Goal: Information Seeking & Learning: Check status

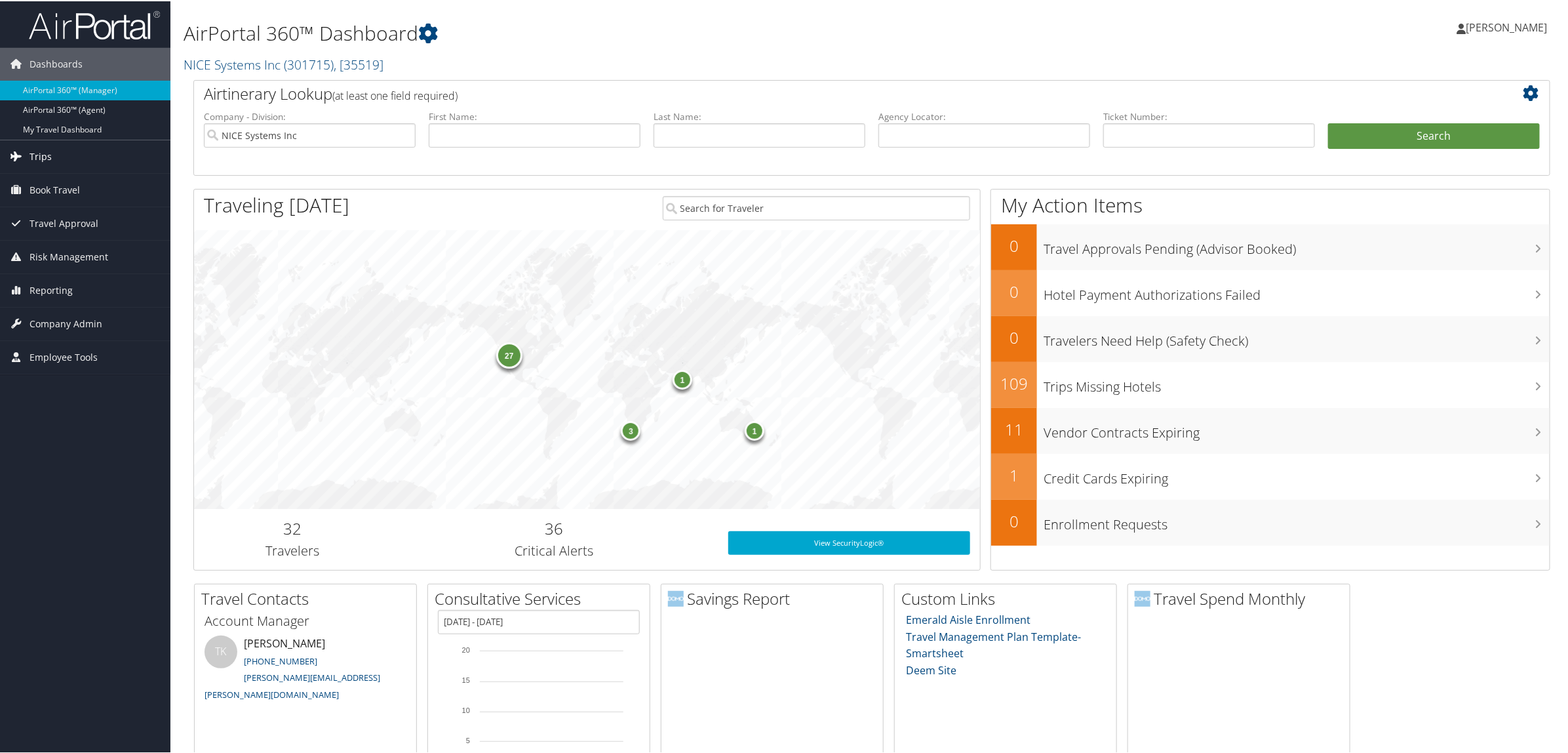
click at [70, 143] on link "Trips" at bounding box center [85, 155] width 170 height 33
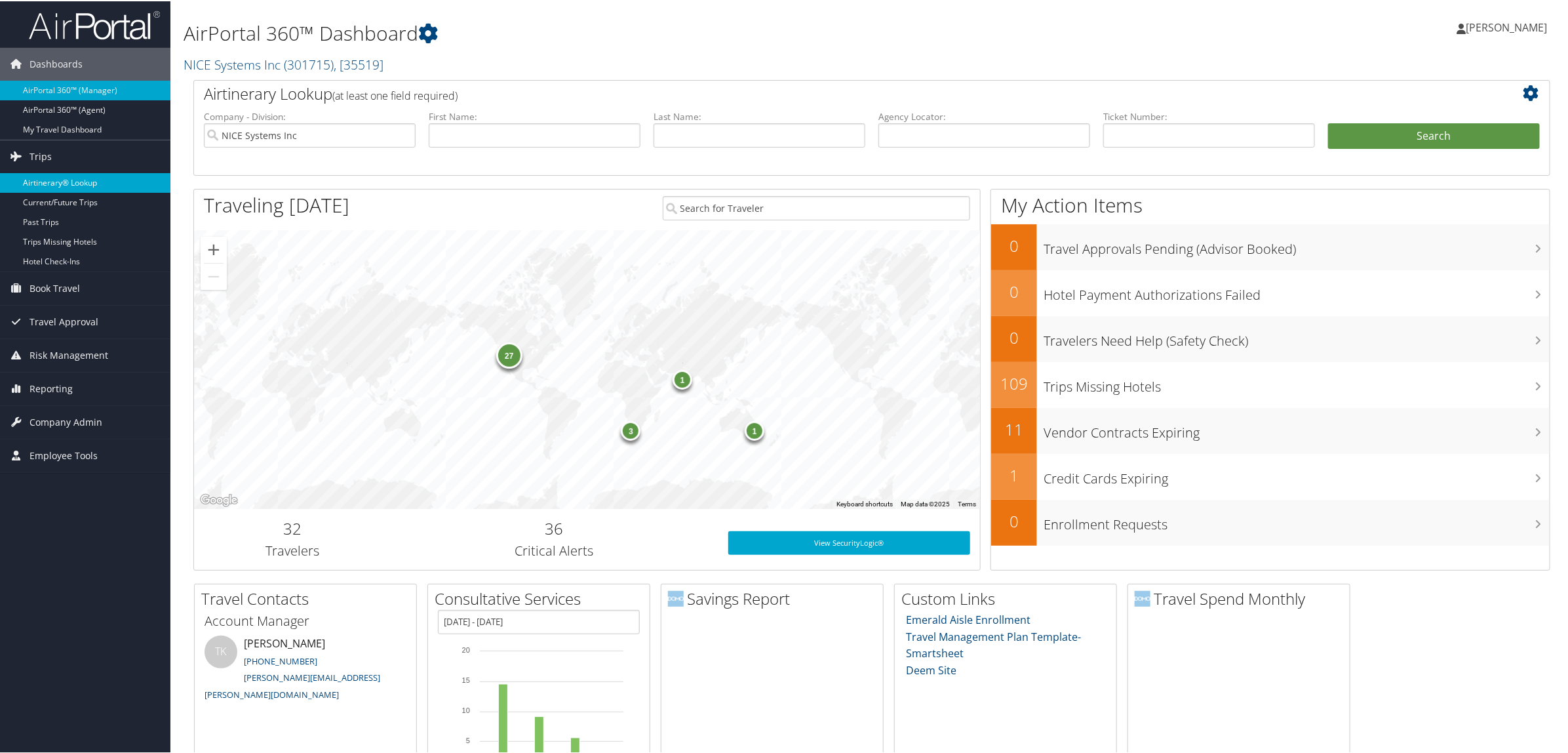
click at [73, 177] on link "Airtinerary® Lookup" at bounding box center [85, 181] width 170 height 20
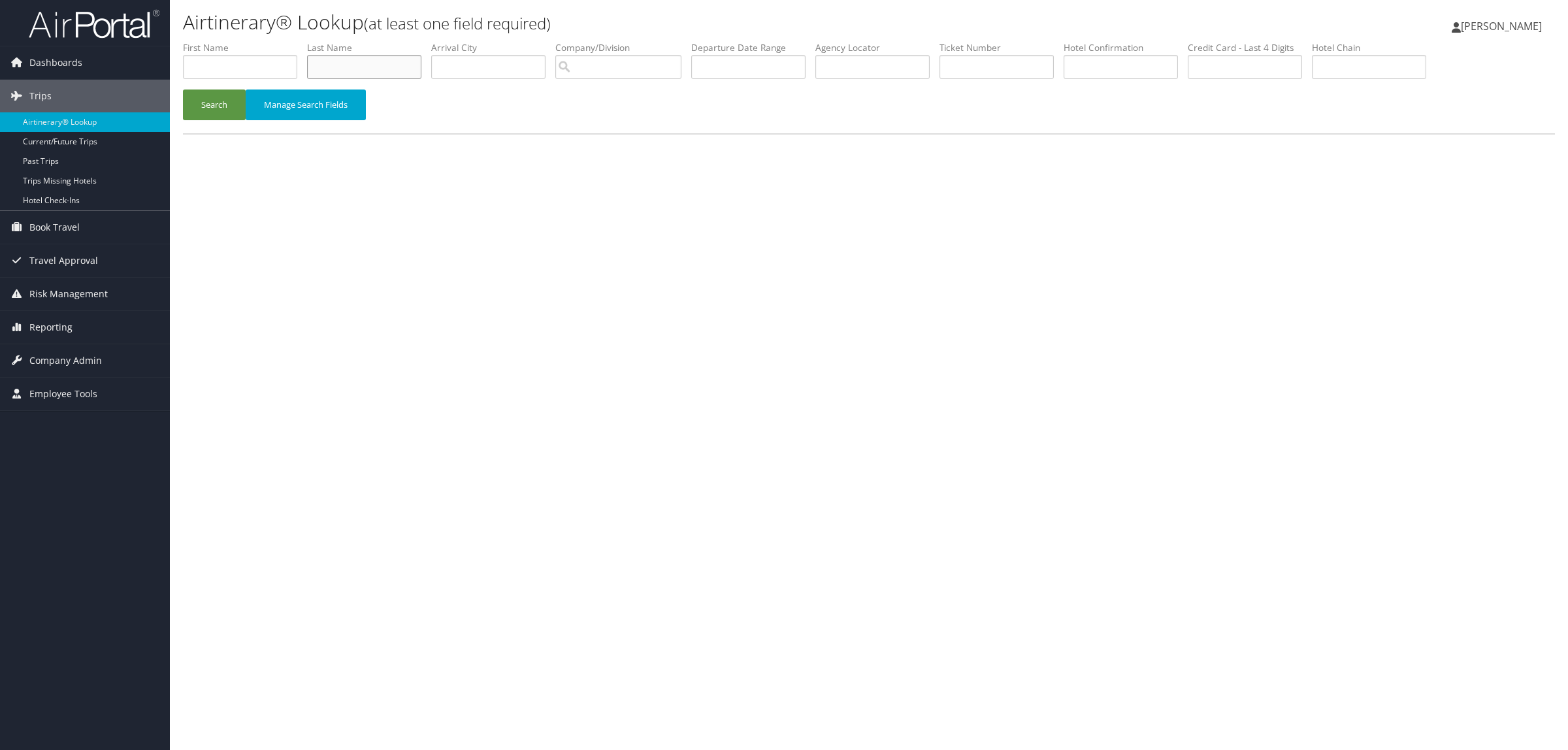
paste input "Guduru"
type input "Guduru"
click at [210, 99] on button "Search" at bounding box center [214, 104] width 63 height 31
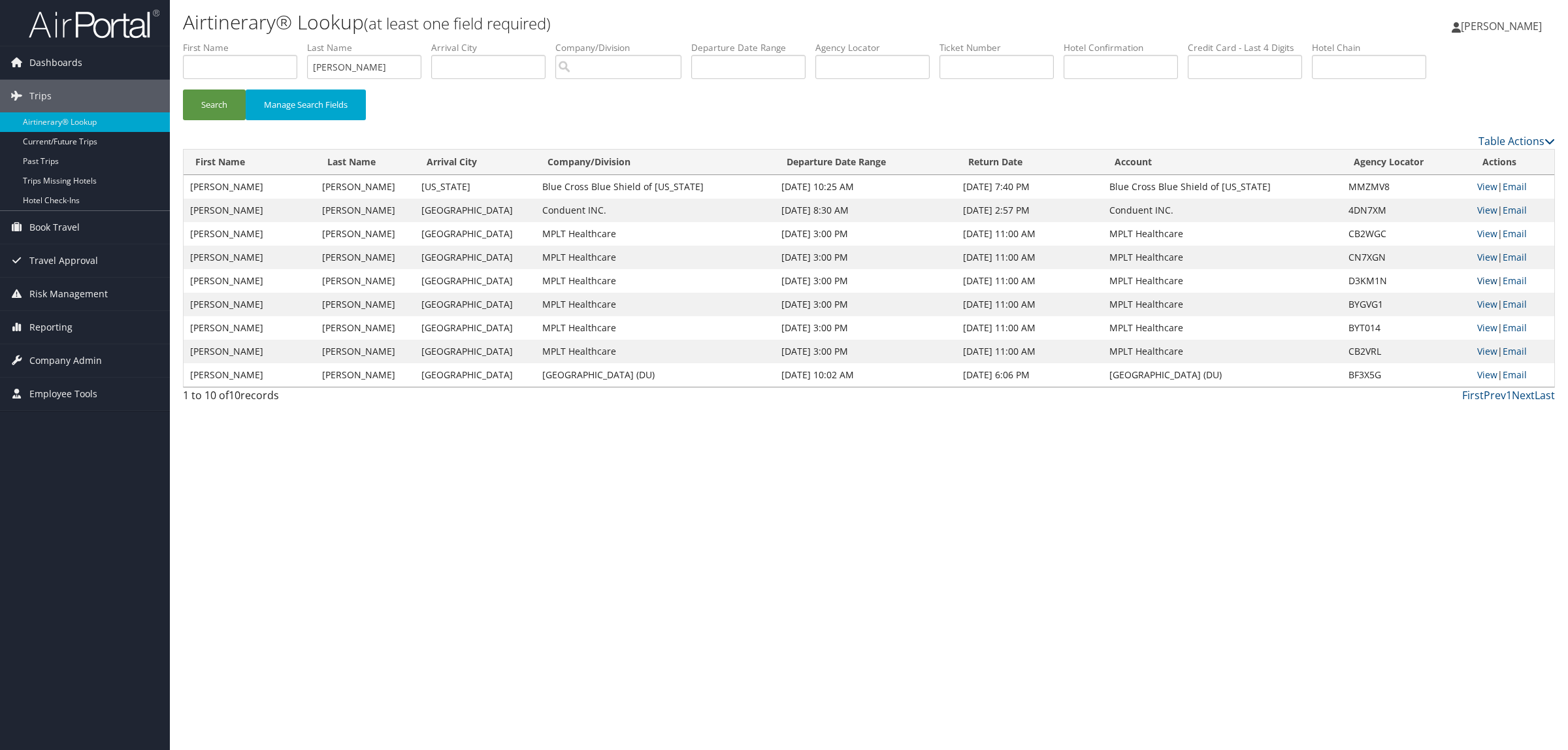
click at [1491, 279] on link "View" at bounding box center [1487, 281] width 20 height 13
drag, startPoint x: 376, startPoint y: 65, endPoint x: 190, endPoint y: 56, distance: 186.2
click at [190, 41] on ul "First Name Last Name Guduru Departure City Arrival City Company/Division Airpor…" at bounding box center [869, 41] width 1372 height 0
click at [912, 70] on input "text" at bounding box center [872, 66] width 114 height 24
type input "D7QSK4"
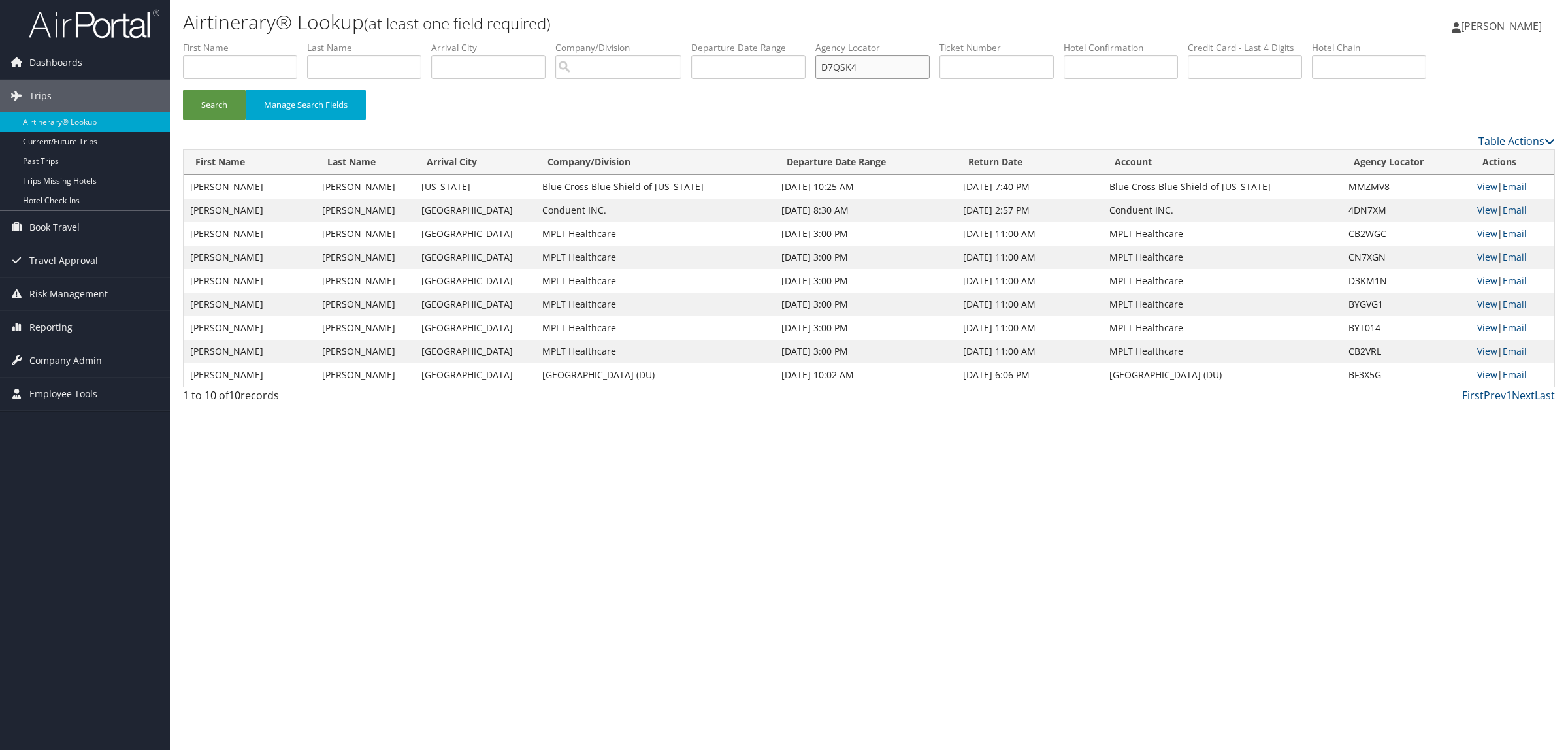
click at [183, 89] on button "Search" at bounding box center [214, 104] width 63 height 31
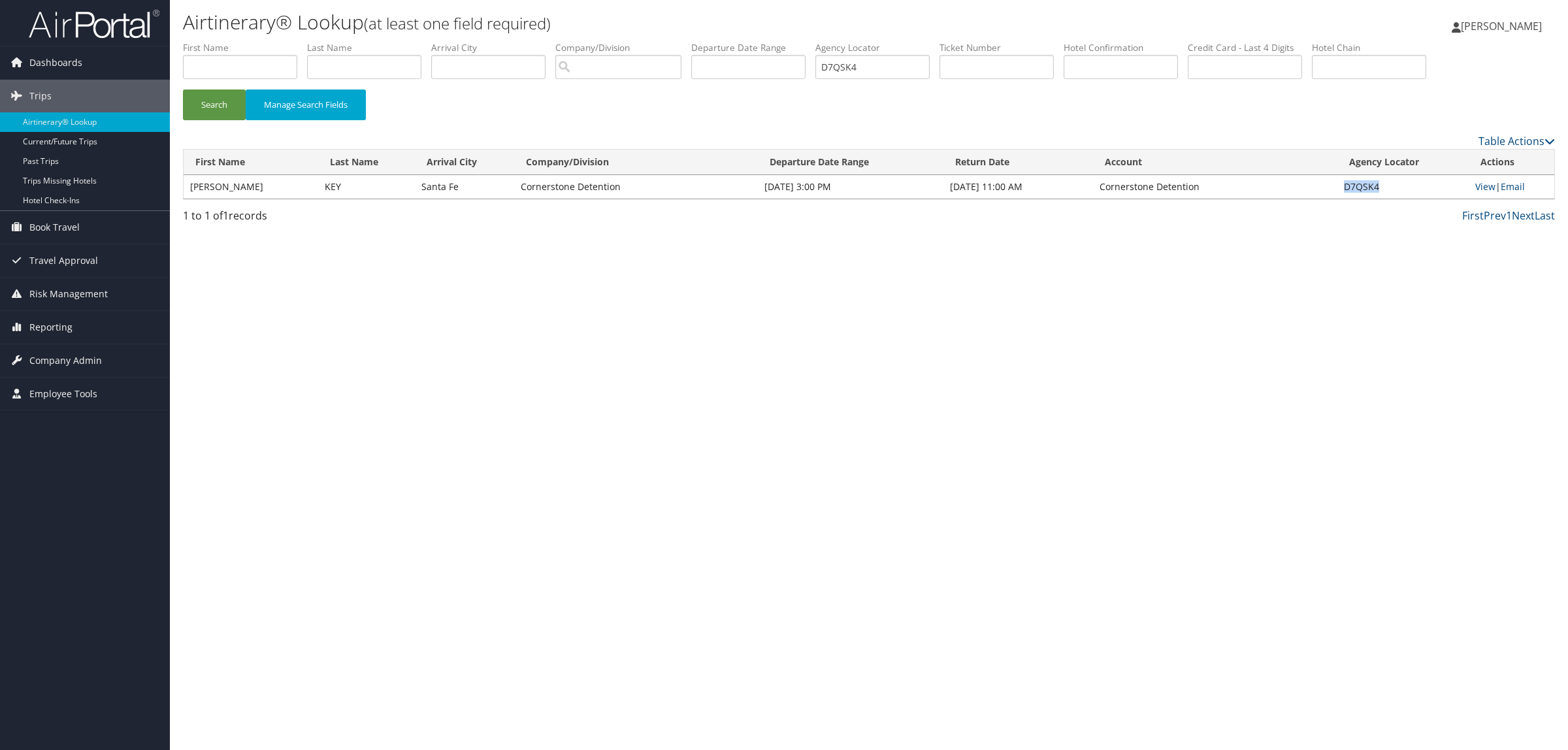
drag, startPoint x: 1343, startPoint y: 183, endPoint x: 1380, endPoint y: 188, distance: 37.3
click at [1380, 188] on td "D7QSK4" at bounding box center [1403, 187] width 132 height 23
copy td "D7QSK4"
click at [1491, 191] on link "View" at bounding box center [1485, 186] width 20 height 13
click at [220, 57] on input "text" at bounding box center [240, 66] width 114 height 24
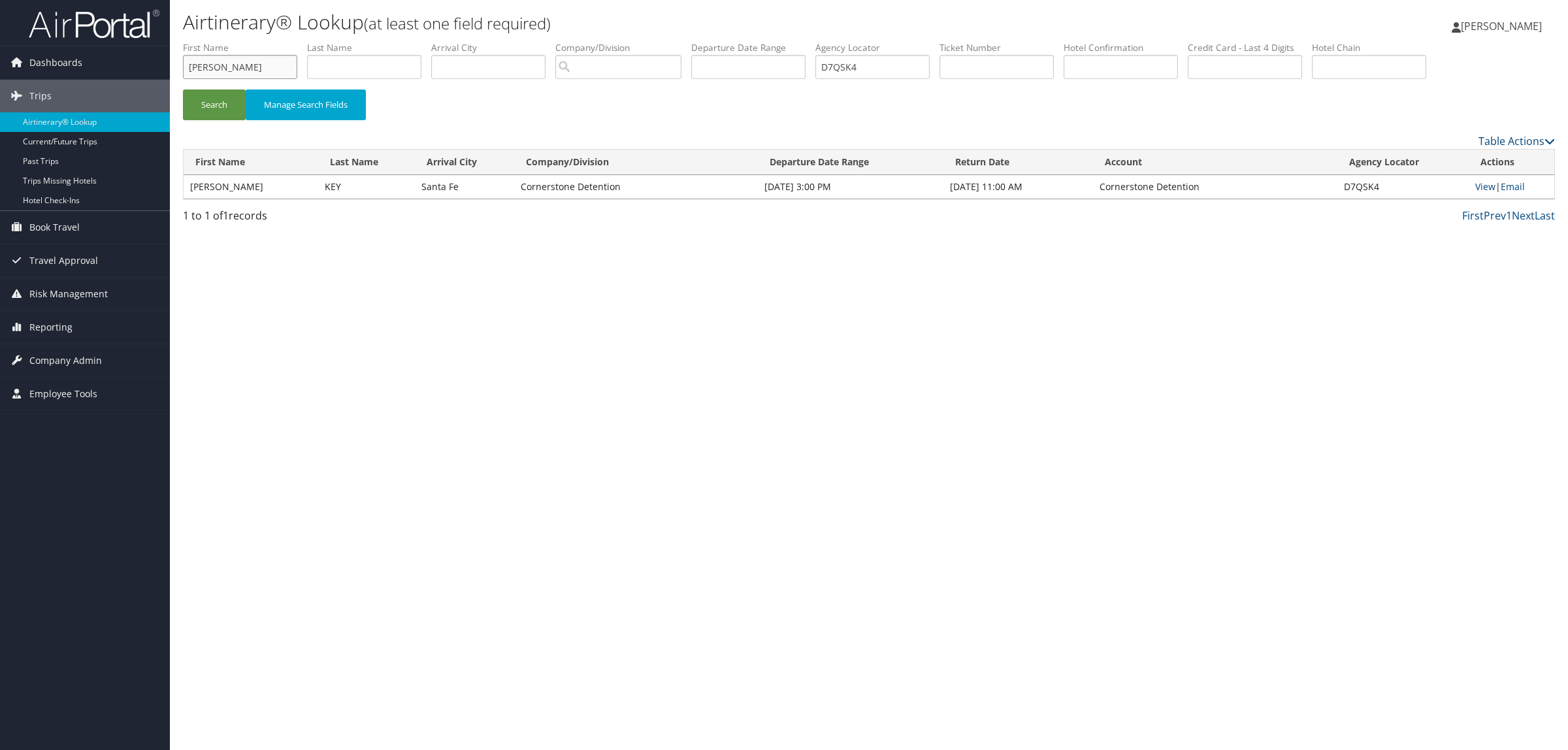
type input "RAMANA"
type input "GUDURU"
click at [183, 89] on button "Search" at bounding box center [214, 104] width 63 height 31
drag, startPoint x: 900, startPoint y: 69, endPoint x: 477, endPoint y: 93, distance: 423.7
click at [477, 93] on form "First Name RAMANA Last Name GUDURU Departure City Arrival City Company/Division…" at bounding box center [869, 87] width 1372 height 92
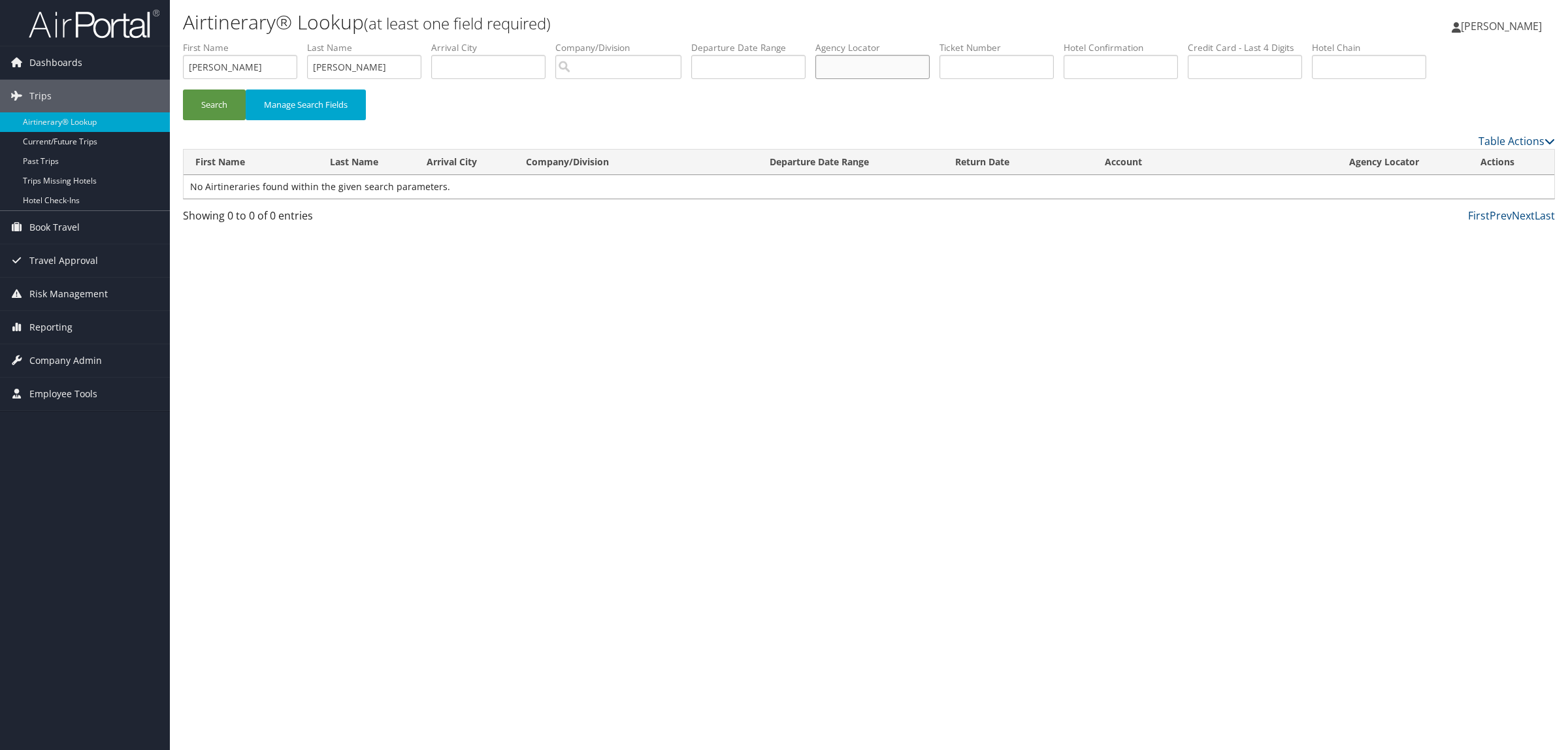
click at [183, 89] on button "Search" at bounding box center [214, 104] width 63 height 31
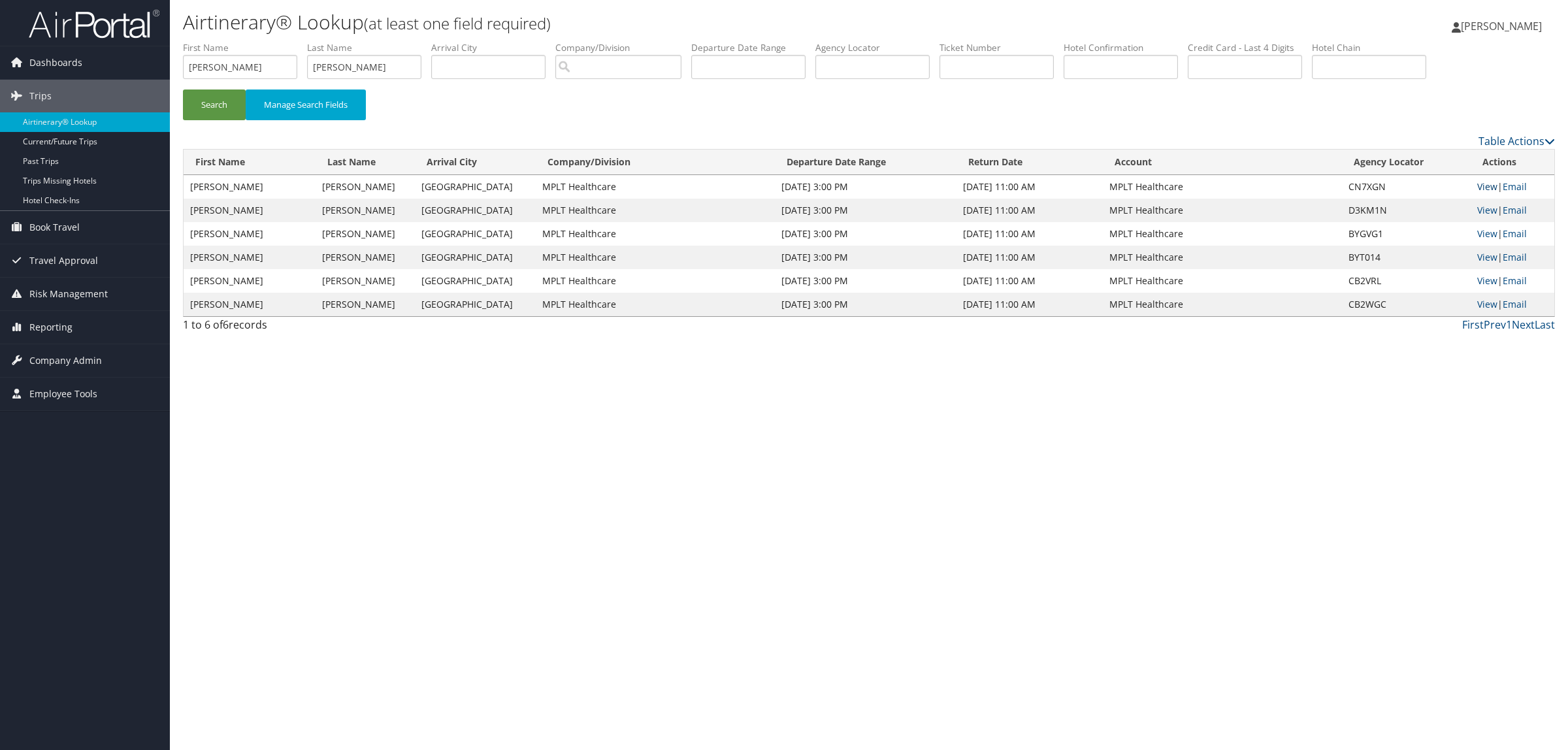
click at [1484, 180] on link "View" at bounding box center [1487, 186] width 20 height 13
drag, startPoint x: 233, startPoint y: 62, endPoint x: 26, endPoint y: 34, distance: 208.9
click at [50, 66] on div "Dashboards AirPortal 360™ (Manager) AirPortal 360™ (Agent) My Travel Dashboard …" at bounding box center [784, 375] width 1568 height 750
drag, startPoint x: 370, startPoint y: 61, endPoint x: 113, endPoint y: 37, distance: 258.1
click at [121, 59] on div "Dashboards AirPortal 360™ (Manager) AirPortal 360™ (Agent) My Travel Dashboard …" at bounding box center [784, 375] width 1568 height 750
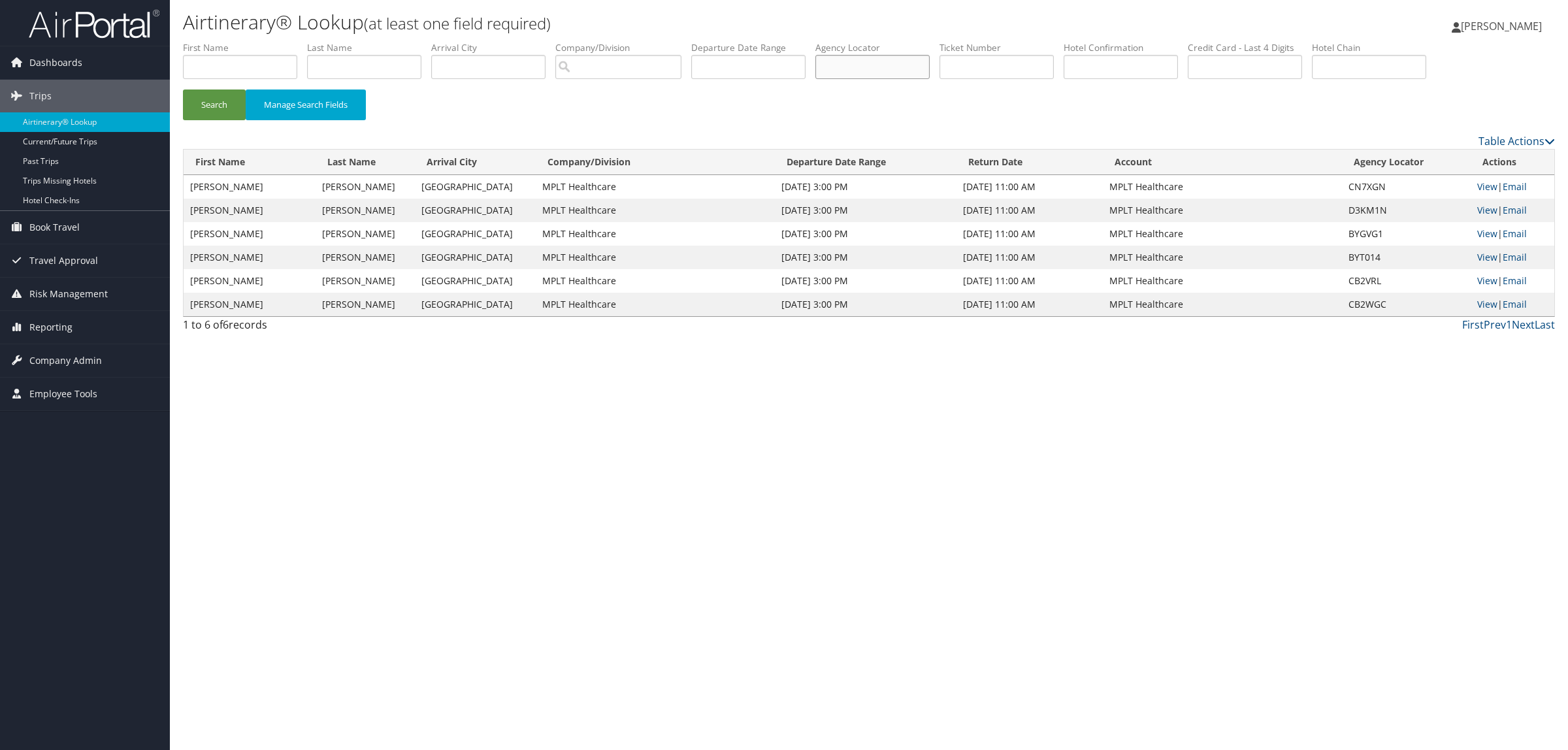
paste input "QKTOJV"
type input "QKTOJV"
click at [210, 106] on button "Search" at bounding box center [214, 104] width 63 height 31
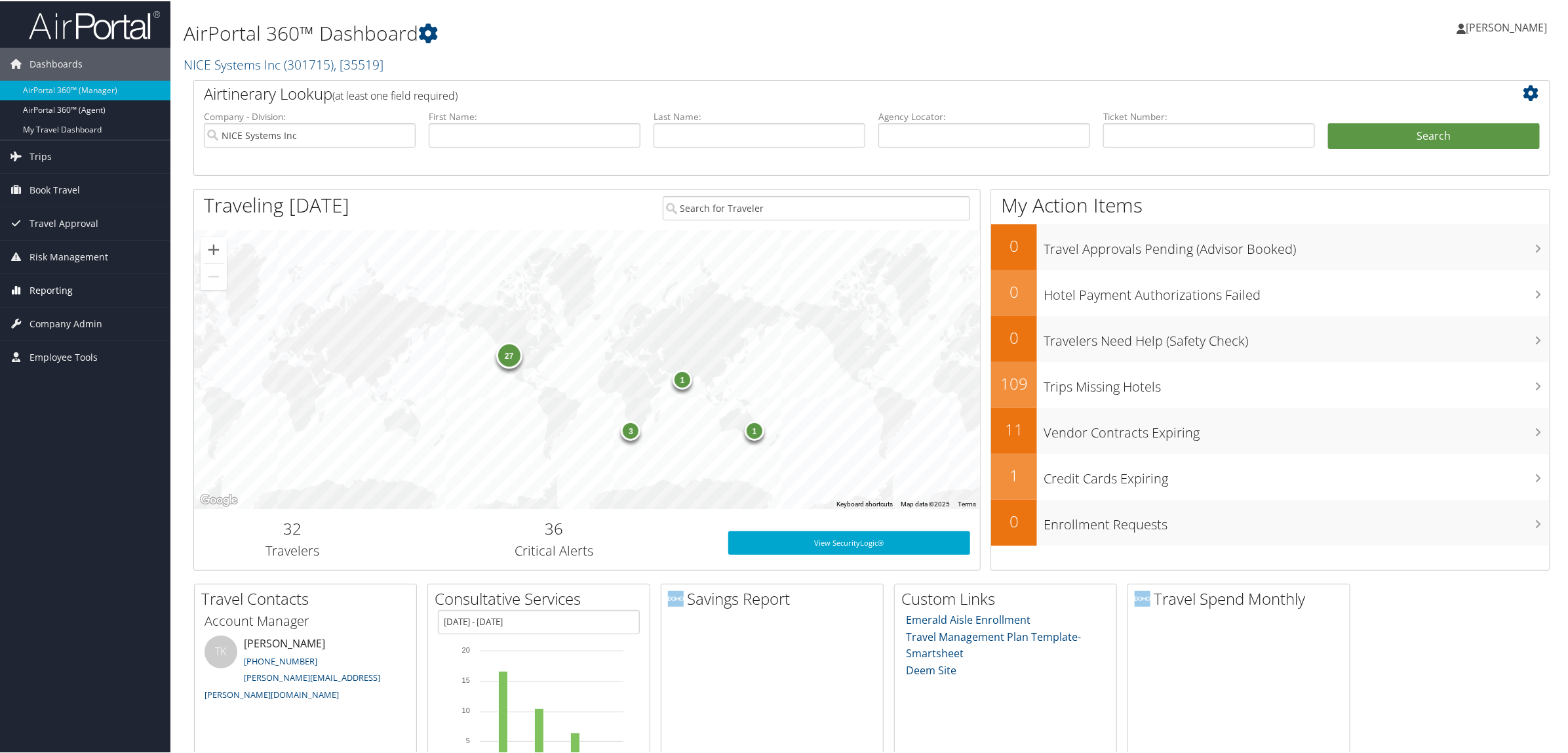
click at [73, 276] on link "Reporting" at bounding box center [85, 289] width 170 height 33
click at [89, 375] on link "Virtual Pay Lookup" at bounding box center [85, 374] width 170 height 20
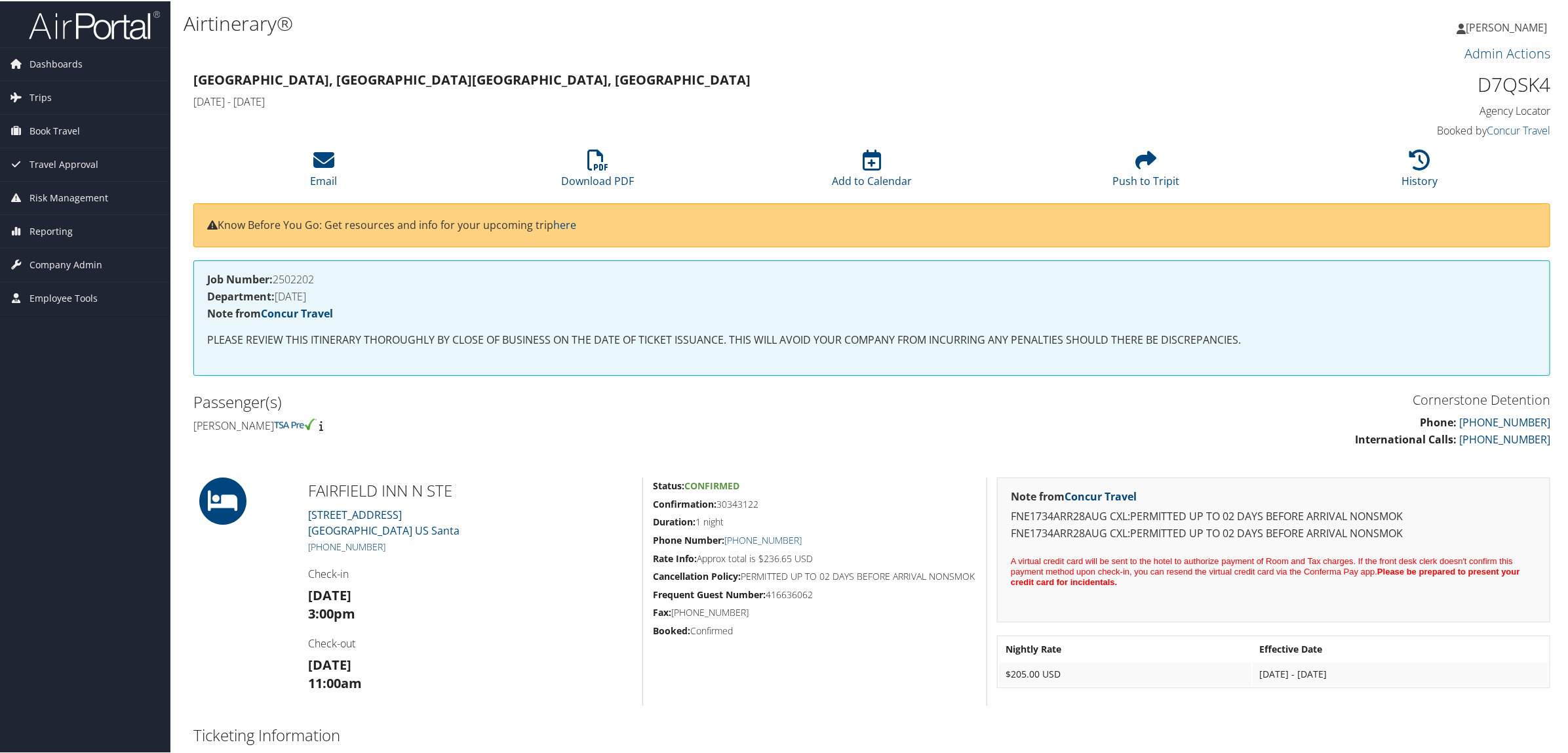
drag, startPoint x: 388, startPoint y: 546, endPoint x: 324, endPoint y: 546, distance: 64.0
click at [324, 546] on h5 "+1 (505) 474-3900" at bounding box center [470, 545] width 324 height 13
copy link "505) 474-3900"
drag, startPoint x: 1475, startPoint y: 87, endPoint x: 1544, endPoint y: 86, distance: 69.0
click at [1544, 86] on h1 "D7QSK4" at bounding box center [1387, 83] width 324 height 27
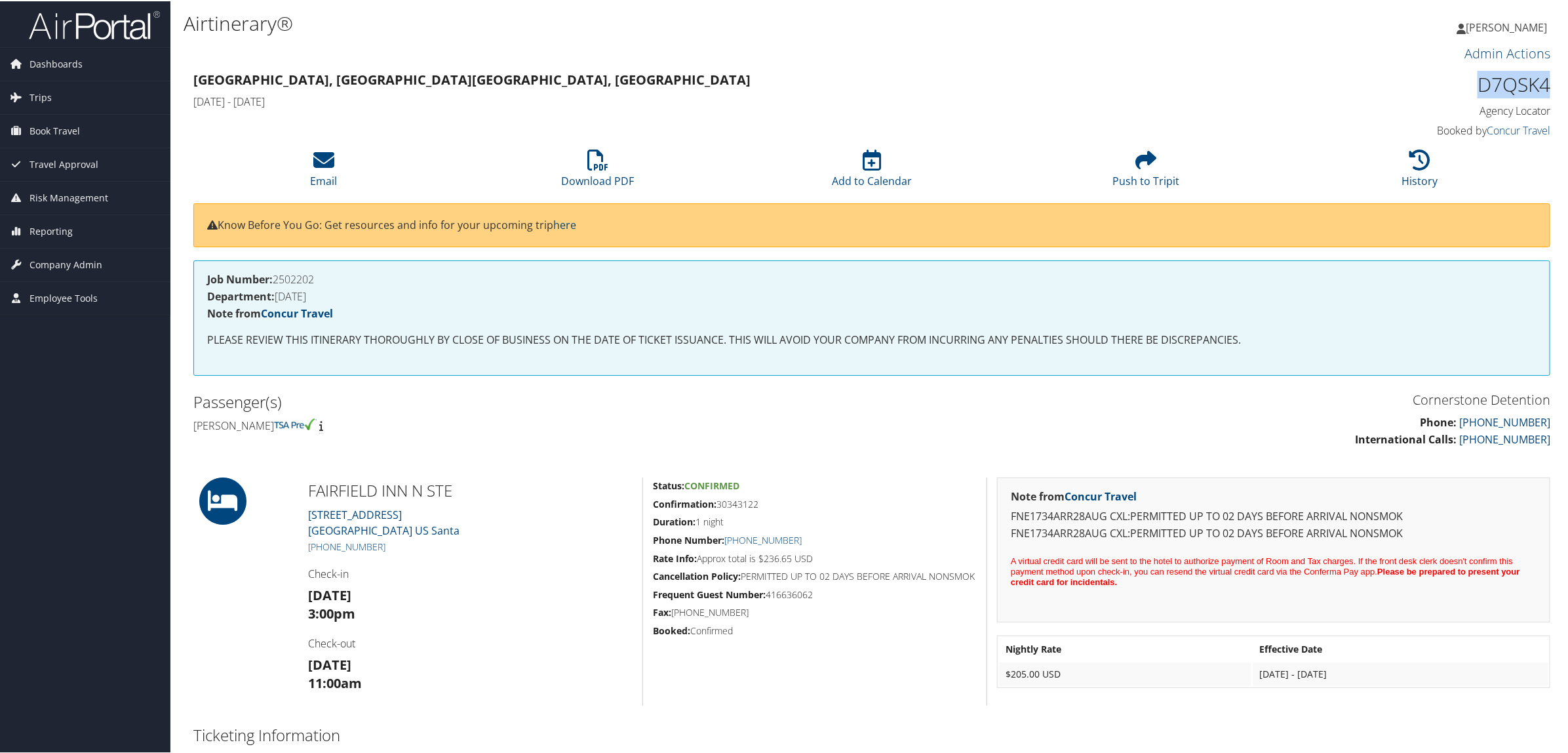
drag, startPoint x: 1544, startPoint y: 86, endPoint x: 1483, endPoint y: 96, distance: 61.8
click at [1495, 93] on h1 "D7QSK4" at bounding box center [1387, 83] width 324 height 27
drag, startPoint x: 1462, startPoint y: 70, endPoint x: 1541, endPoint y: 80, distance: 79.6
click at [1541, 80] on h1 "D7QSK4" at bounding box center [1387, 83] width 324 height 27
copy h1 "D7QSK4"
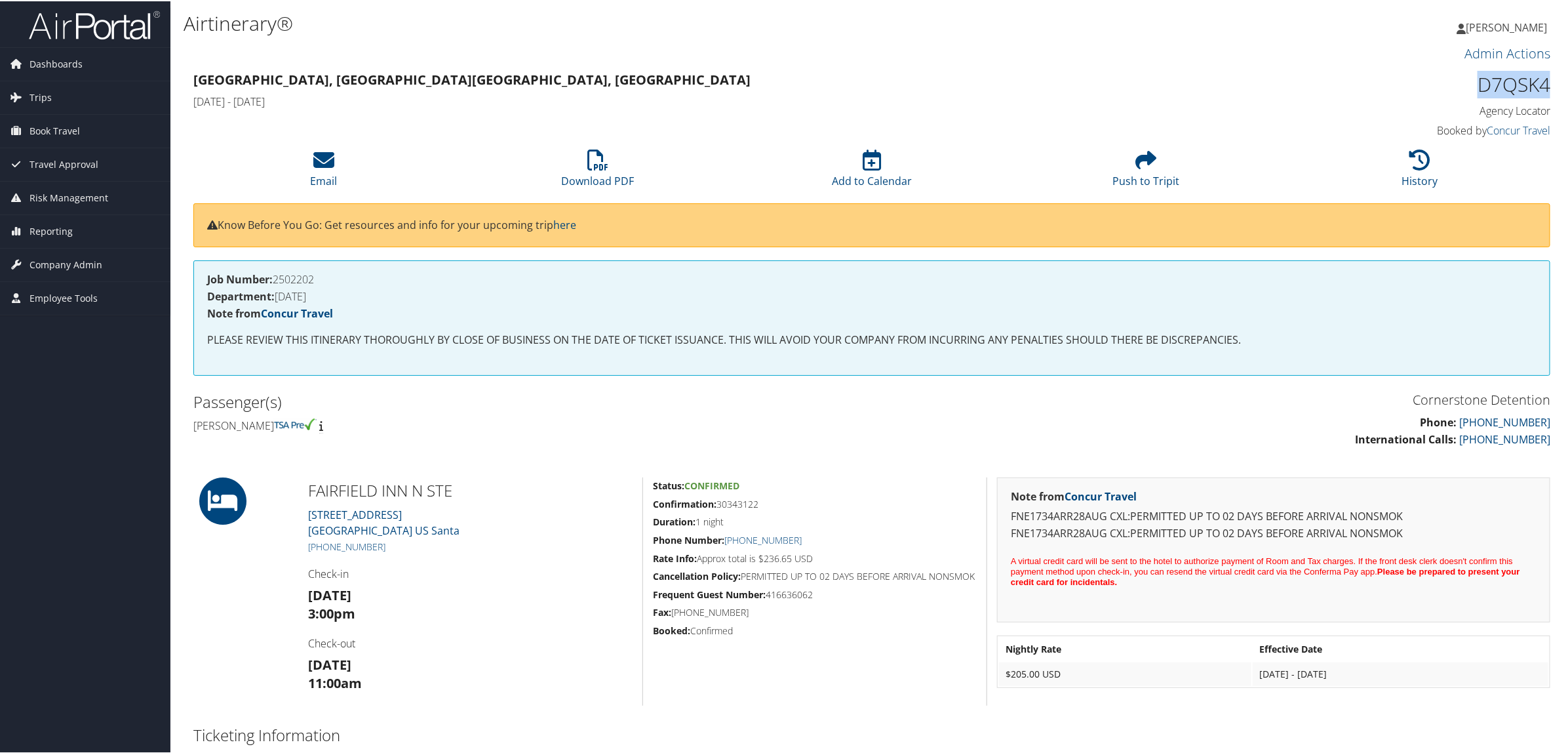
copy h1 "D7QSK4"
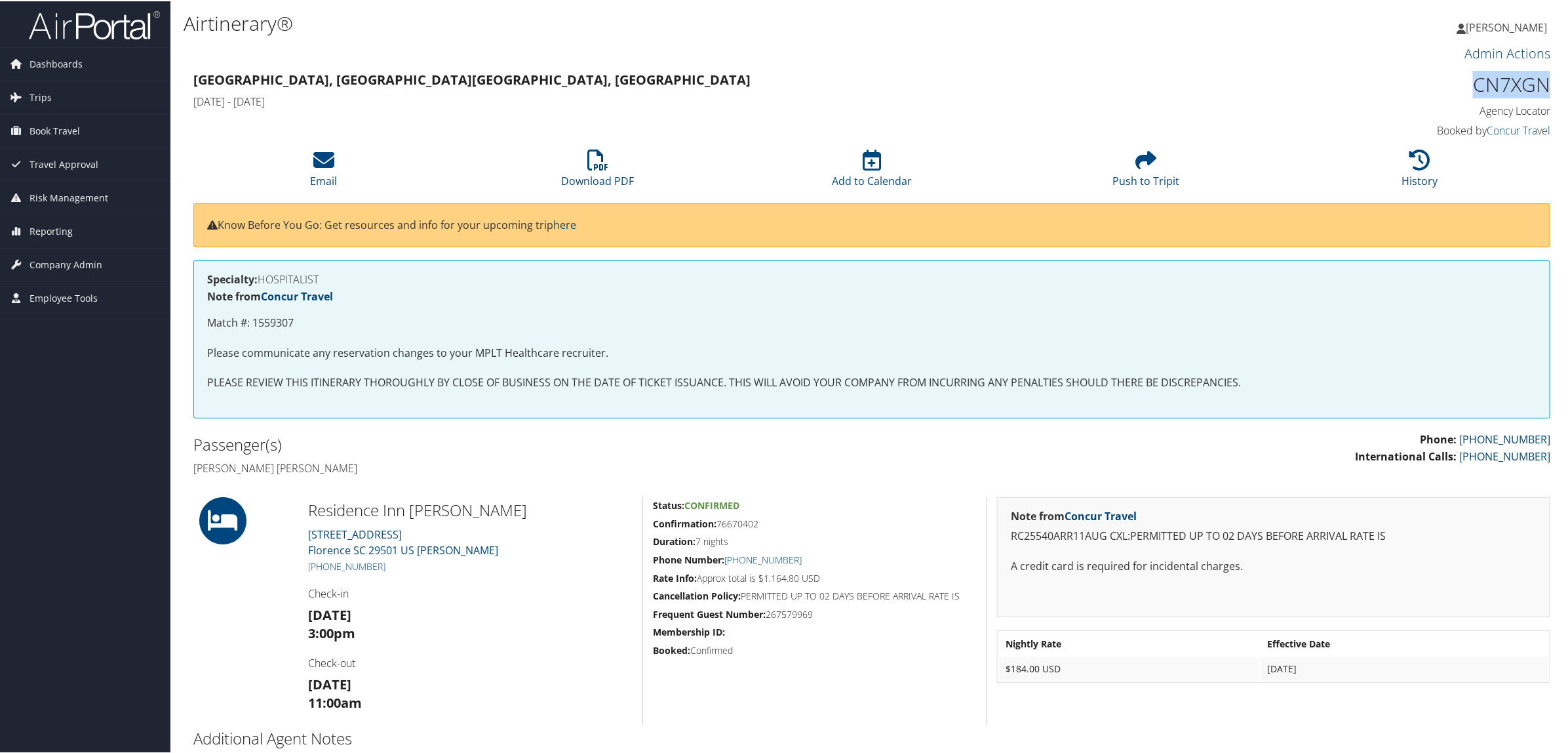
drag, startPoint x: 1464, startPoint y: 74, endPoint x: 1542, endPoint y: 86, distance: 78.9
click at [1542, 86] on h1 "CN7XGN" at bounding box center [1387, 83] width 324 height 27
drag, startPoint x: 1542, startPoint y: 86, endPoint x: 1435, endPoint y: 62, distance: 109.7
click at [1435, 62] on div "Admin Actions Repair Airtinerary®" at bounding box center [872, 54] width 1376 height 26
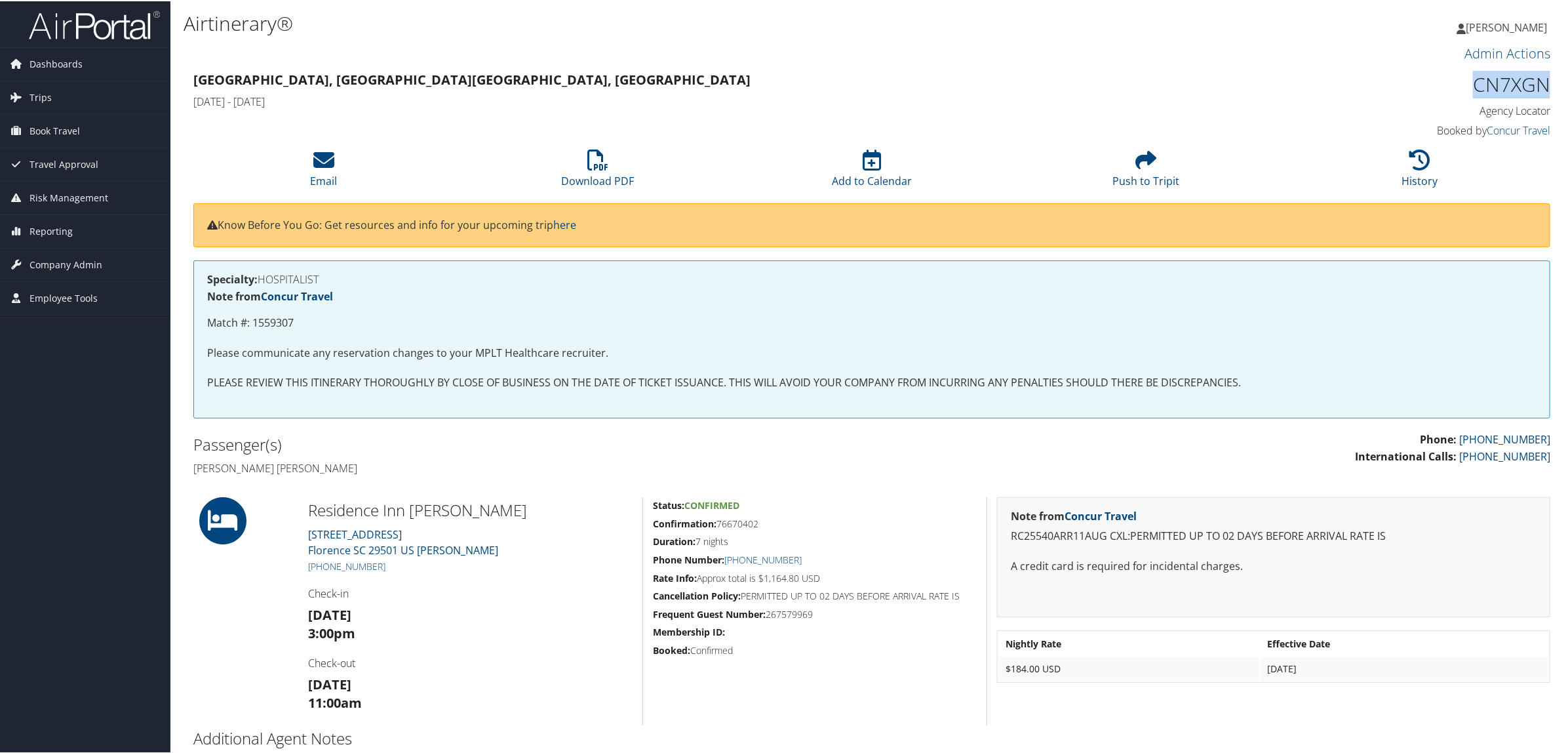
drag, startPoint x: 1454, startPoint y: 73, endPoint x: 1541, endPoint y: 81, distance: 87.4
click at [1541, 81] on h1 "CN7XGN" at bounding box center [1387, 83] width 324 height 27
drag, startPoint x: 1541, startPoint y: 81, endPoint x: 1505, endPoint y: 90, distance: 37.1
click at [1505, 90] on h1 "CN7XGN" at bounding box center [1387, 83] width 324 height 27
drag, startPoint x: 1474, startPoint y: 84, endPoint x: 1545, endPoint y: 87, distance: 71.1
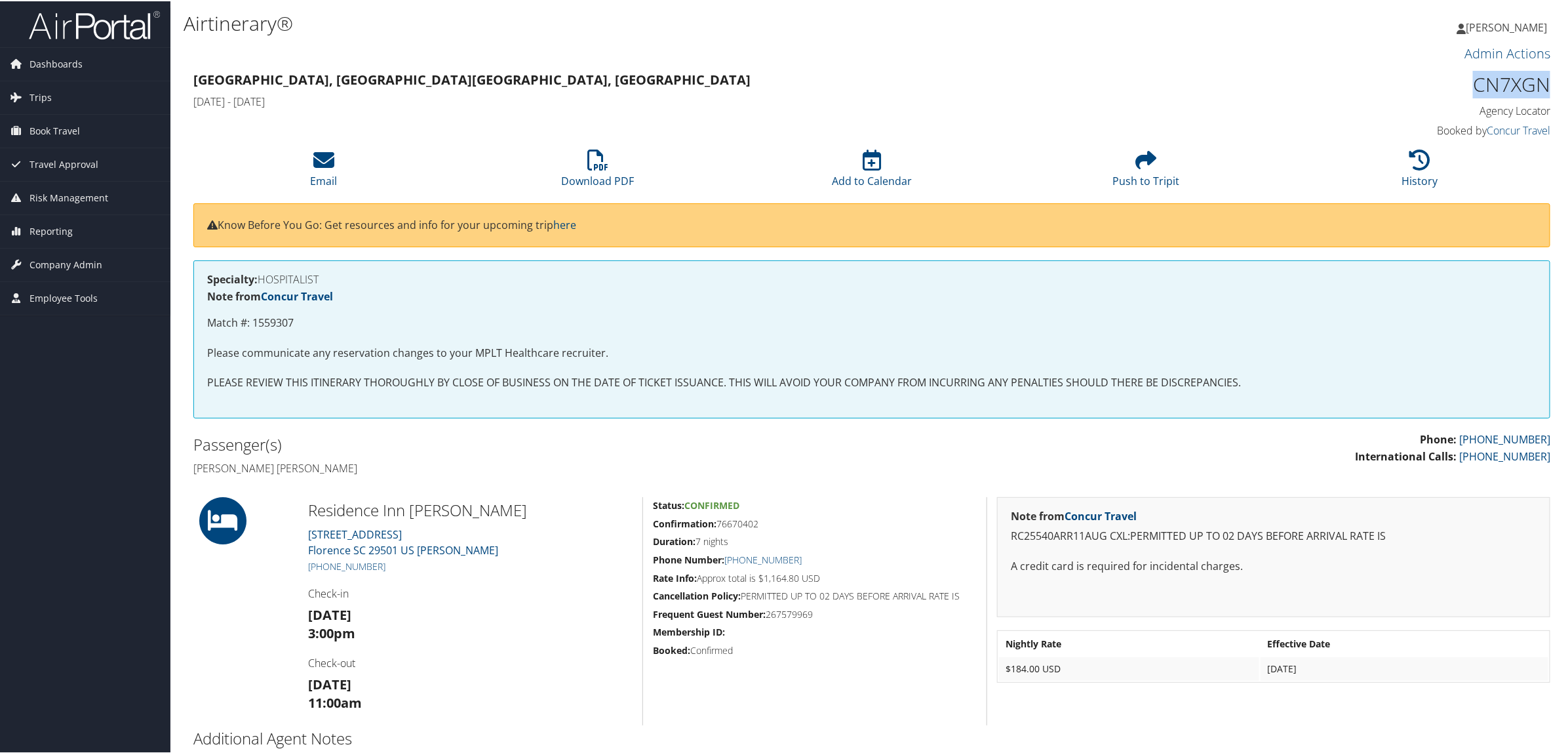
click at [1545, 87] on div "CN7XGN Agency Locator Agency Locator CN7XGN Booked by Concur Travel Booked by C…" at bounding box center [1388, 104] width 344 height 75
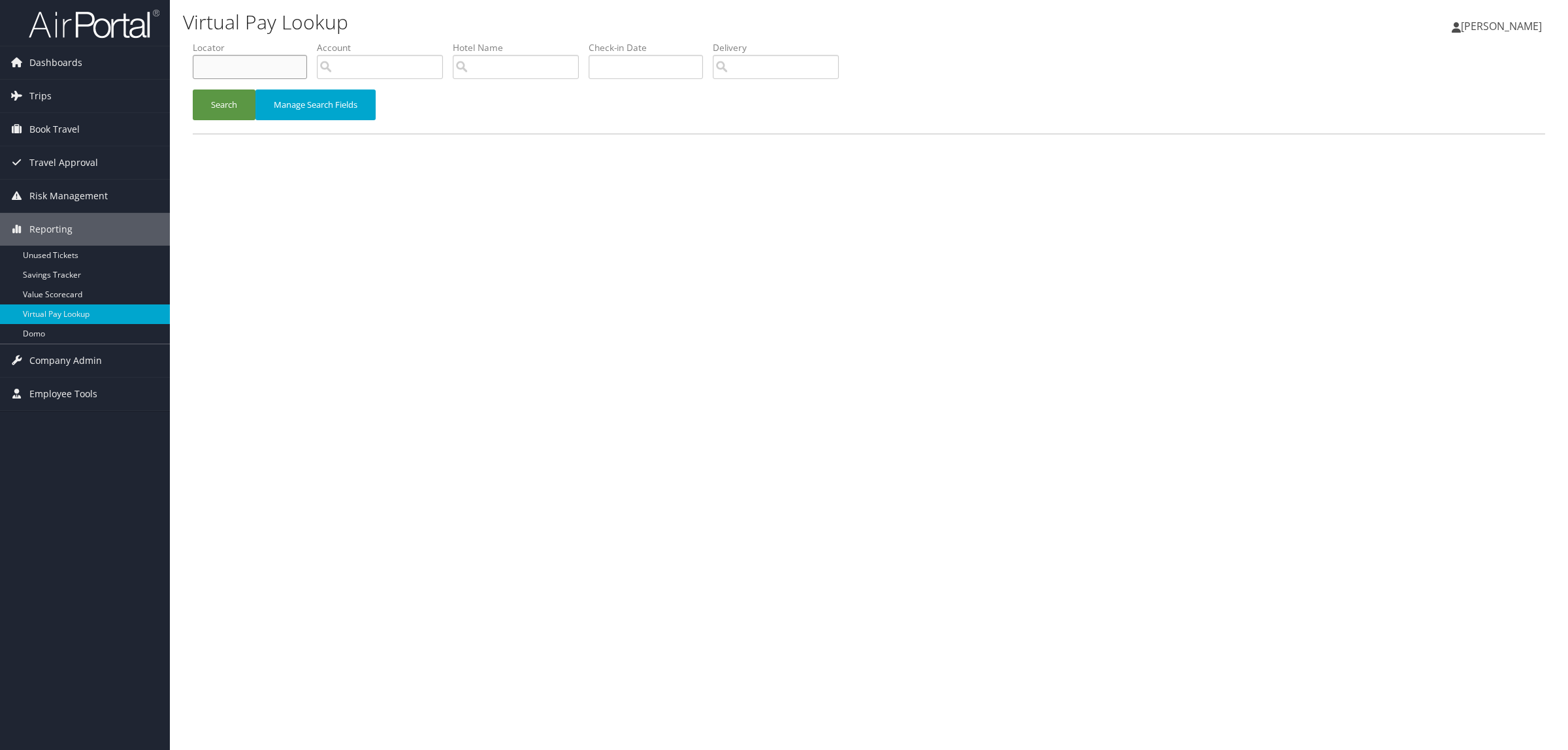
paste input "D7DR6V"
click at [228, 123] on div "Search Manage Search Fields" at bounding box center [869, 111] width 1372 height 44
click at [228, 105] on button "Search" at bounding box center [224, 104] width 63 height 31
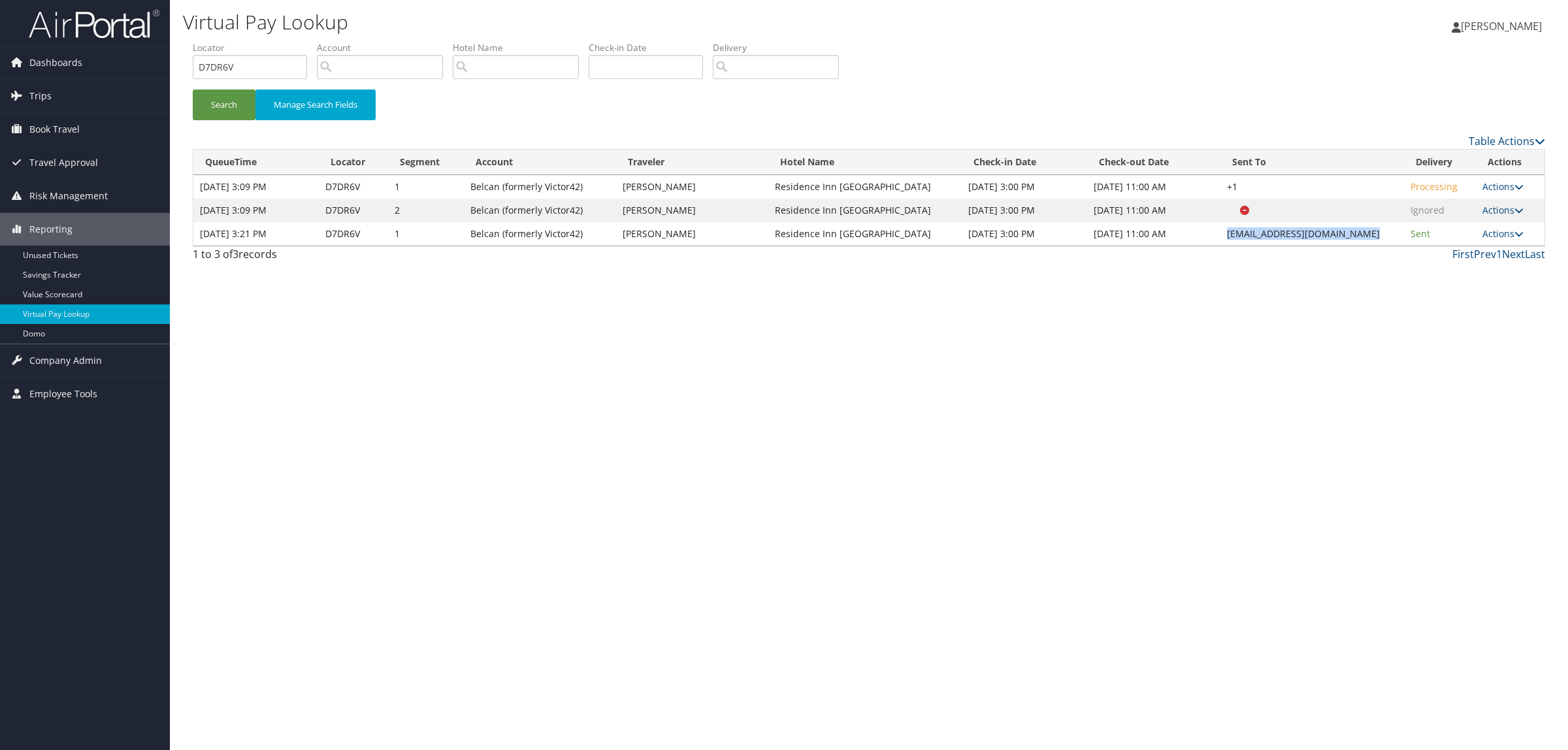
drag, startPoint x: 1225, startPoint y: 236, endPoint x: 1356, endPoint y: 232, distance: 131.1
click at [1356, 232] on td "[EMAIL_ADDRESS][DOMAIN_NAME]" at bounding box center [1312, 234] width 184 height 23
drag, startPoint x: 1347, startPoint y: 236, endPoint x: 1411, endPoint y: 392, distance: 168.6
click at [1411, 392] on div "Virtual Pay Lookup [PERSON_NAME] [PERSON_NAME] My Settings Travel Agency Contac…" at bounding box center [869, 375] width 1398 height 750
drag, startPoint x: 1246, startPoint y: 236, endPoint x: 1356, endPoint y: 239, distance: 110.0
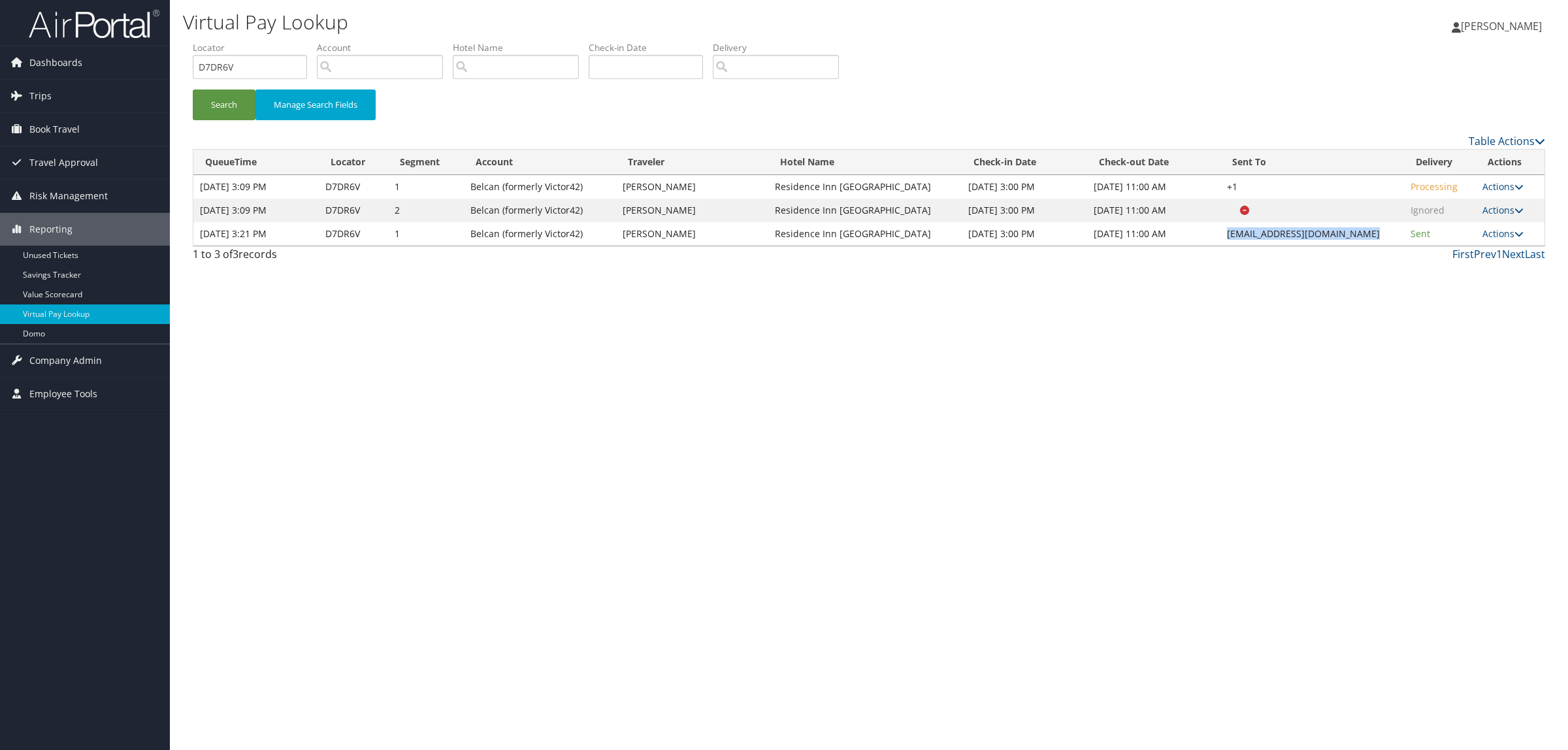
click at [1356, 239] on td "residenceinn.colga@gmail.com" at bounding box center [1312, 234] width 184 height 23
copy td "residenceinn.colga@gmail.com"
click at [1502, 233] on link "Actions" at bounding box center [1502, 234] width 41 height 13
click at [1487, 296] on link "View Itinerary" at bounding box center [1479, 297] width 82 height 22
click at [223, 108] on button "Search" at bounding box center [224, 104] width 63 height 31
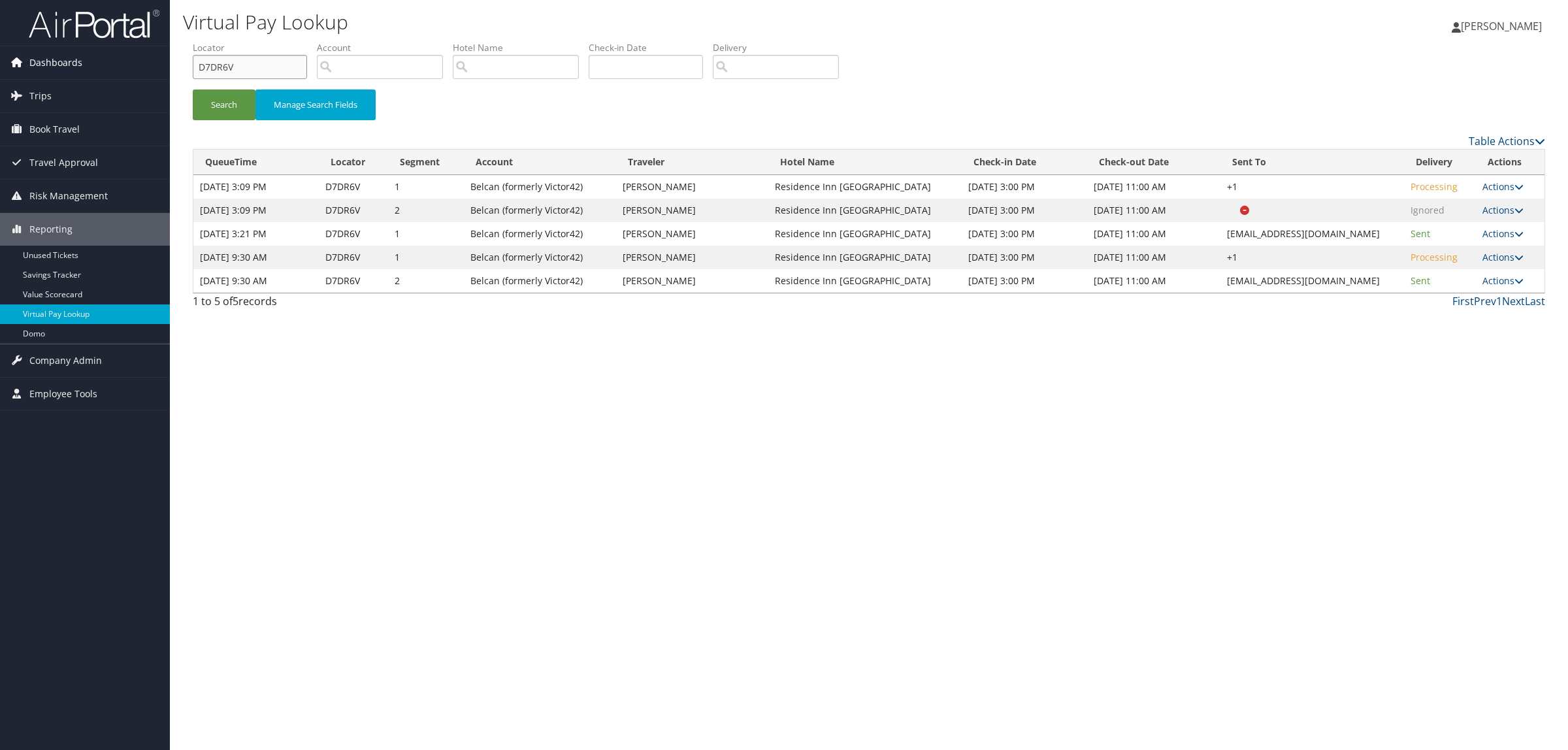
drag, startPoint x: 190, startPoint y: 66, endPoint x: 164, endPoint y: 67, distance: 26.0
click at [164, 67] on div "Dashboards AirPortal 360™ (Manager) AirPortal 360™ (Agent) My Travel Dashboard …" at bounding box center [784, 375] width 1568 height 750
paste input "QT49"
click at [227, 81] on li "Locator D7QT49" at bounding box center [254, 65] width 124 height 48
click at [232, 105] on button "Search" at bounding box center [224, 104] width 63 height 31
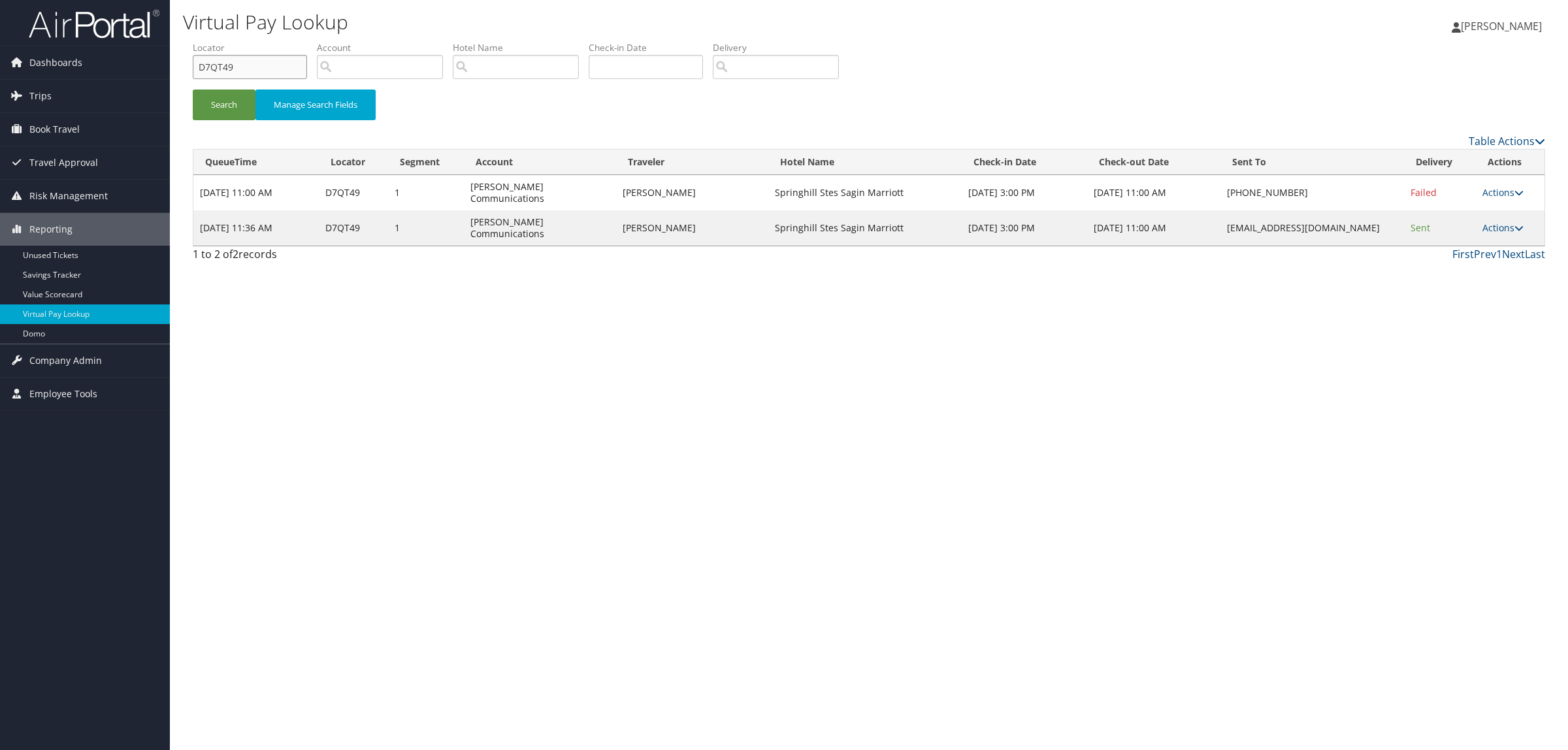
drag, startPoint x: 231, startPoint y: 74, endPoint x: 183, endPoint y: 64, distance: 49.0
click at [192, 64] on form "QueueTime Locator D7QT49 Segment Account Traveler Hotel Name Check-in Date Chec…" at bounding box center [869, 87] width 1352 height 92
paste input "FRS3"
click at [227, 120] on div "Search Manage Search Fields" at bounding box center [869, 111] width 1372 height 44
click at [227, 113] on button "Search" at bounding box center [224, 104] width 63 height 31
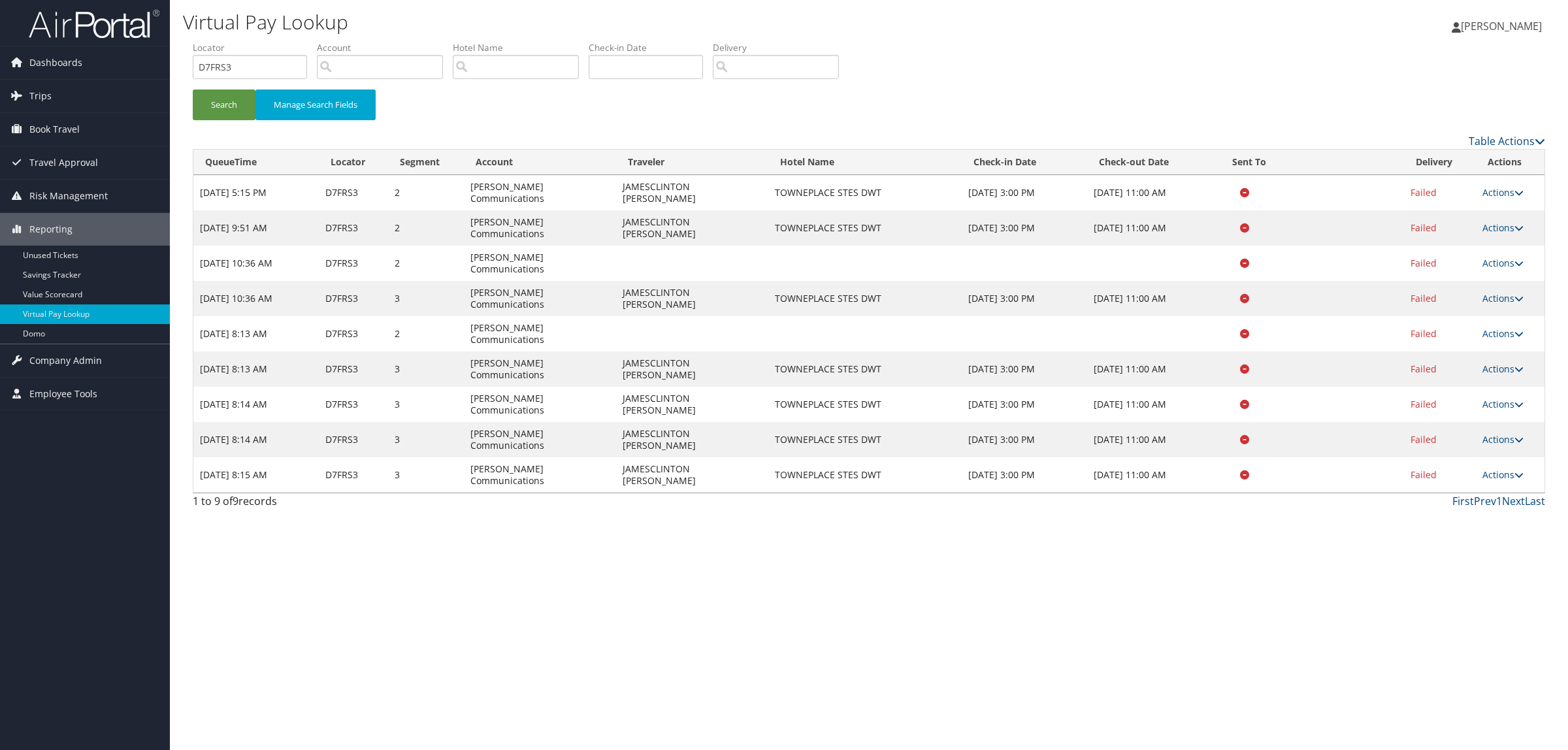
click at [1501, 457] on td "Actions Resend Logs View Itinerary" at bounding box center [1510, 474] width 69 height 35
click at [1497, 468] on link "Actions" at bounding box center [1502, 475] width 41 height 13
click at [1501, 437] on link "View Itinerary" at bounding box center [1479, 438] width 82 height 22
drag, startPoint x: 249, startPoint y: 66, endPoint x: 173, endPoint y: 66, distance: 76.0
click at [173, 66] on div "Virtual Pay Lookup Hope Ewing Hope Ewing My Settings Travel Agency Contacts Log…" at bounding box center [869, 375] width 1398 height 750
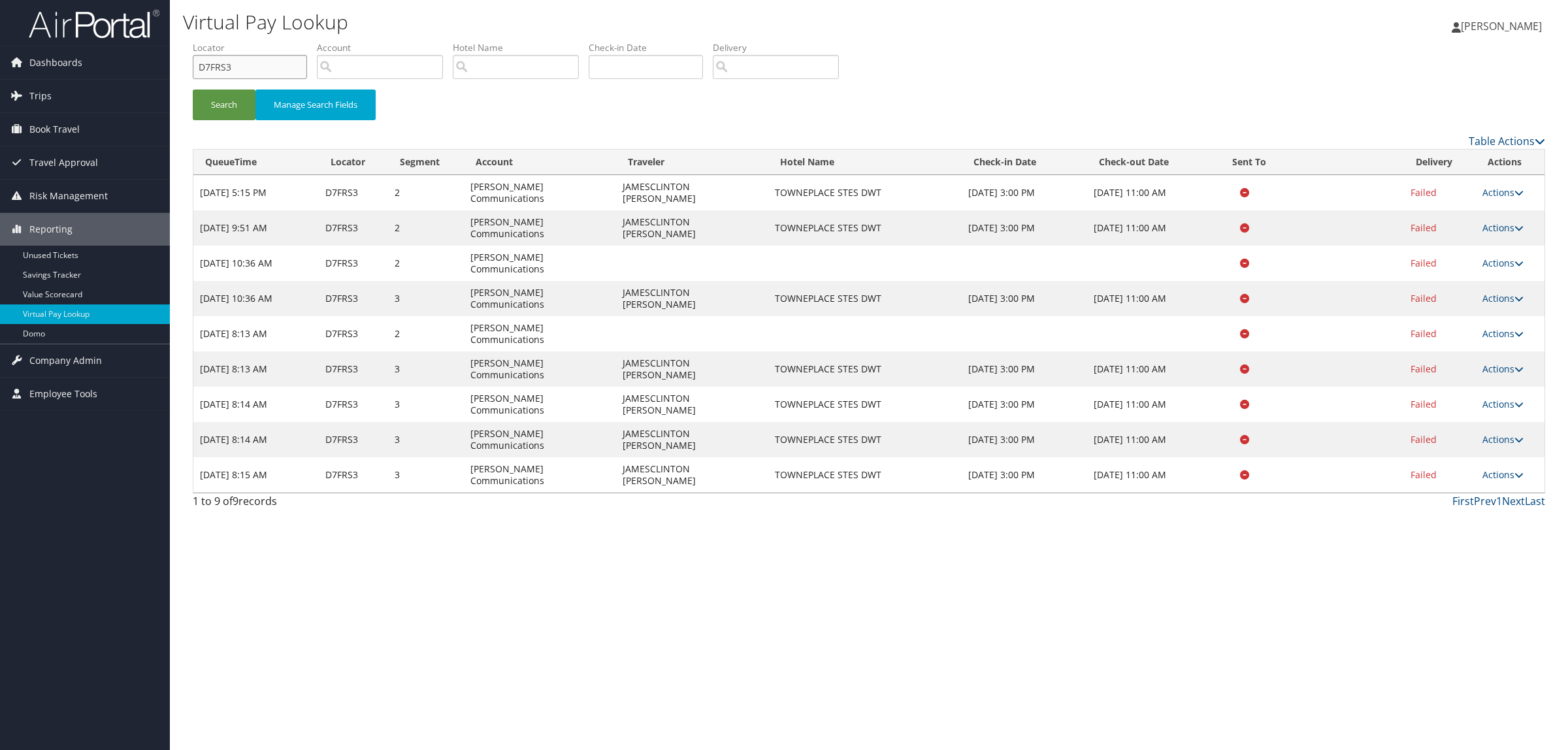
paste input "RQGX"
click at [217, 98] on button "Search" at bounding box center [224, 104] width 63 height 31
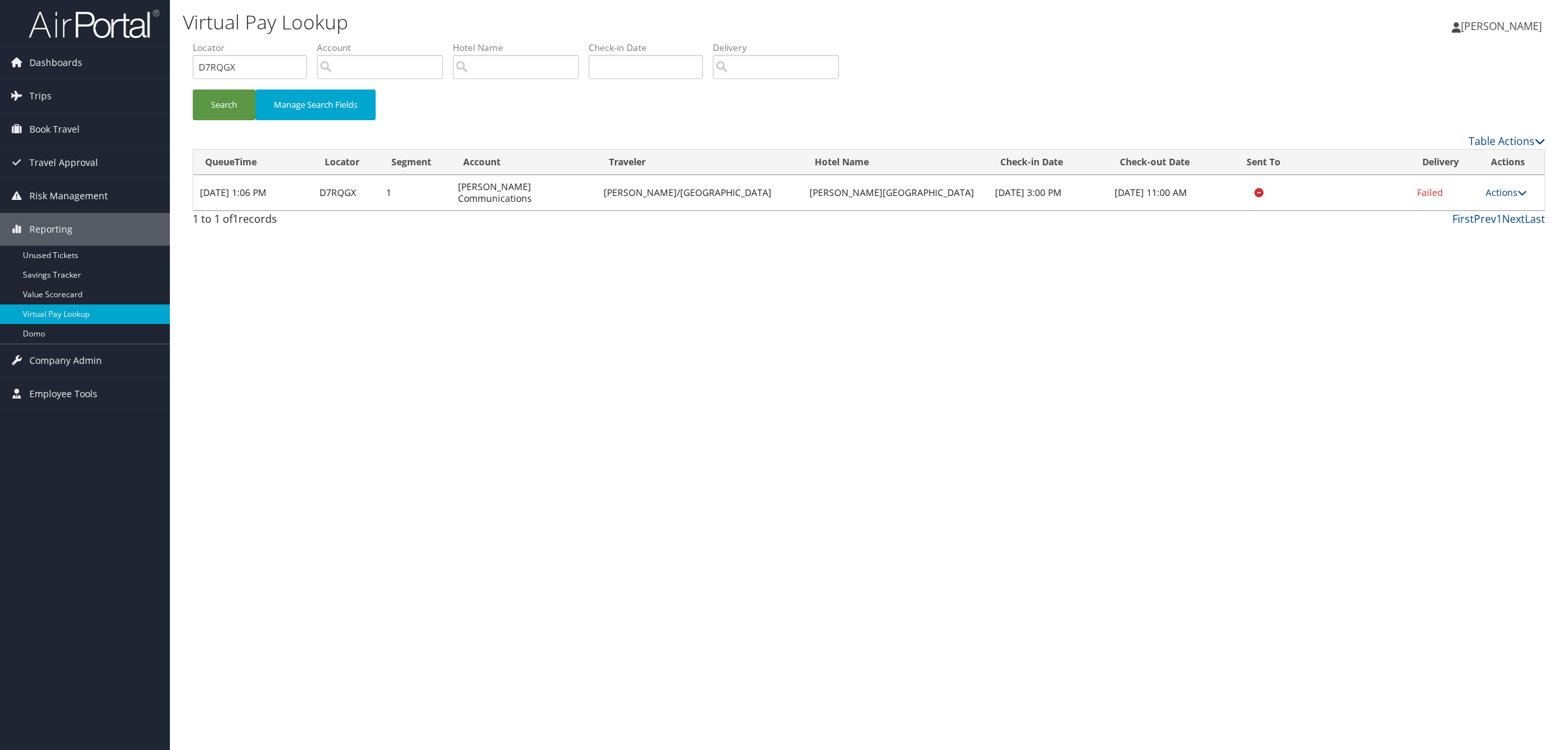
click at [1507, 186] on link "Actions" at bounding box center [1506, 192] width 41 height 13
click at [1494, 246] on link "View Itinerary" at bounding box center [1479, 250] width 82 height 22
click at [1494, 187] on link "Actions" at bounding box center [1506, 192] width 41 height 13
click at [1474, 228] on link "Logs" at bounding box center [1479, 228] width 82 height 22
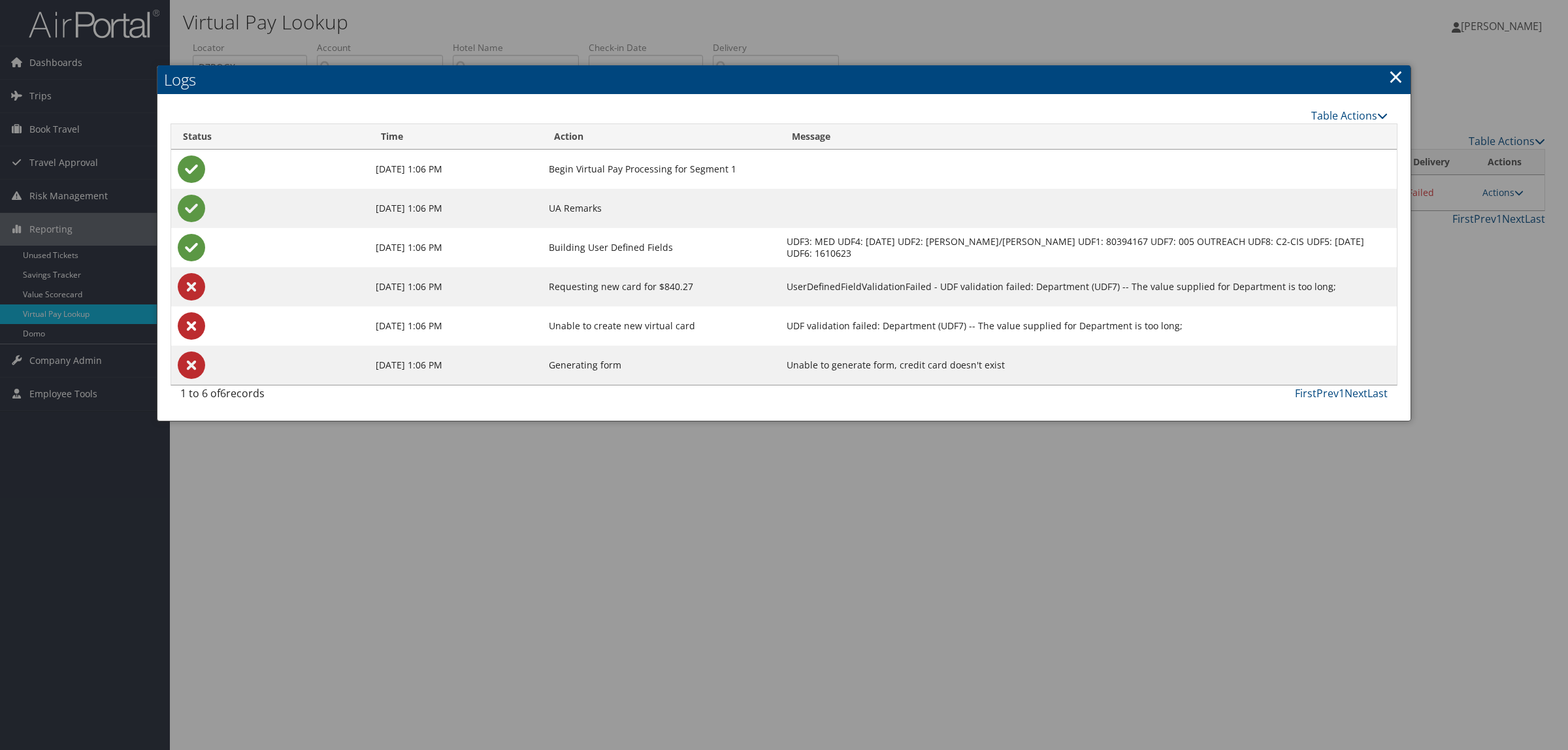
click at [1394, 79] on link "×" at bounding box center [1395, 76] width 15 height 26
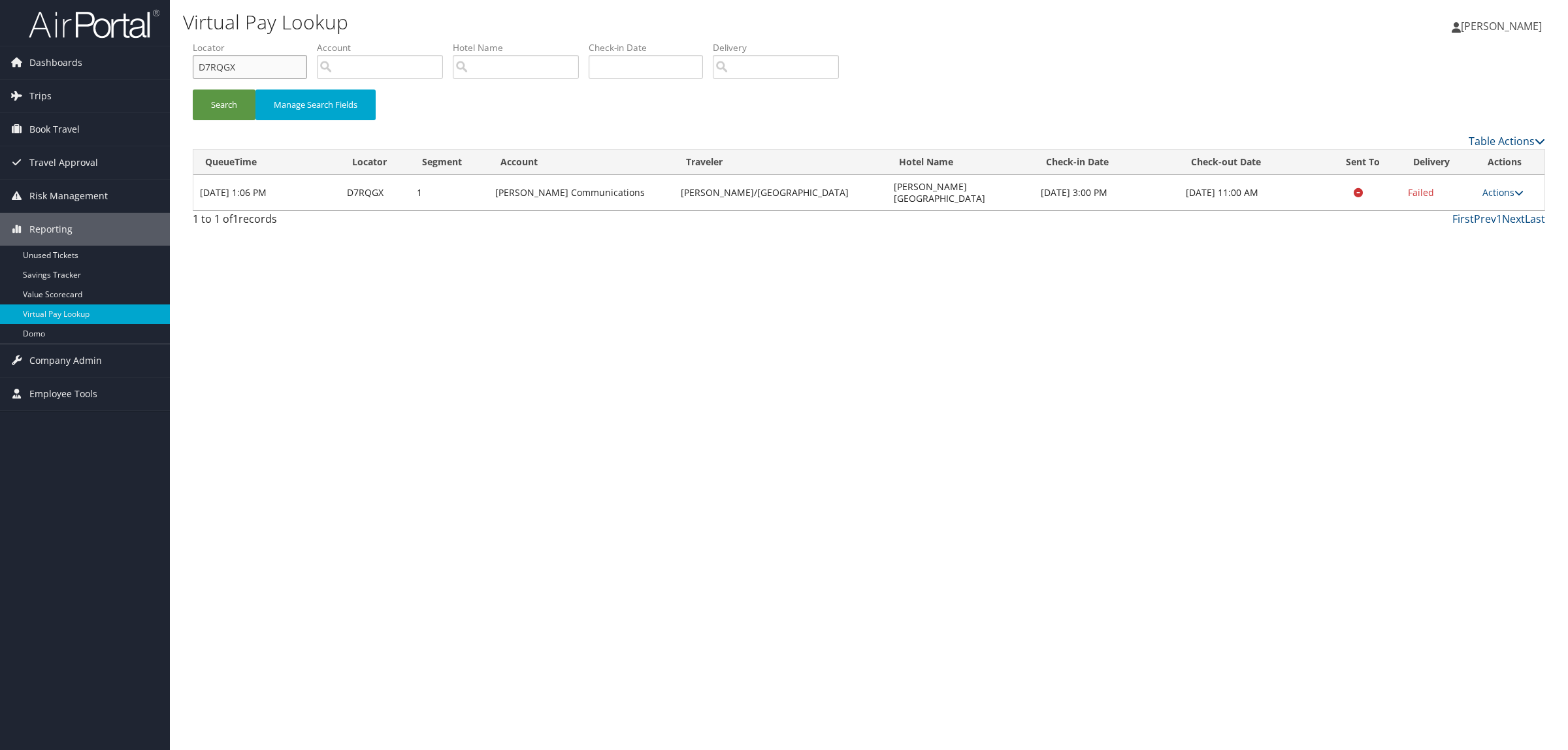
drag, startPoint x: 284, startPoint y: 61, endPoint x: 190, endPoint y: 79, distance: 95.7
click at [153, 77] on div "Dashboards AirPortal 360™ (Manager) AirPortal 360™ (Agent) My Travel Dashboard …" at bounding box center [784, 375] width 1568 height 750
paste input "FRS3"
click at [225, 95] on button "Search" at bounding box center [224, 104] width 63 height 31
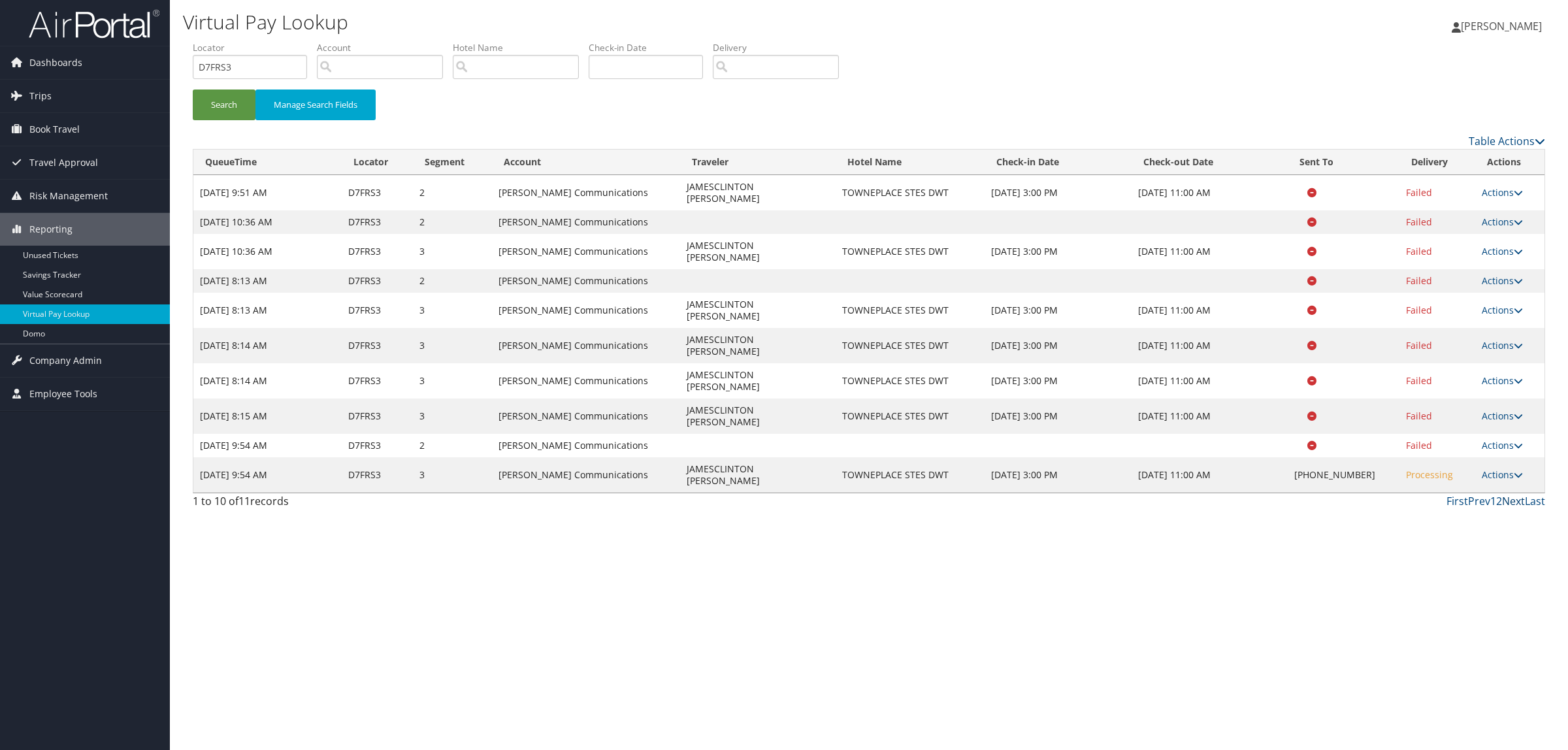
click at [1502, 493] on link "Next" at bounding box center [1513, 501] width 23 height 14
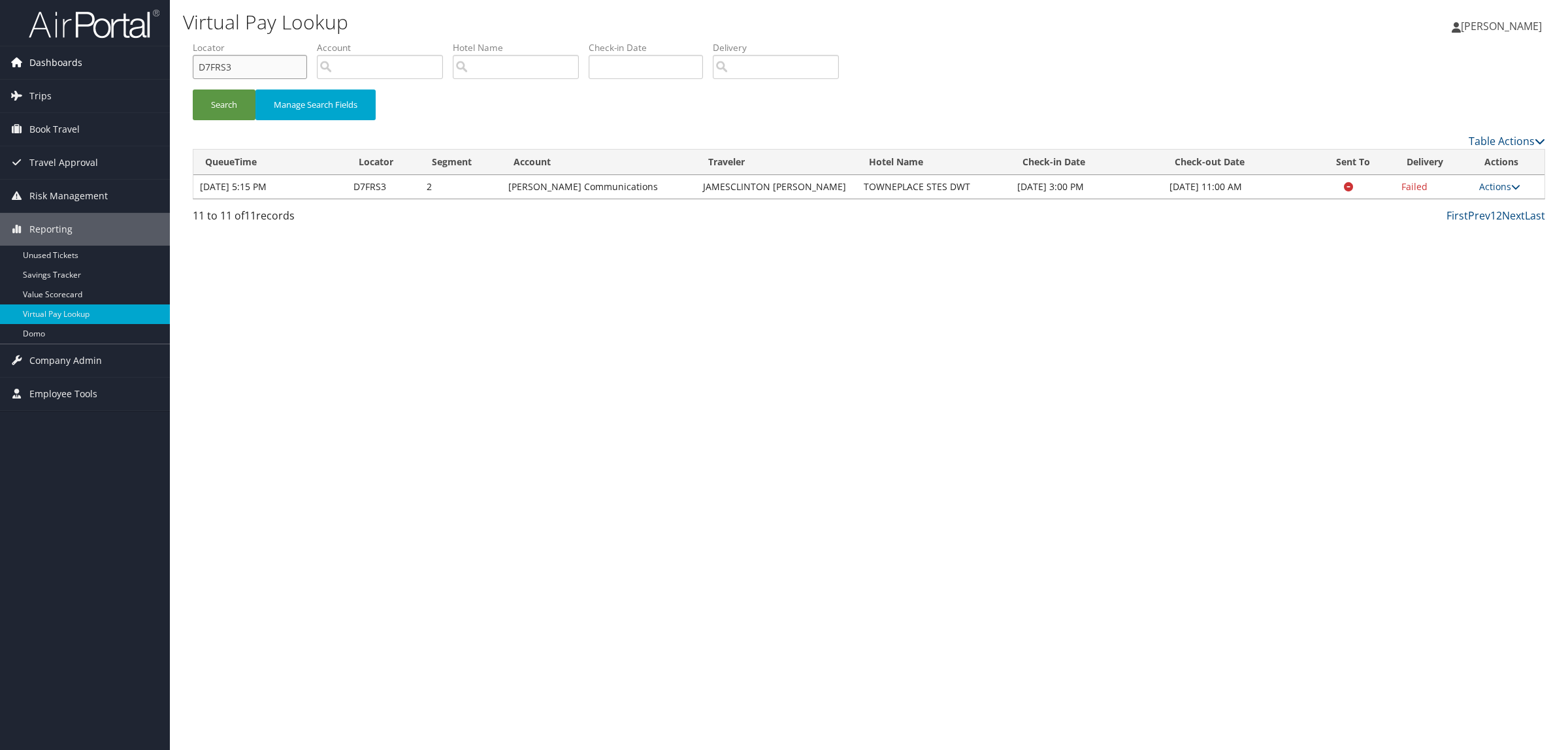
drag, startPoint x: 232, startPoint y: 63, endPoint x: 110, endPoint y: 75, distance: 122.6
click at [116, 74] on div "Dashboards AirPortal 360™ (Manager) AirPortal 360™ (Agent) My Travel Dashboard …" at bounding box center [784, 375] width 1568 height 750
paste input "4H955"
type input "D4H955"
click at [236, 102] on button "Search" at bounding box center [224, 104] width 63 height 31
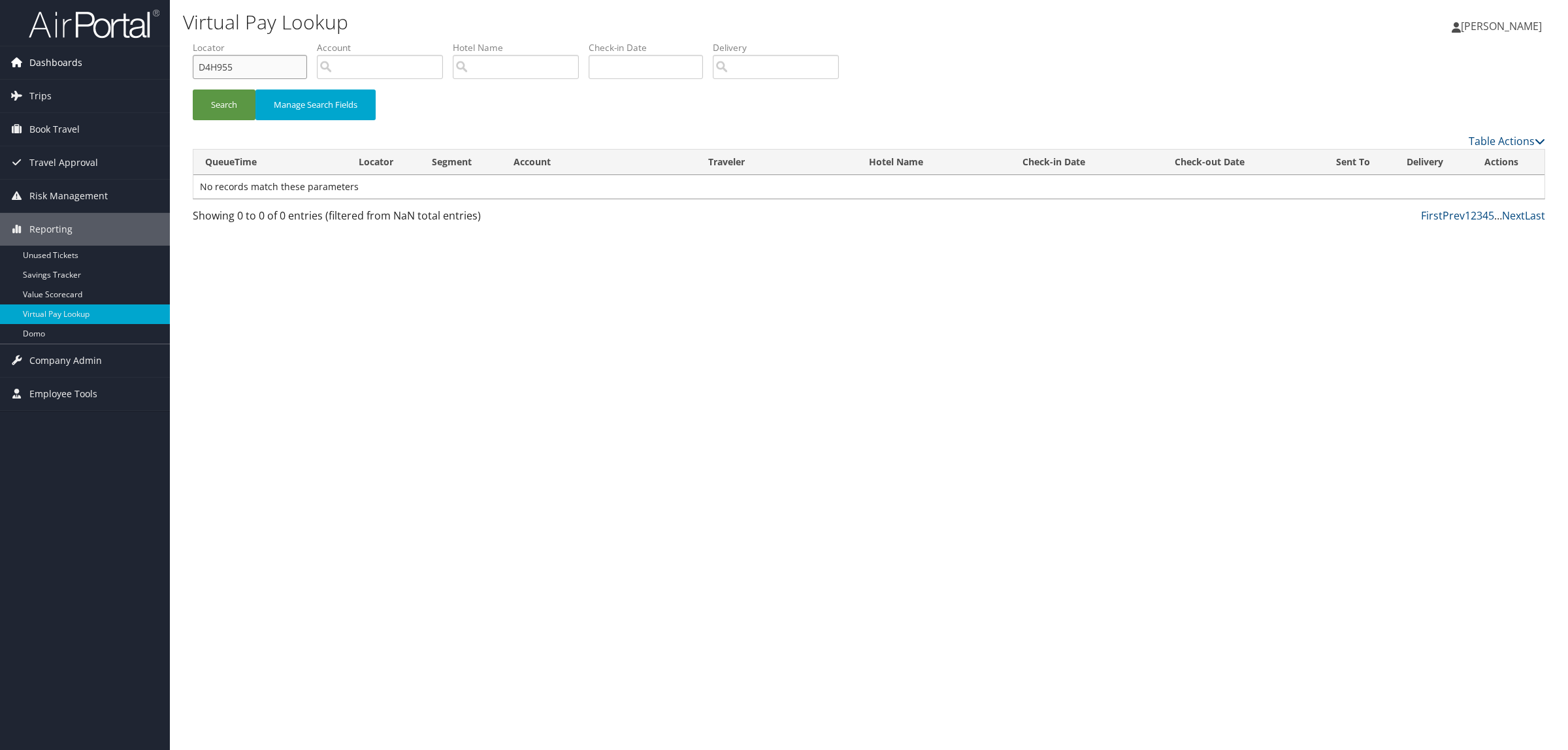
drag, startPoint x: 272, startPoint y: 72, endPoint x: 0, endPoint y: 70, distance: 272.0
click at [0, 70] on div "Dashboards AirPortal 360™ (Manager) AirPortal 360™ (Agent) My Travel Dashboard …" at bounding box center [784, 375] width 1568 height 750
click at [358, 74] on input "search" at bounding box center [379, 66] width 126 height 24
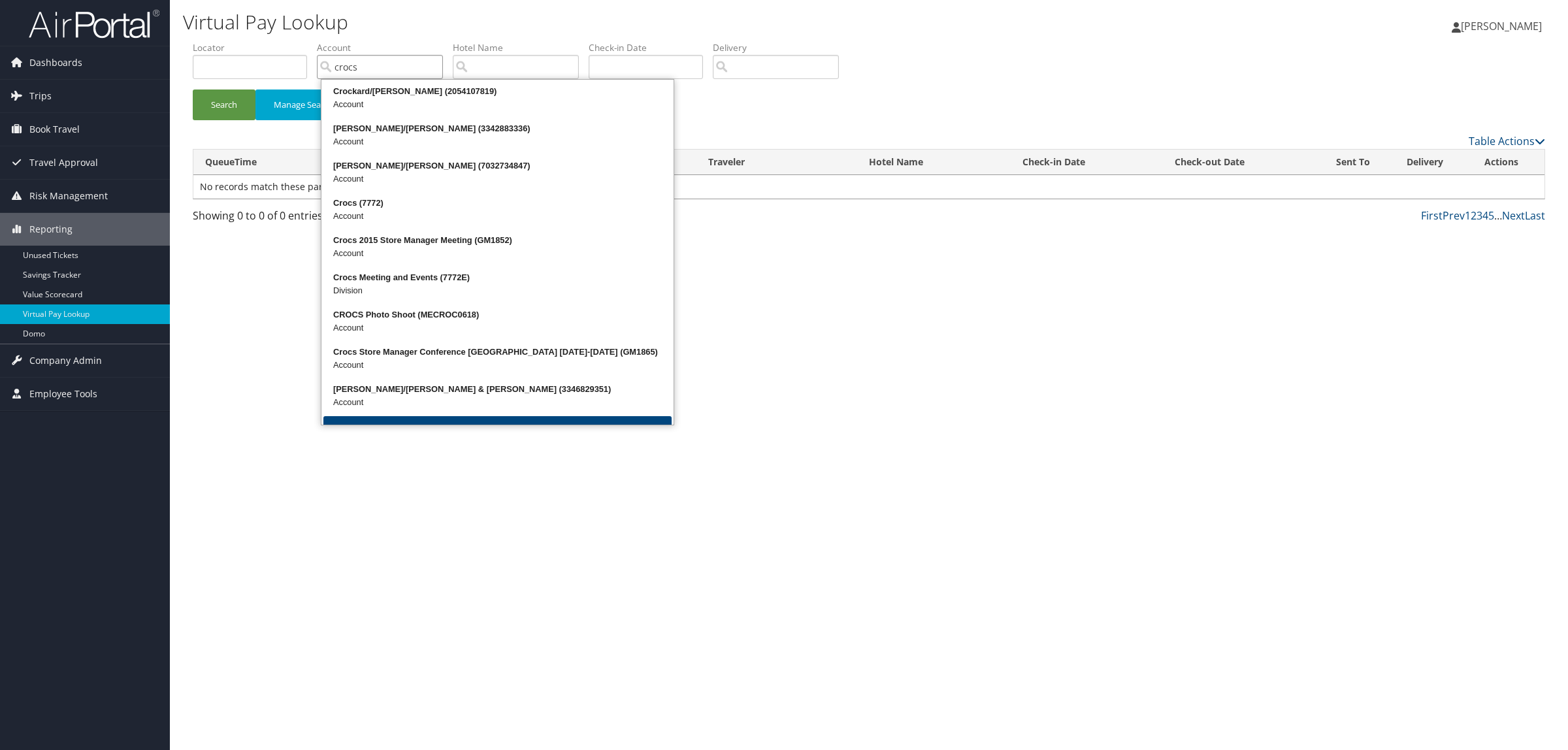
type input "crocs"
click at [192, 89] on button "Search" at bounding box center [224, 104] width 63 height 31
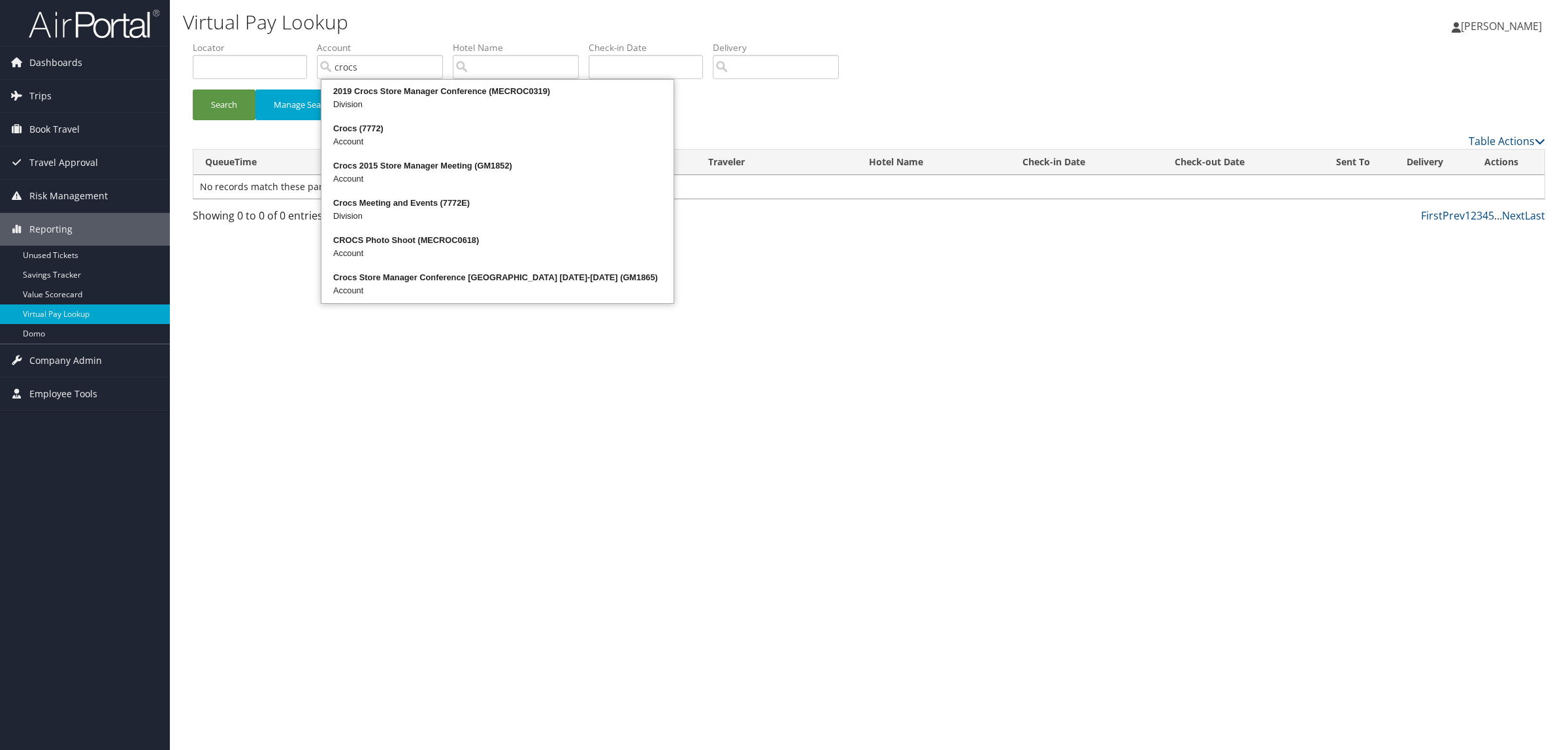
click at [1249, 406] on div "Virtual Pay Lookup Hope Ewing Hope Ewing My Settings Travel Agency Contacts Log…" at bounding box center [869, 375] width 1398 height 750
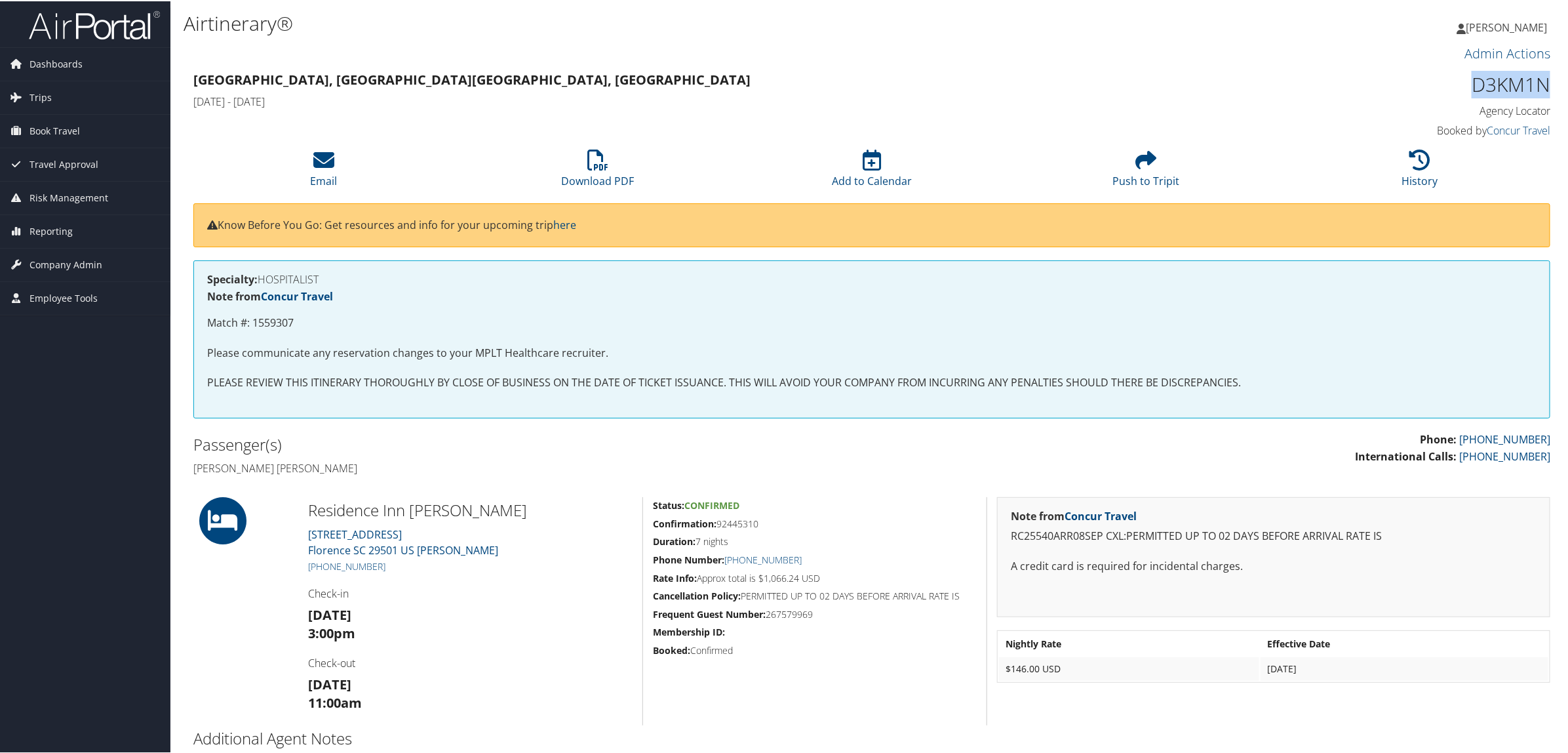
drag, startPoint x: 1470, startPoint y: 86, endPoint x: 1544, endPoint y: 86, distance: 74.0
click at [1544, 86] on h1 "D3KM1N" at bounding box center [1387, 83] width 324 height 27
copy h1 "D3KM1N"
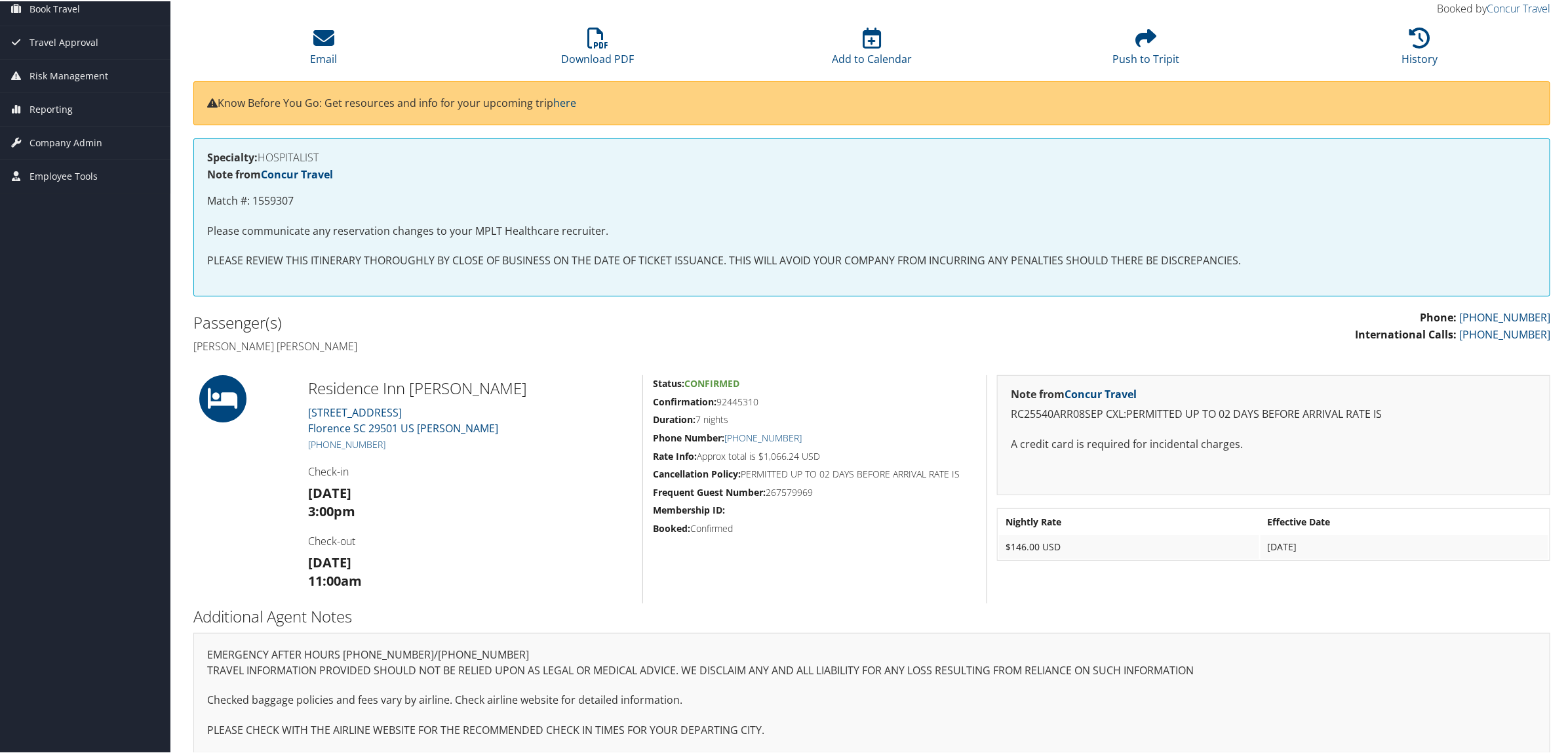
scroll to position [133, 0]
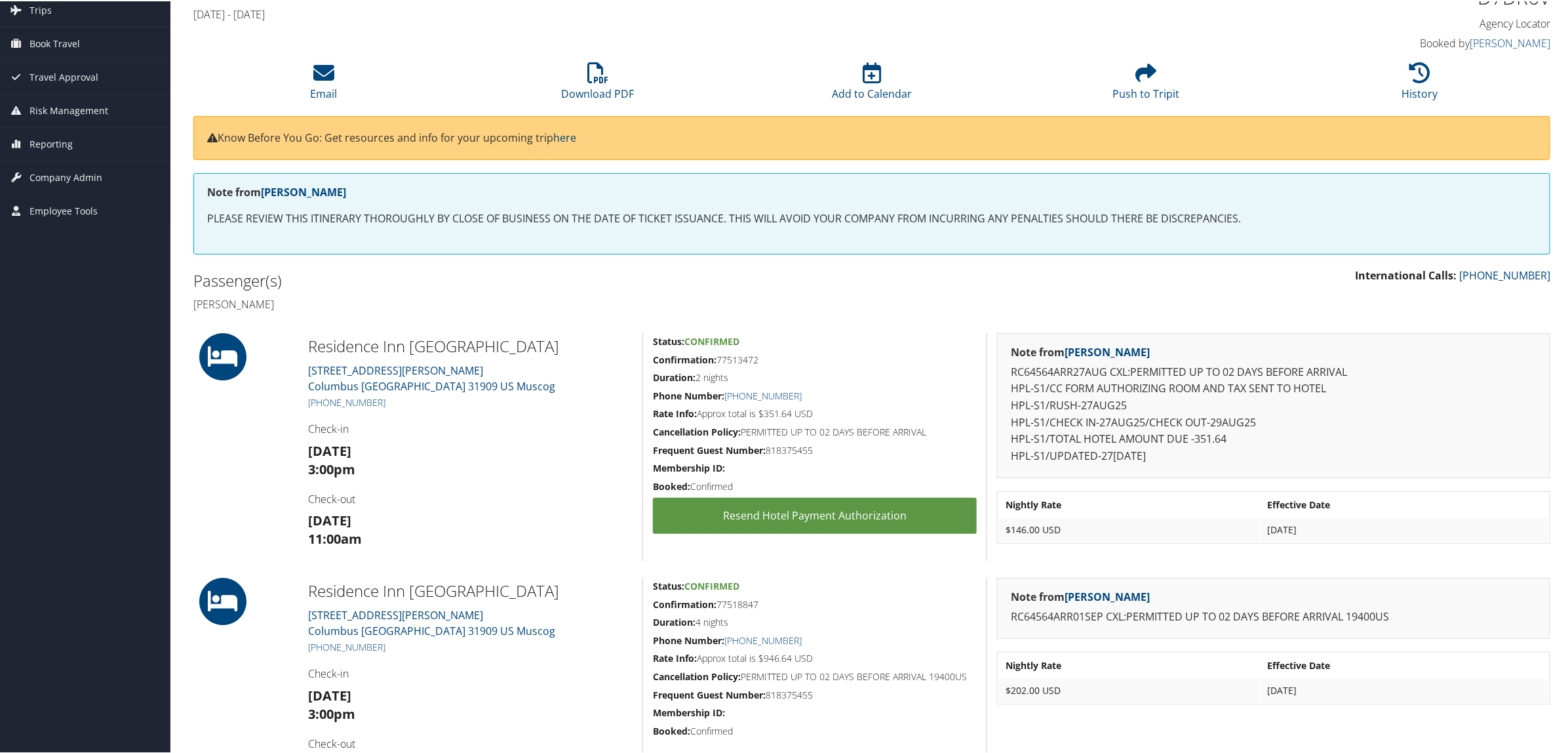
scroll to position [246, 0]
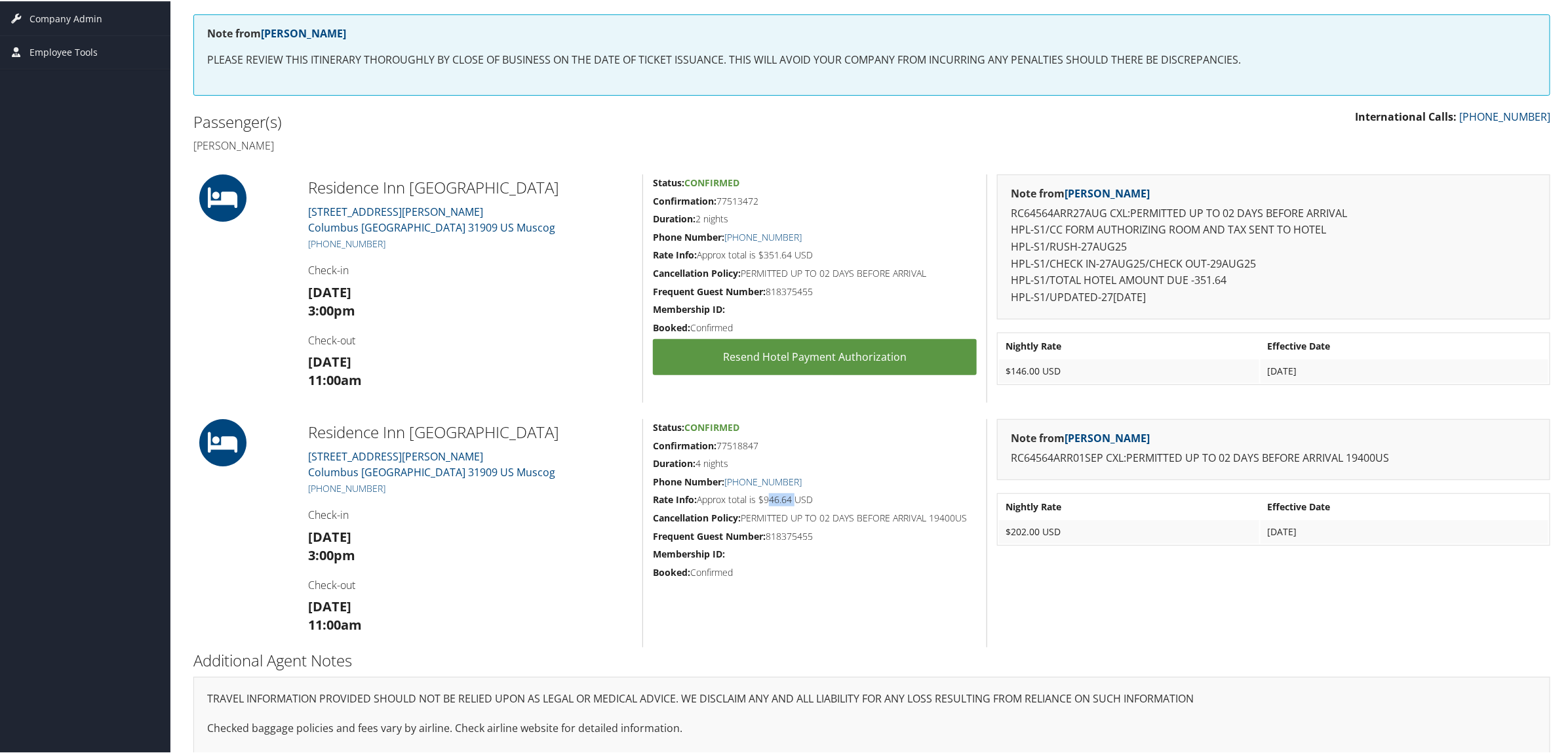
drag, startPoint x: 765, startPoint y: 494, endPoint x: 795, endPoint y: 503, distance: 31.3
click at [795, 503] on h5 "Rate Info: Approx total is $946.64 USD" at bounding box center [815, 498] width 323 height 13
copy h5 "946.64"
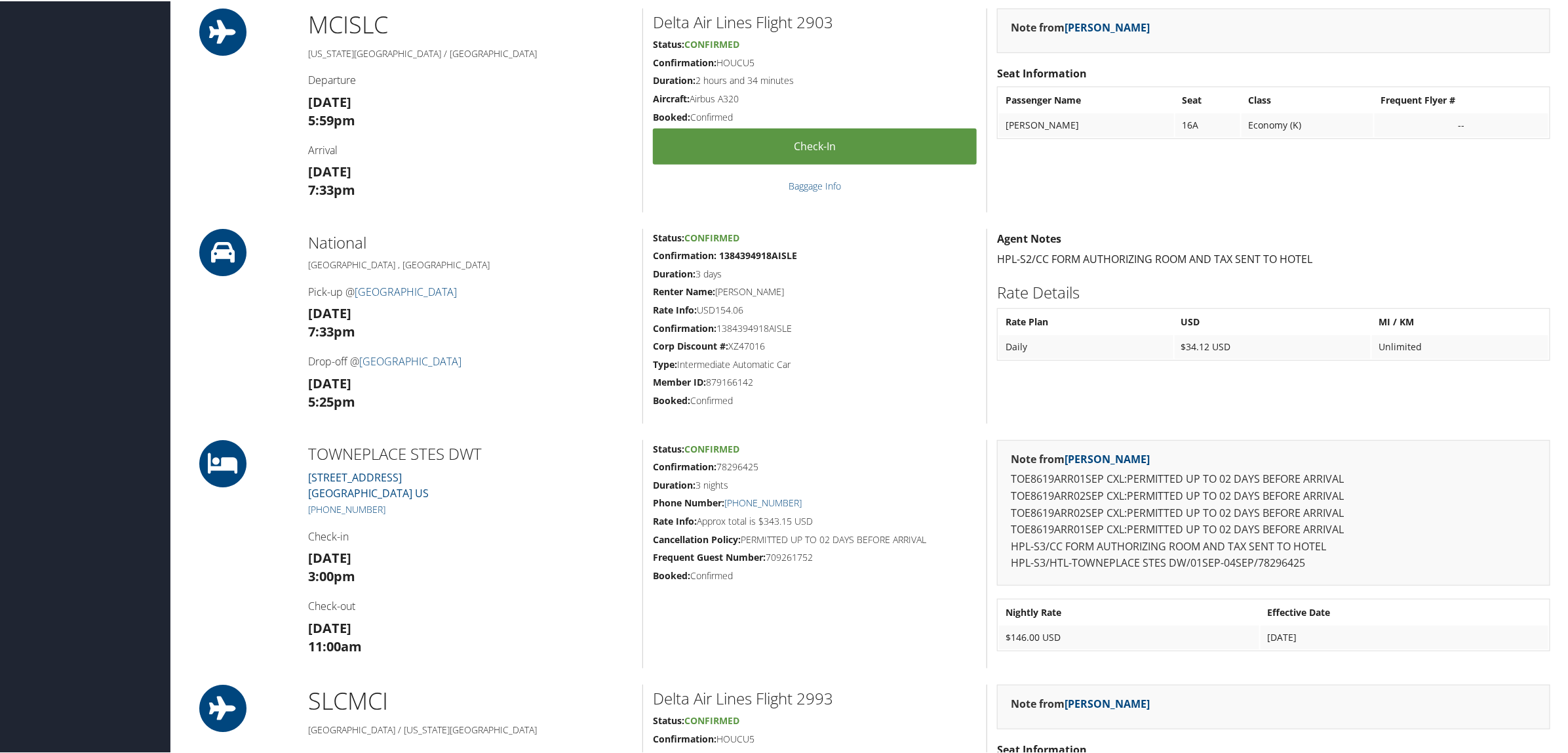
scroll to position [492, 0]
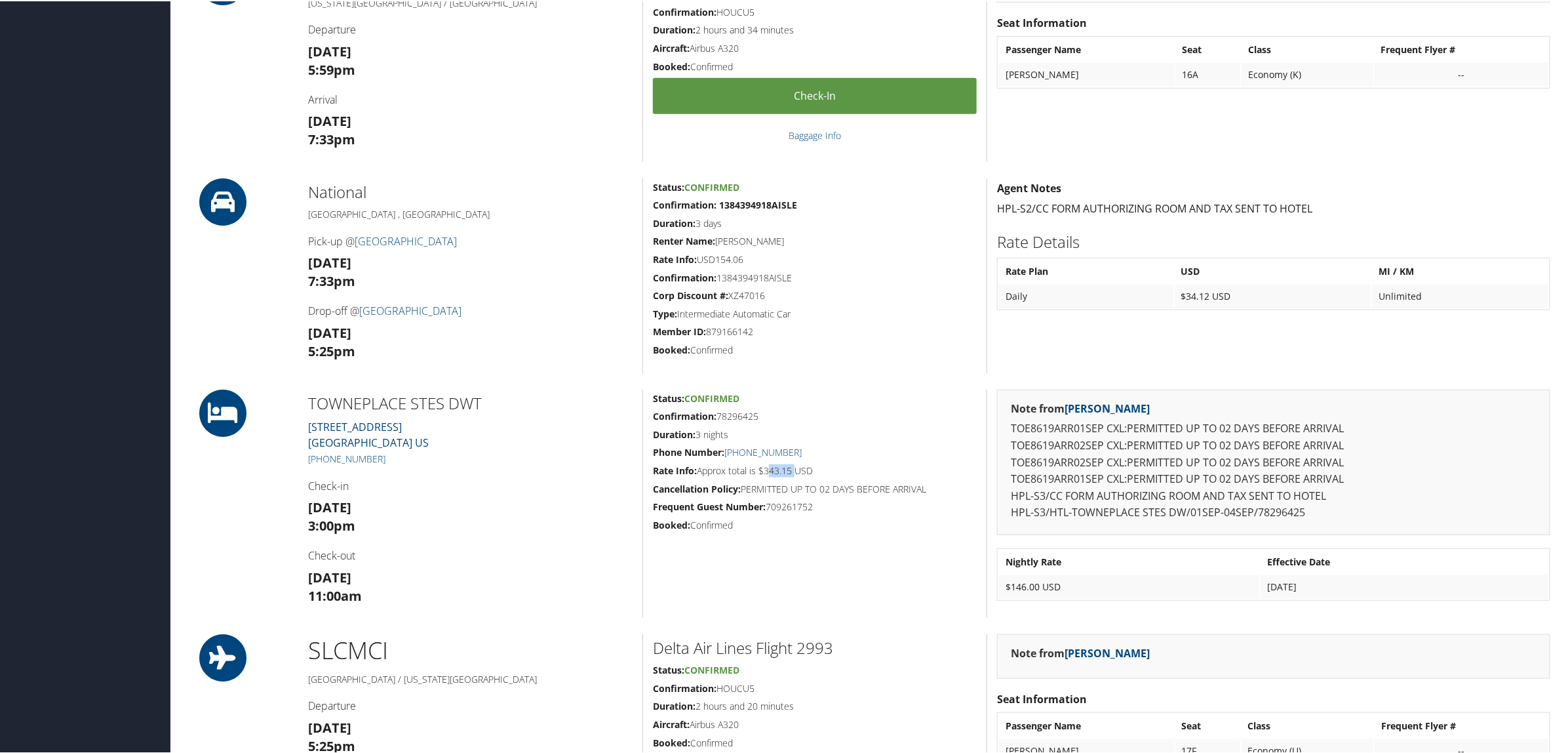
drag, startPoint x: 765, startPoint y: 470, endPoint x: 791, endPoint y: 466, distance: 26.3
click at [791, 466] on h5 "Rate Info: Approx total is $343.15 USD" at bounding box center [815, 469] width 323 height 13
copy h5 "343.15"
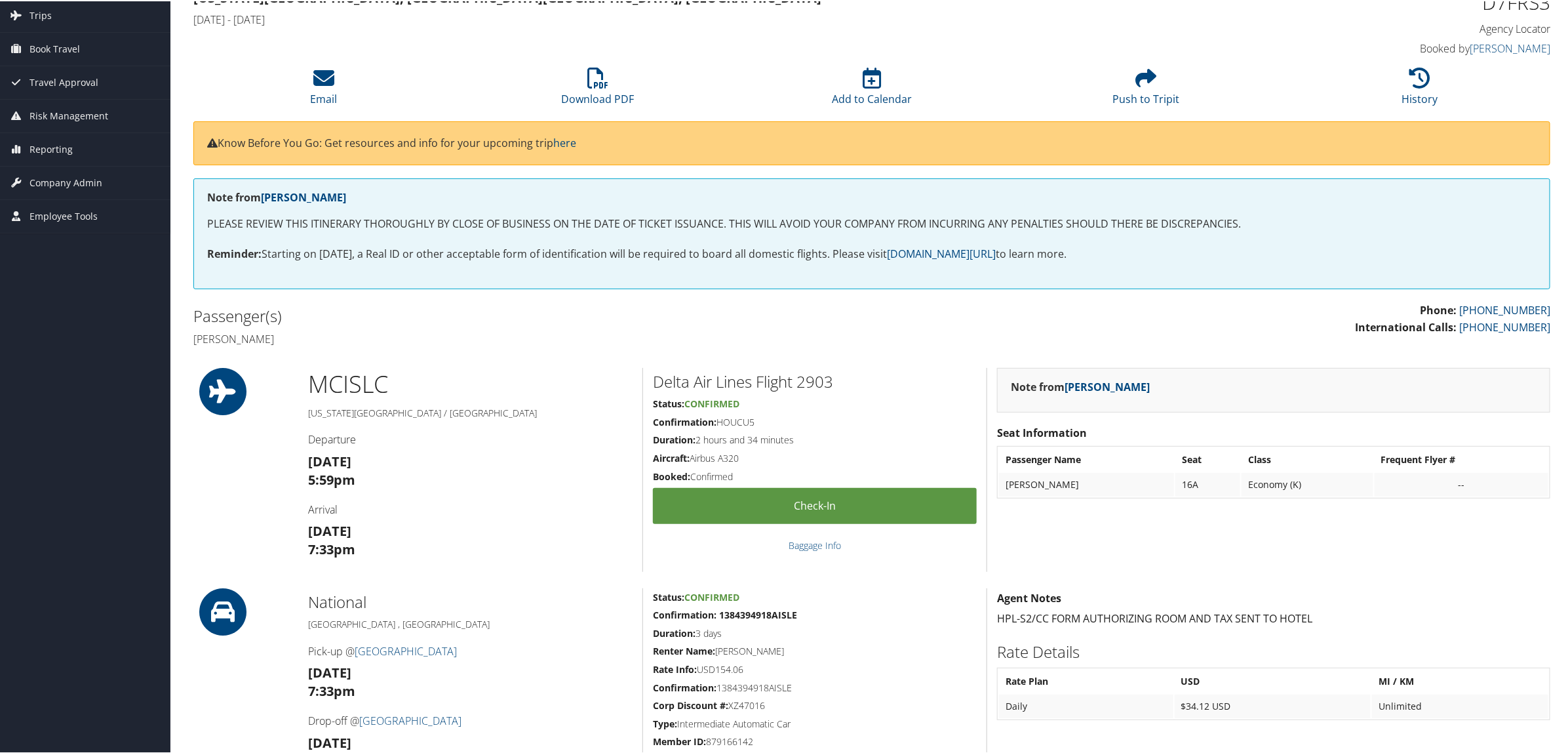
scroll to position [0, 0]
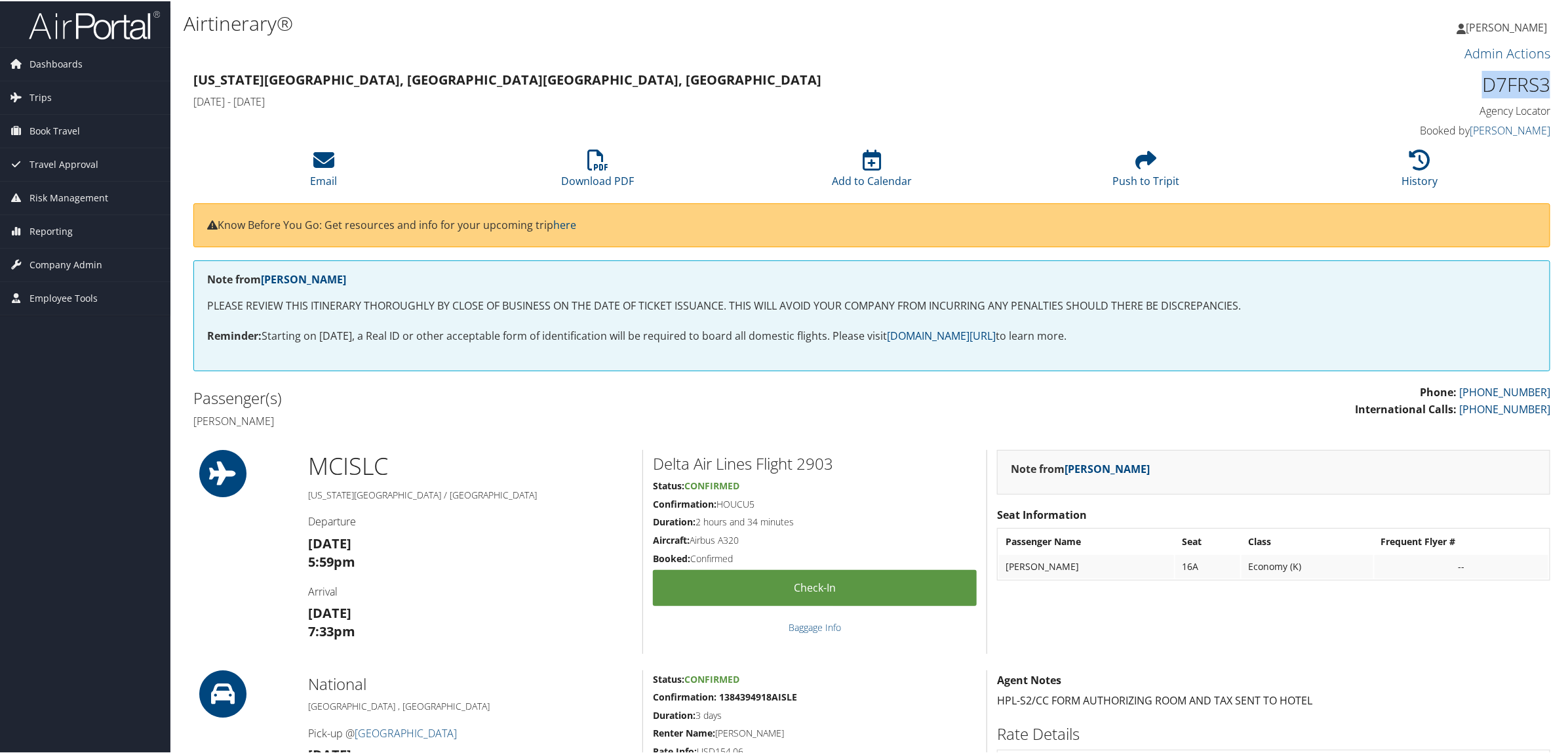
drag, startPoint x: 1478, startPoint y: 86, endPoint x: 1548, endPoint y: 86, distance: 70.0
click at [1548, 86] on div "D7FRS3 Agency Locator Agency Locator D7FRS3 Booked by Marci Weir Booked by Marc…" at bounding box center [1388, 104] width 344 height 75
copy h1 "D7FRS3"
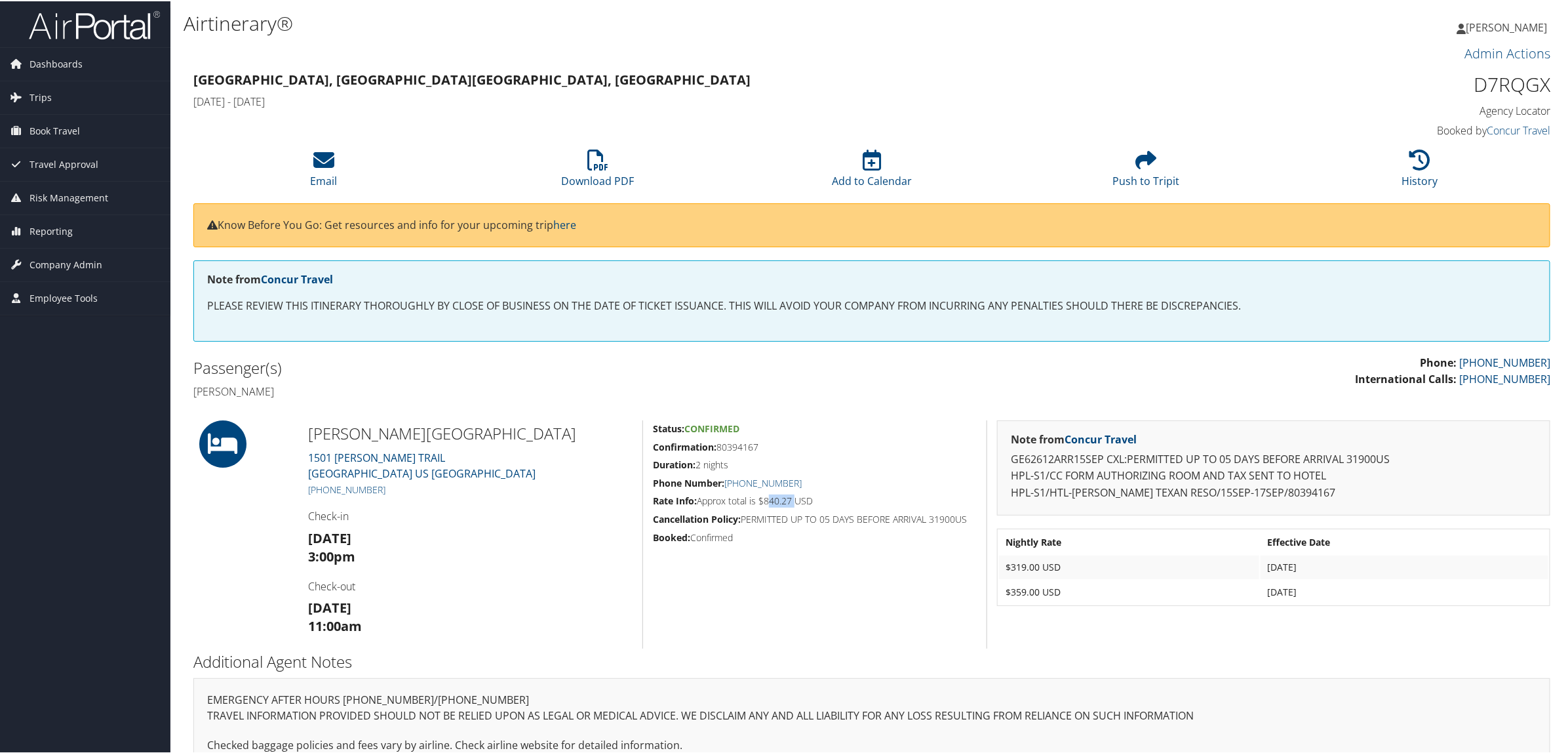
drag, startPoint x: 765, startPoint y: 503, endPoint x: 793, endPoint y: 505, distance: 28.1
click at [793, 505] on h5 "Rate Info: Approx total is $840.27 USD" at bounding box center [815, 499] width 323 height 13
copy h5 "840.27"
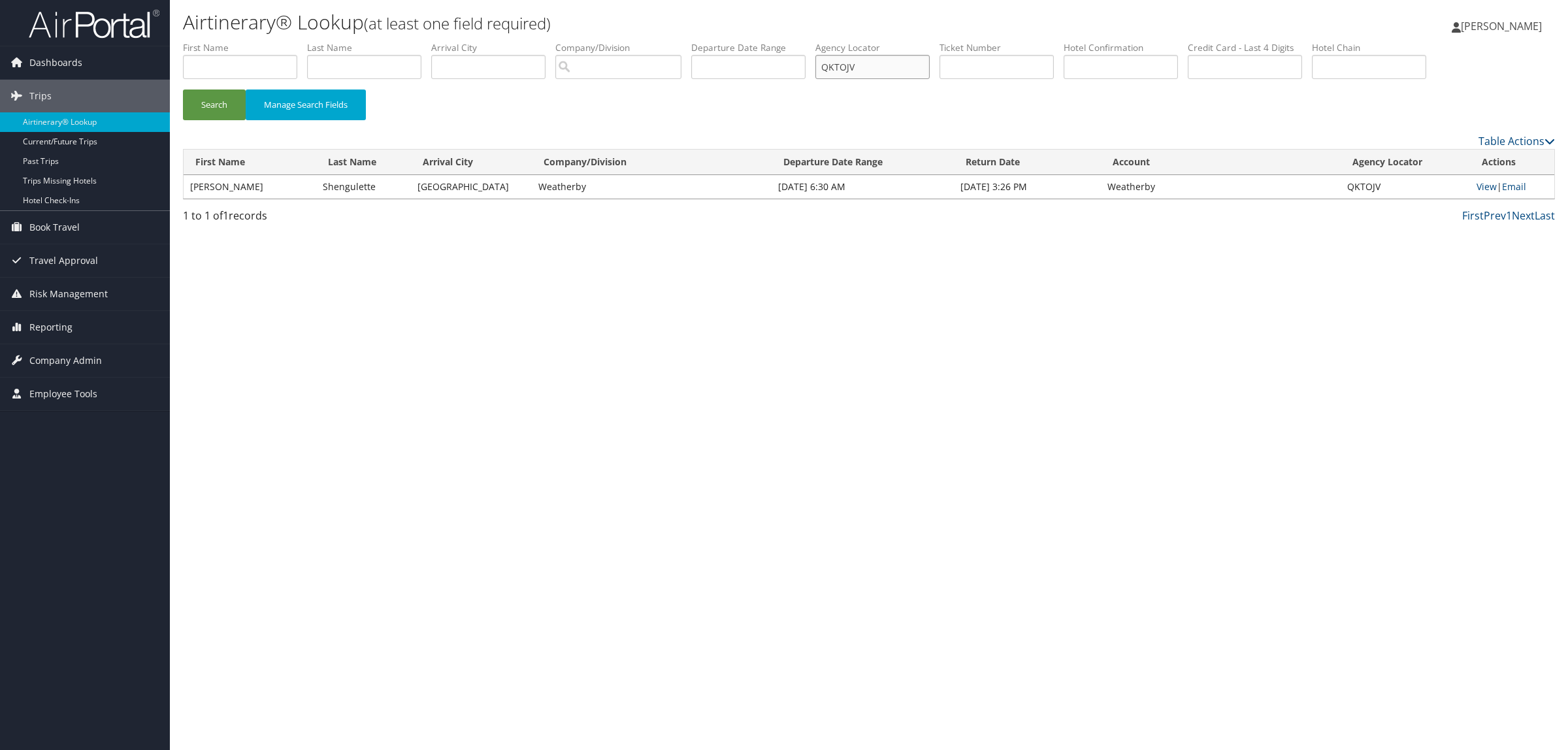
drag, startPoint x: 898, startPoint y: 77, endPoint x: 538, endPoint y: 77, distance: 360.0
click at [572, 41] on ul "First Name Last Name Departure City Arrival City Company/Division Airport/City …" at bounding box center [869, 41] width 1372 height 0
paste input "D3KM1N"
click at [203, 101] on button "Search" at bounding box center [214, 104] width 63 height 31
click at [1480, 191] on link "View" at bounding box center [1487, 186] width 20 height 13
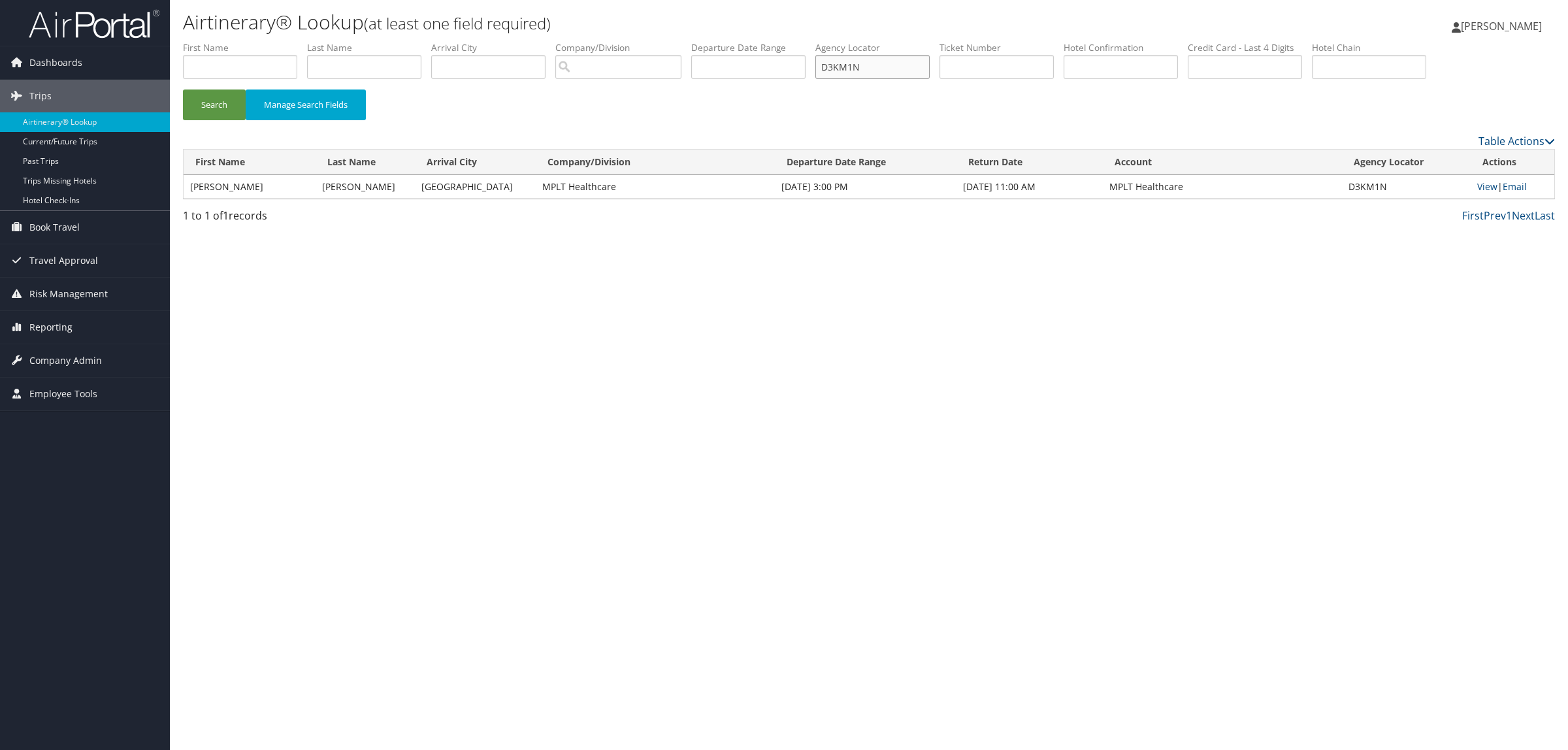
drag, startPoint x: 753, startPoint y: 59, endPoint x: 604, endPoint y: 59, distance: 149.0
click at [612, 41] on ul "First Name Last Name Departure City Arrival City Company/Division Airport/City …" at bounding box center [869, 41] width 1372 height 0
paste input "4H955"
type input "D4H955"
click at [221, 90] on button "Search" at bounding box center [214, 104] width 63 height 31
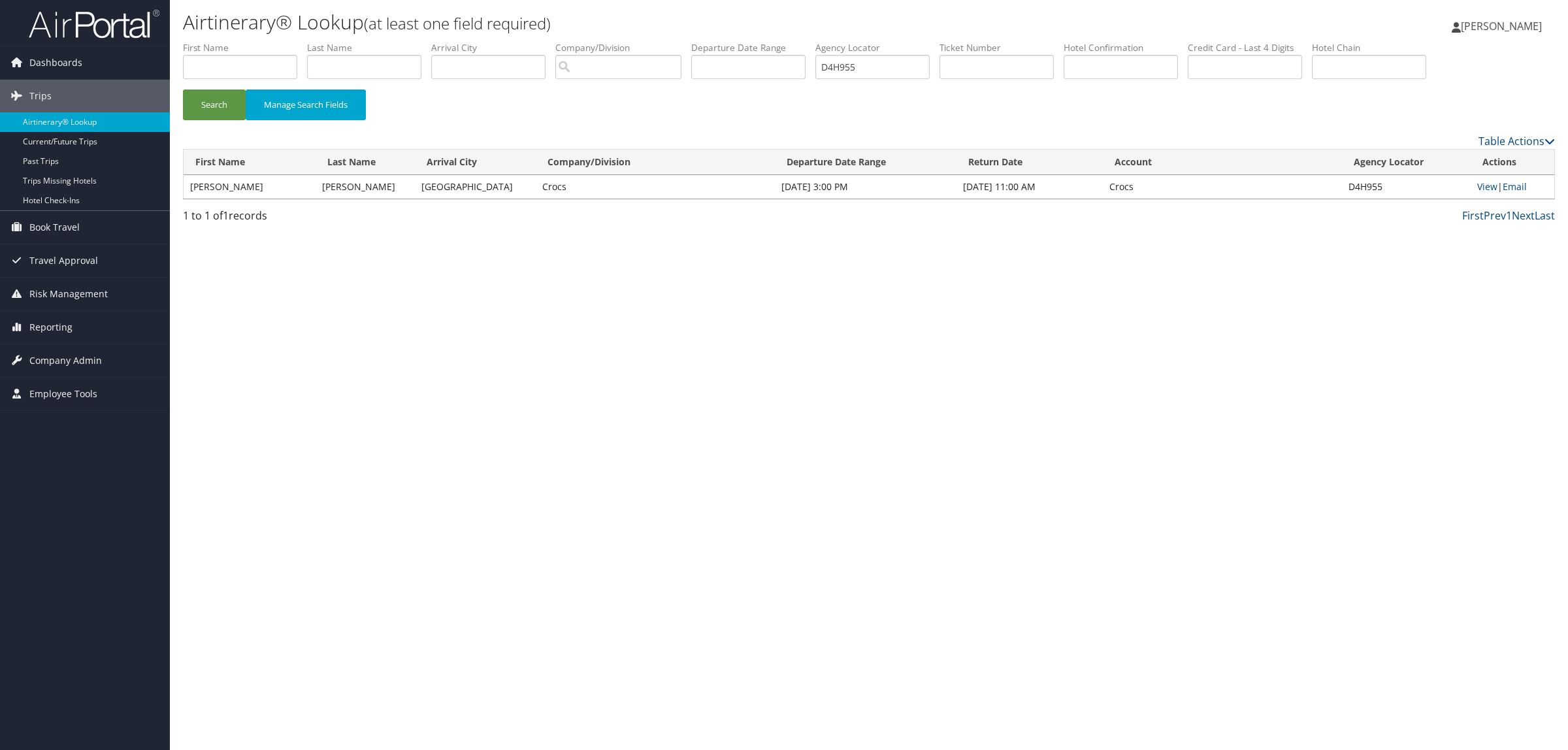
drag, startPoint x: 336, startPoint y: 548, endPoint x: 347, endPoint y: 521, distance: 29.2
click at [336, 548] on div "Airtinerary® Lookup (at least one field required) Hope Ewing Hope Ewing My Sett…" at bounding box center [869, 375] width 1398 height 750
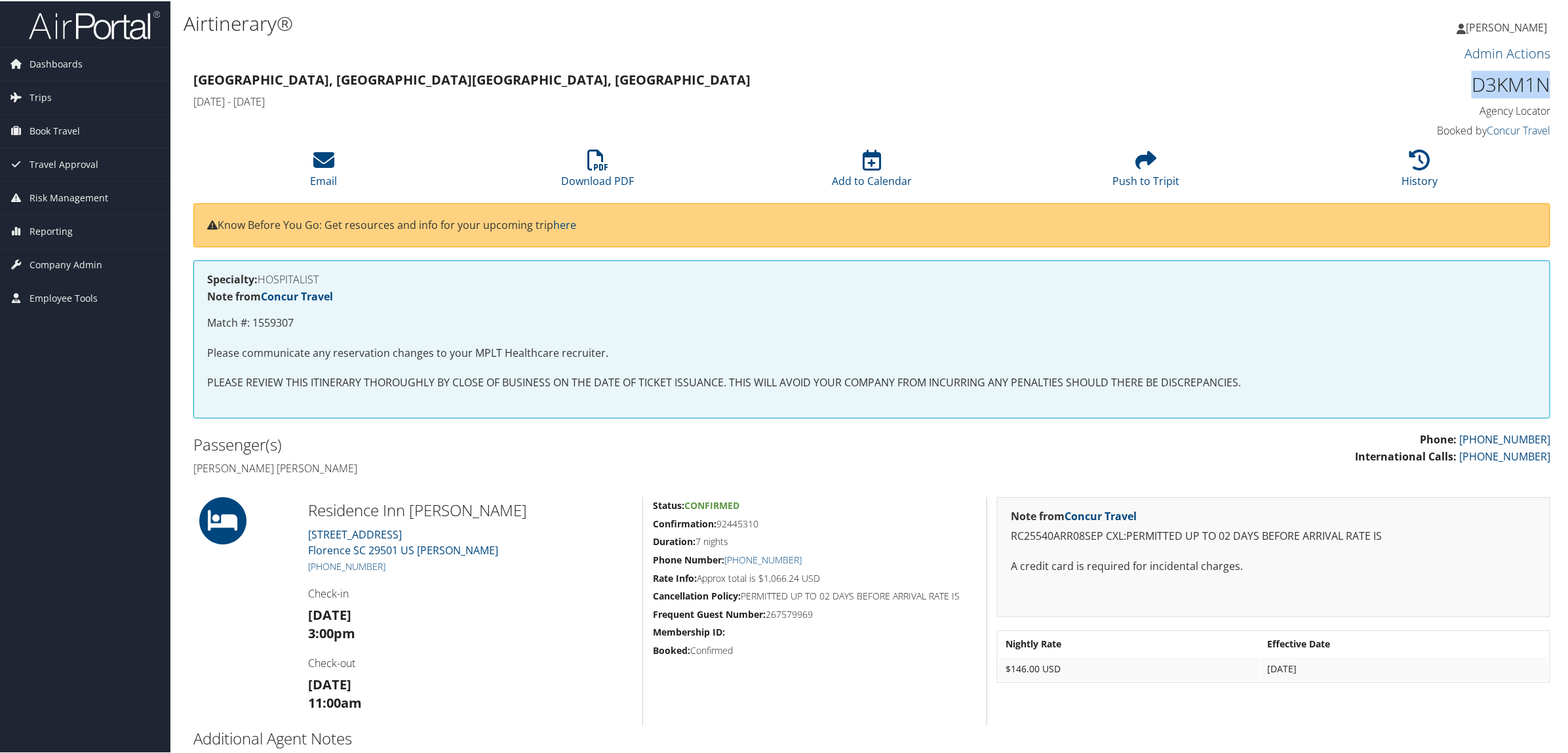
drag, startPoint x: 1465, startPoint y: 81, endPoint x: 1542, endPoint y: 82, distance: 77.0
click at [1542, 82] on h1 "D3KM1N" at bounding box center [1387, 83] width 324 height 27
copy h1 "D3KM1N"
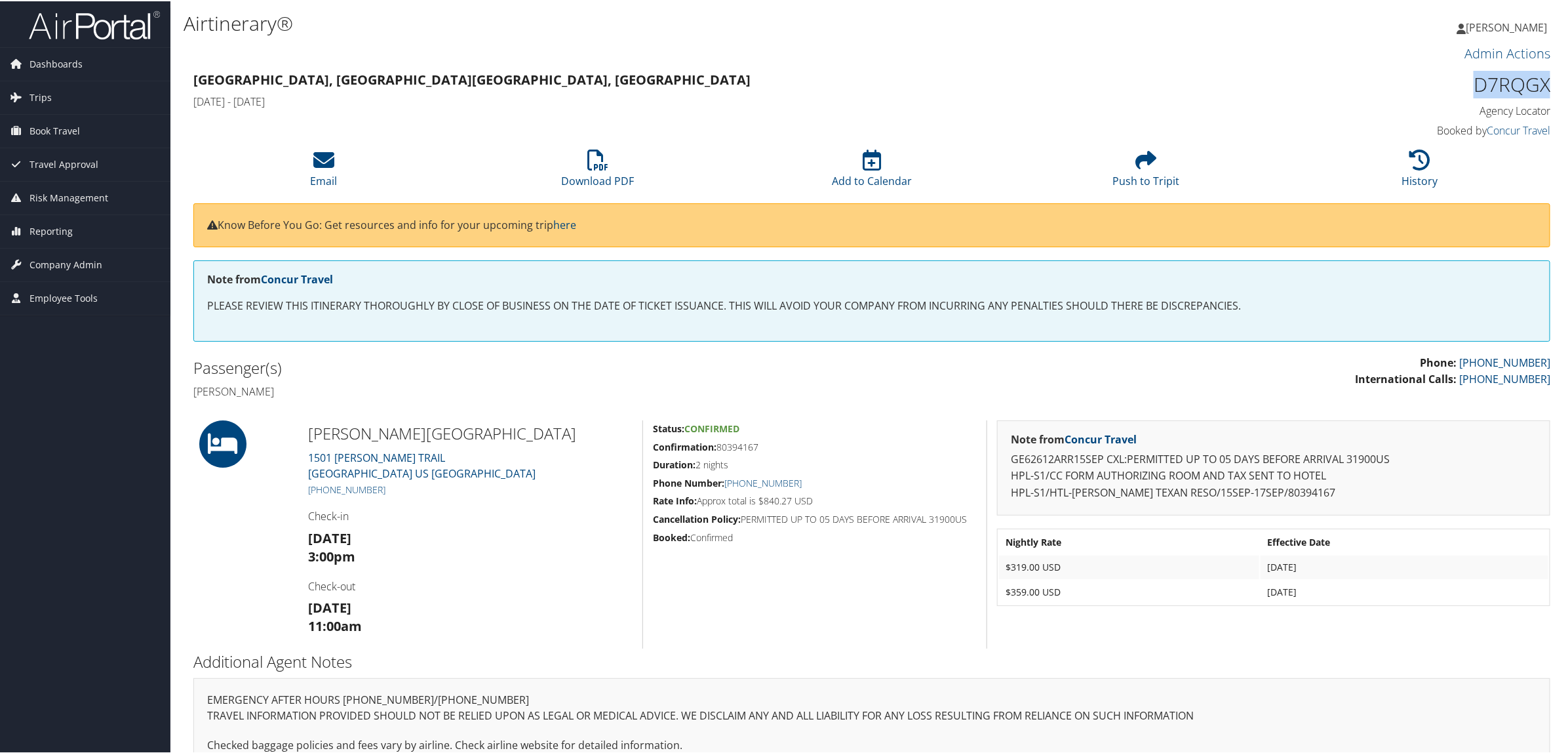
drag, startPoint x: 1462, startPoint y: 74, endPoint x: 1544, endPoint y: 74, distance: 82.0
click at [1544, 74] on h1 "D7RQGX" at bounding box center [1387, 83] width 324 height 27
copy h1 "D7RQGX"
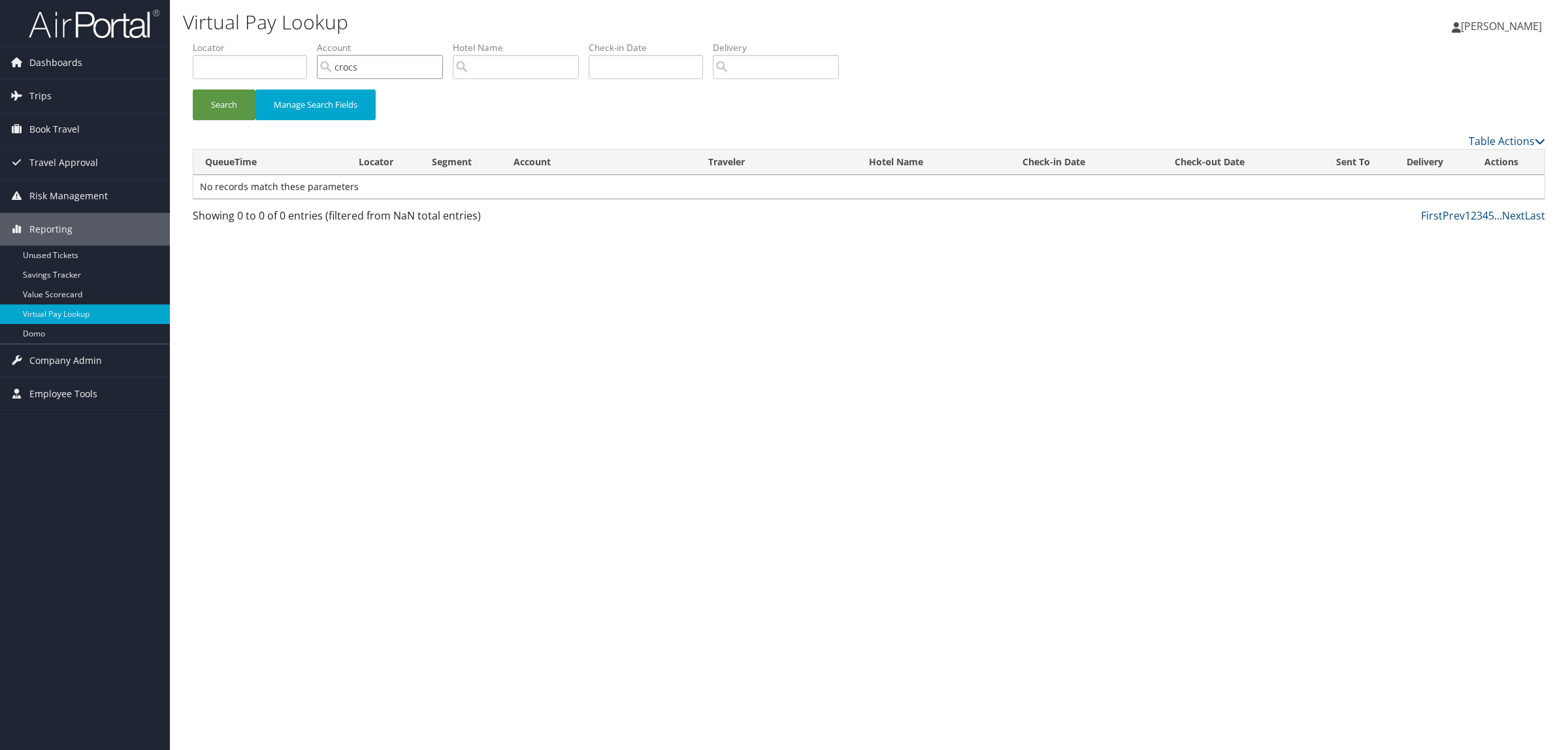
drag, startPoint x: 370, startPoint y: 65, endPoint x: 318, endPoint y: 64, distance: 52.0
click at [318, 41] on ul "QueueTime Locator Segment Account crocs Traveler Hotel Name Check-in Date Check…" at bounding box center [869, 41] width 1352 height 0
paste input "D7RQGX"
type input "D7RQGX"
click at [229, 105] on button "Search" at bounding box center [224, 104] width 63 height 31
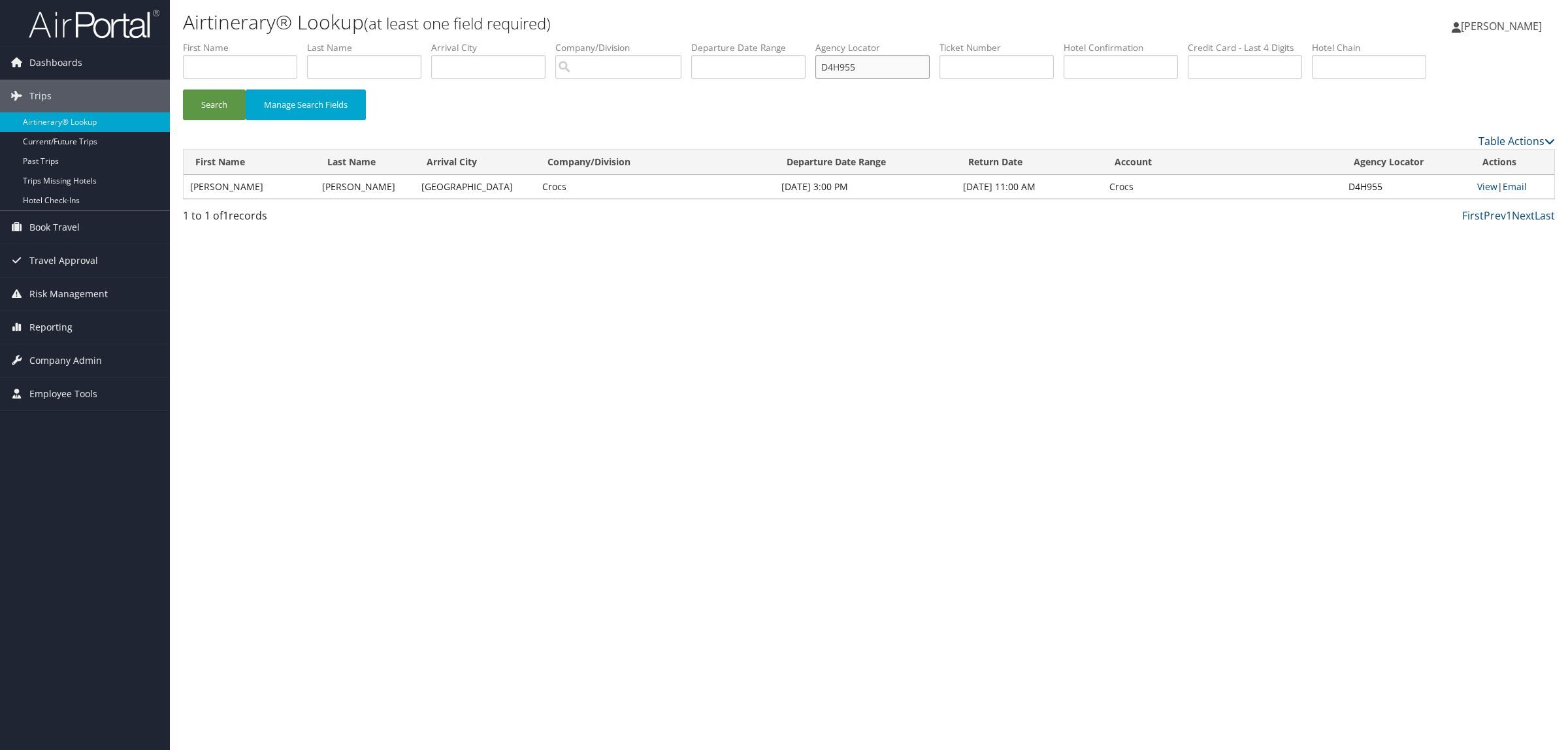
drag, startPoint x: 916, startPoint y: 77, endPoint x: 524, endPoint y: 84, distance: 392.1
click at [541, 41] on ul "First Name Last Name Departure City Arrival City Company/Division Airport/City …" at bounding box center [869, 41] width 1372 height 0
paste input "56MY4"
click at [210, 105] on button "Search" at bounding box center [214, 104] width 63 height 31
drag, startPoint x: 1063, startPoint y: 661, endPoint x: 1078, endPoint y: 606, distance: 57.0
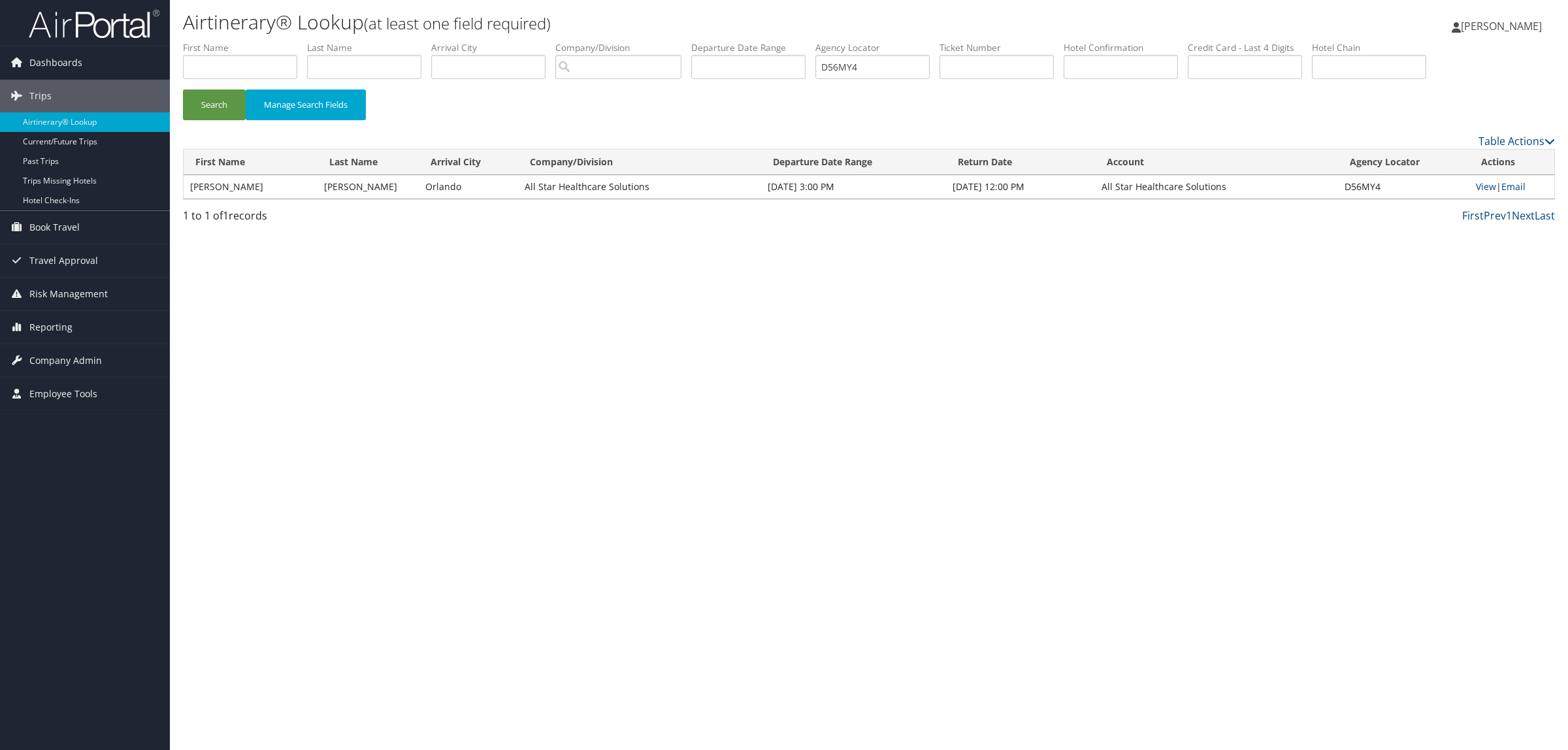
click at [1063, 661] on div "Airtinerary® Lookup (at least one field required) Hope Ewing Hope Ewing My Sett…" at bounding box center [869, 375] width 1398 height 750
drag, startPoint x: 861, startPoint y: 70, endPoint x: 822, endPoint y: 70, distance: 39.0
click at [822, 41] on ul "First Name Last Name Departure City Arrival City Company/Division Airport/City …" at bounding box center [869, 41] width 1372 height 0
paste input "82DLG"
click at [214, 100] on button "Search" at bounding box center [214, 104] width 63 height 31
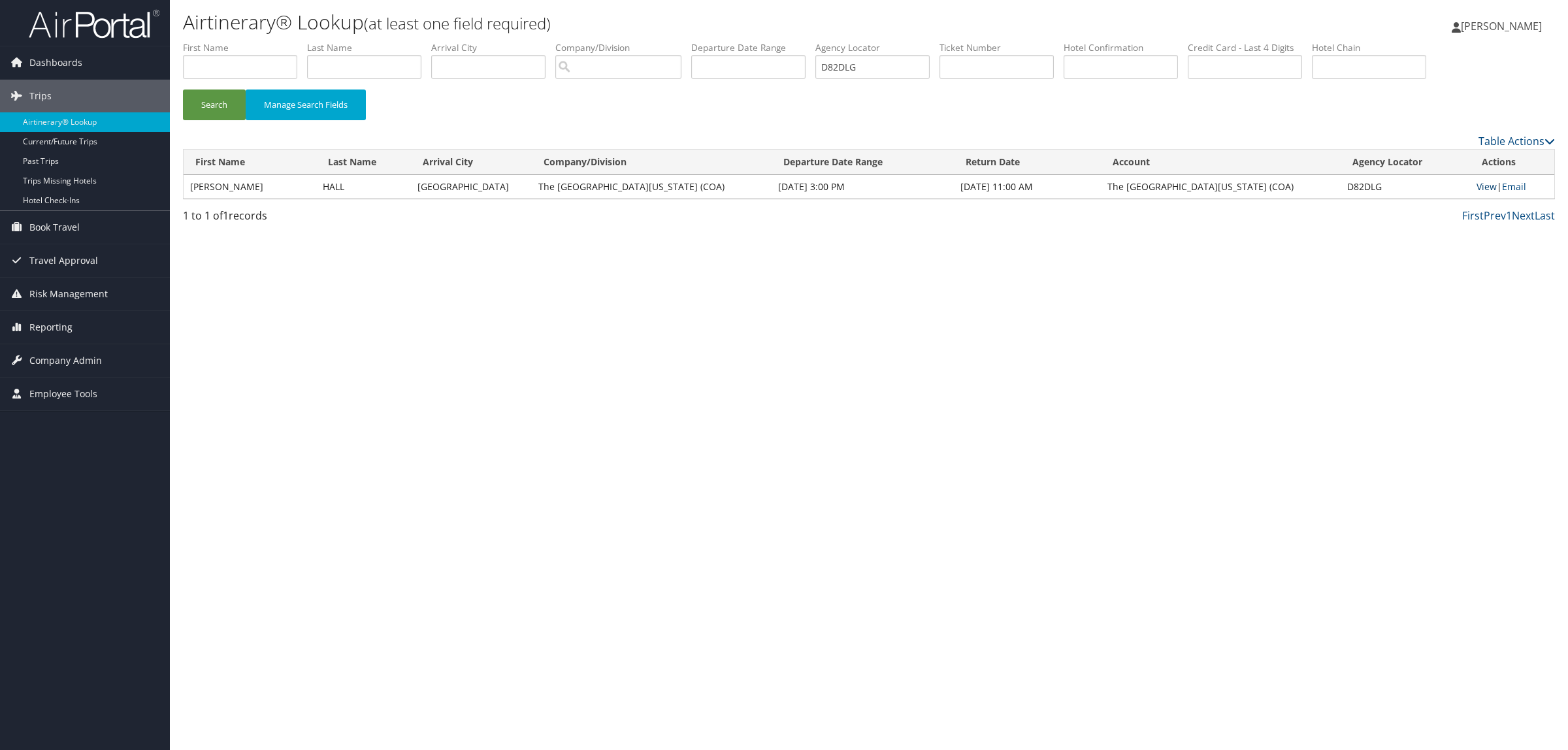
click at [1476, 187] on link "View" at bounding box center [1487, 186] width 20 height 13
drag, startPoint x: 876, startPoint y: 57, endPoint x: 817, endPoint y: 64, distance: 59.4
click at [817, 41] on ul "First Name Last Name Departure City Arrival City Company/Division Airport/City …" at bounding box center [869, 41] width 1372 height 0
paste input "BK0"
click at [207, 115] on button "Search" at bounding box center [214, 104] width 63 height 31
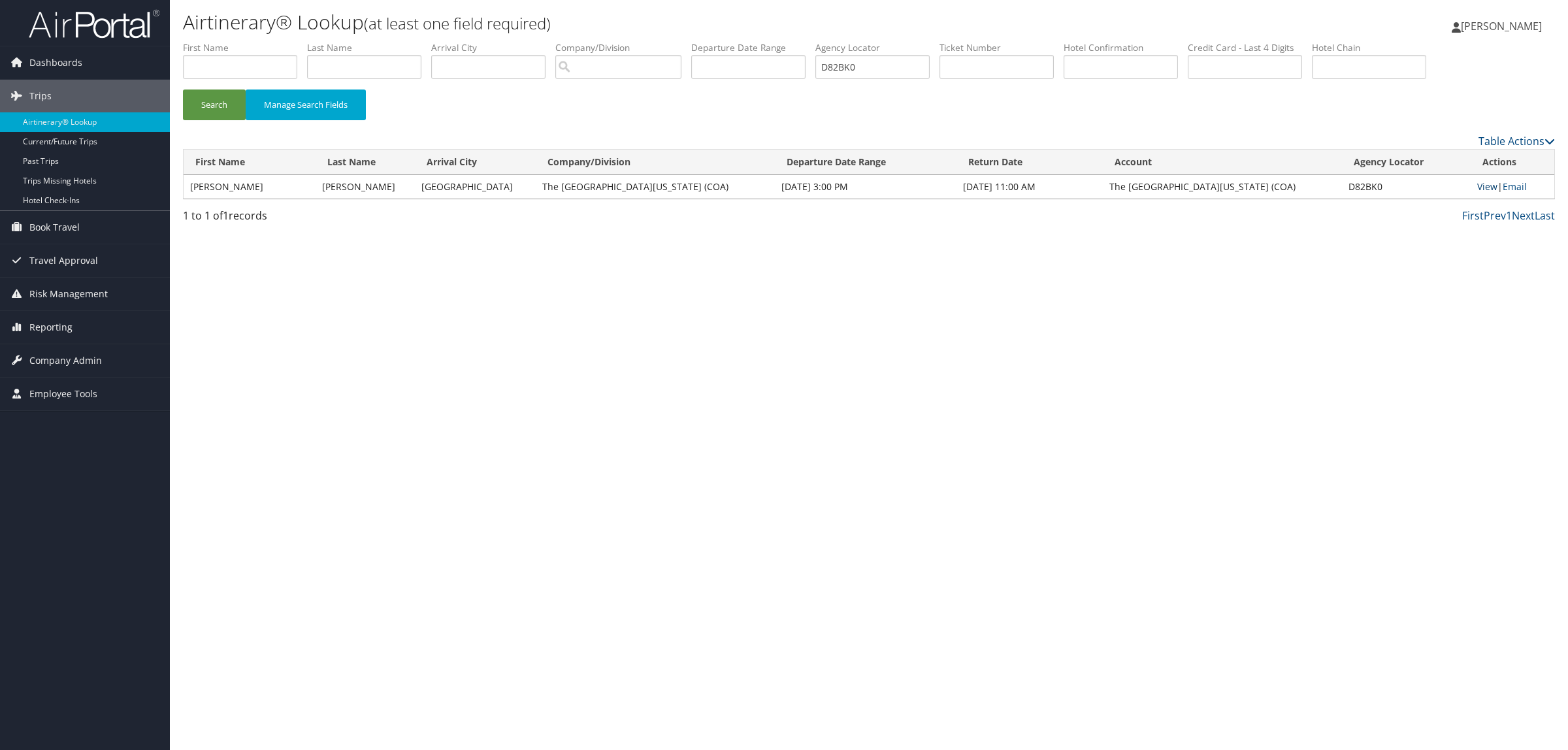
click at [1487, 186] on link "View" at bounding box center [1487, 186] width 20 height 13
click at [807, 41] on ul "First Name Last Name Departure City Arrival City Company/Division Airport/City …" at bounding box center [869, 41] width 1372 height 0
paste input "0YC5V"
type input "D0YC5V"
click at [229, 99] on button "Search" at bounding box center [214, 104] width 63 height 31
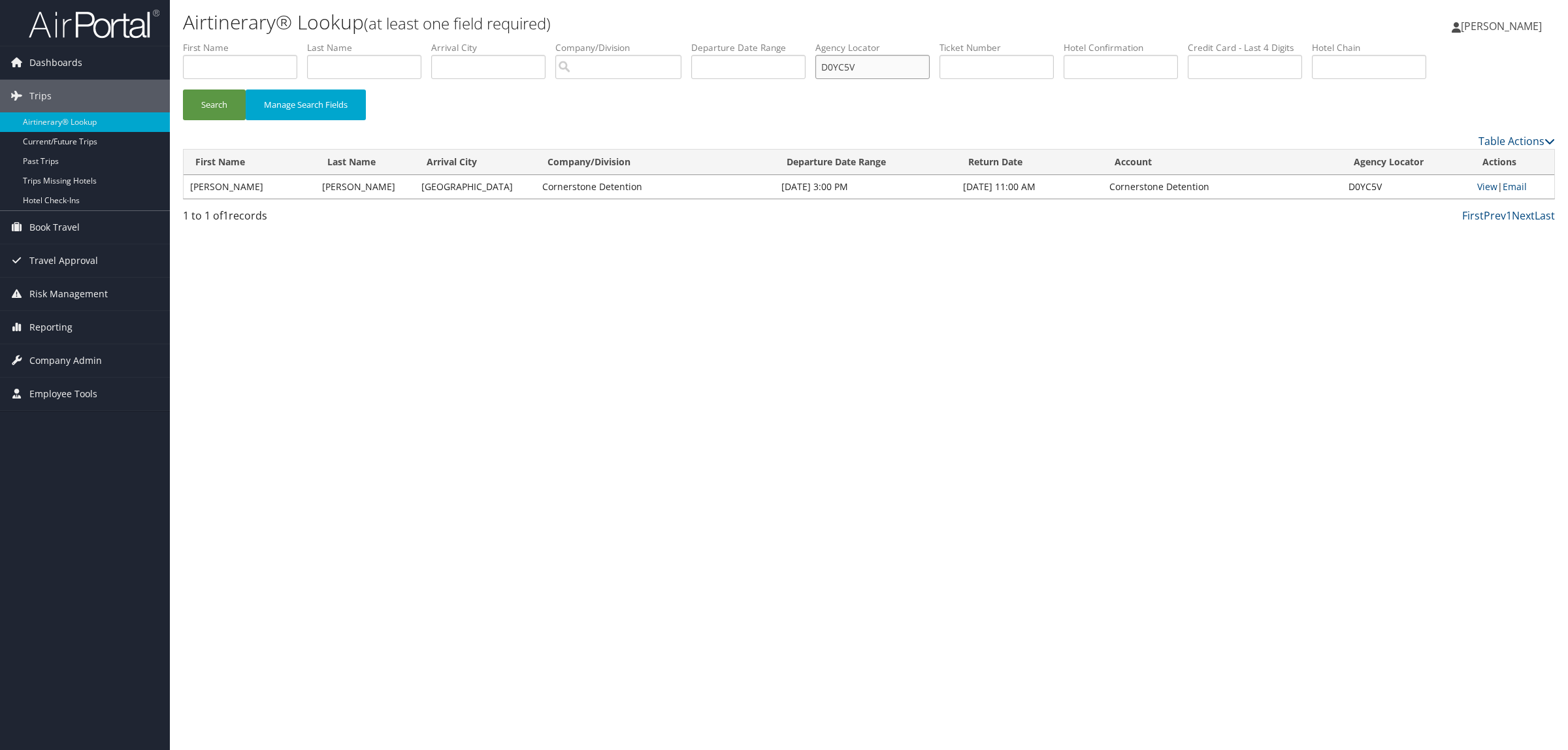
drag, startPoint x: 900, startPoint y: 59, endPoint x: 407, endPoint y: 30, distance: 493.9
click at [407, 30] on div "Airtinerary® Lookup (at least one field required) Hope Ewing Hope Ewing My Sett…" at bounding box center [869, 375] width 1398 height 750
type input "d59y50"
click at [183, 89] on button "Search" at bounding box center [214, 104] width 63 height 31
click at [1478, 183] on link "View" at bounding box center [1487, 186] width 20 height 13
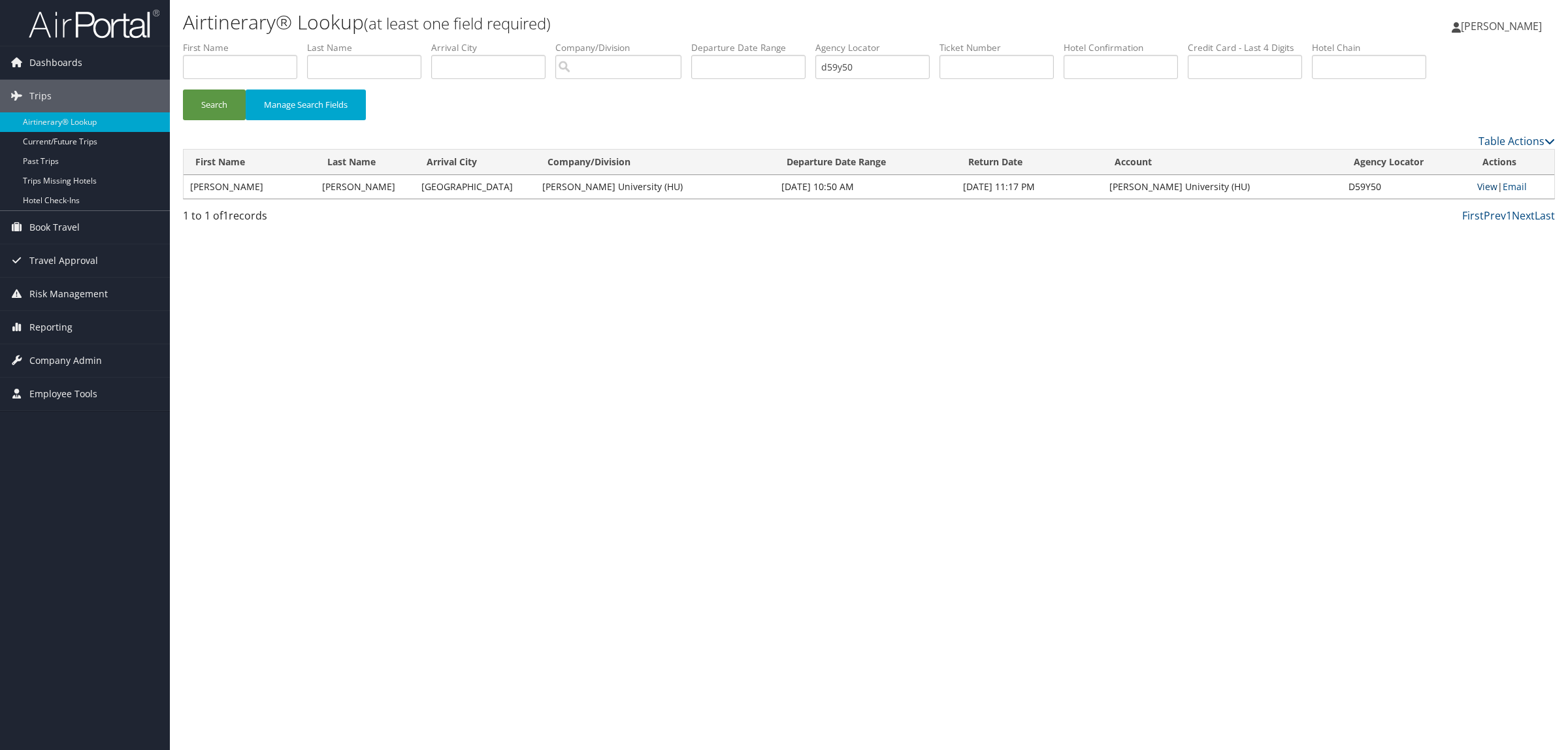
click at [1487, 185] on link "View" at bounding box center [1487, 186] width 20 height 13
click at [893, 493] on div "Airtinerary® Lookup (at least one field required) Hope Ewing Hope Ewing My Sett…" at bounding box center [869, 375] width 1398 height 750
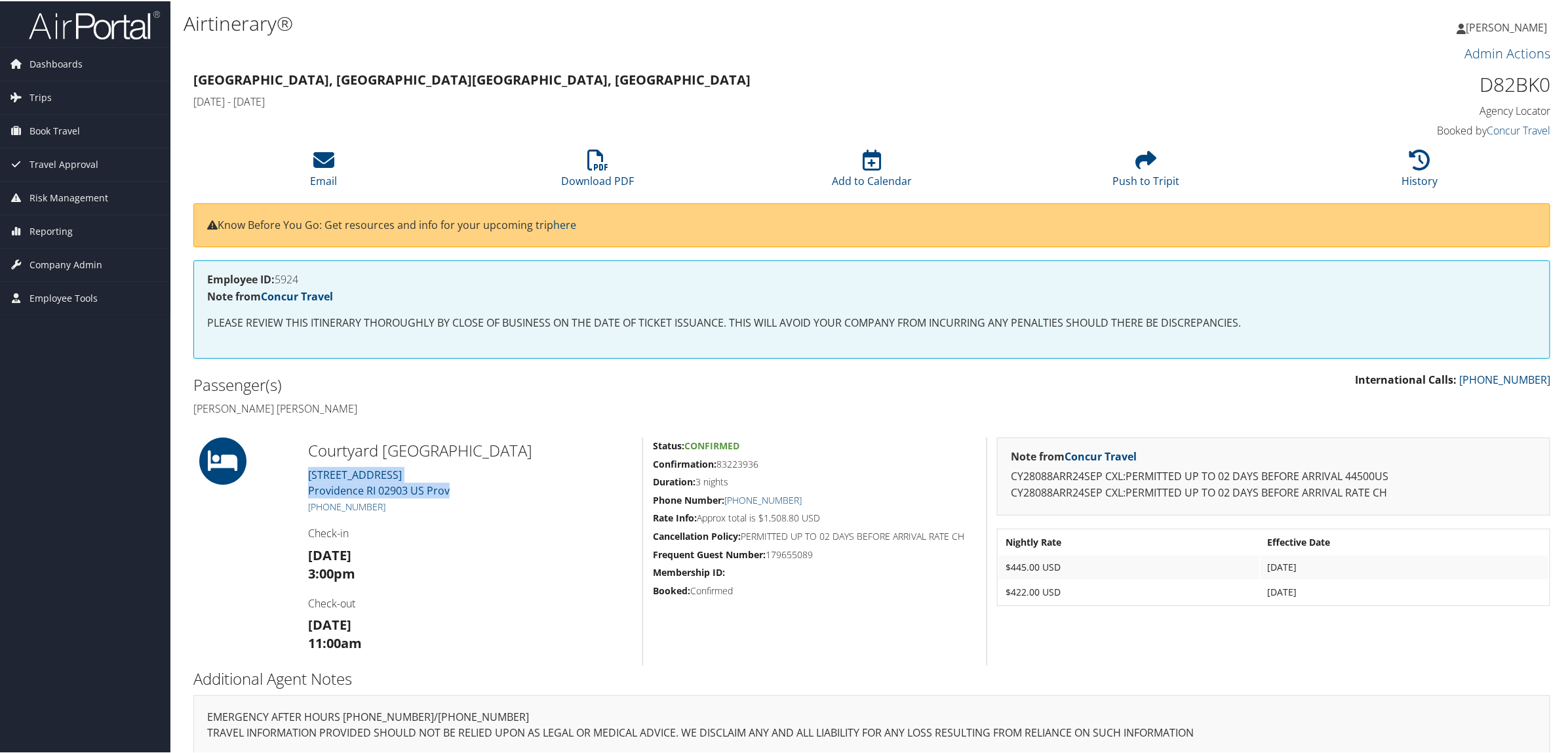
drag, startPoint x: 316, startPoint y: 473, endPoint x: 451, endPoint y: 492, distance: 136.3
click at [451, 492] on div "Courtyard Downtown Marriott 32 EXCHANGE TERRACE Providence RI 02903 US Prov +1 …" at bounding box center [470, 550] width 344 height 228
click at [405, 506] on h5 "+1 (401) 272-1191" at bounding box center [470, 505] width 324 height 13
drag, startPoint x: 377, startPoint y: 503, endPoint x: 323, endPoint y: 505, distance: 54.0
click at [323, 505] on h5 "+1 (401) 272-1191" at bounding box center [470, 505] width 324 height 13
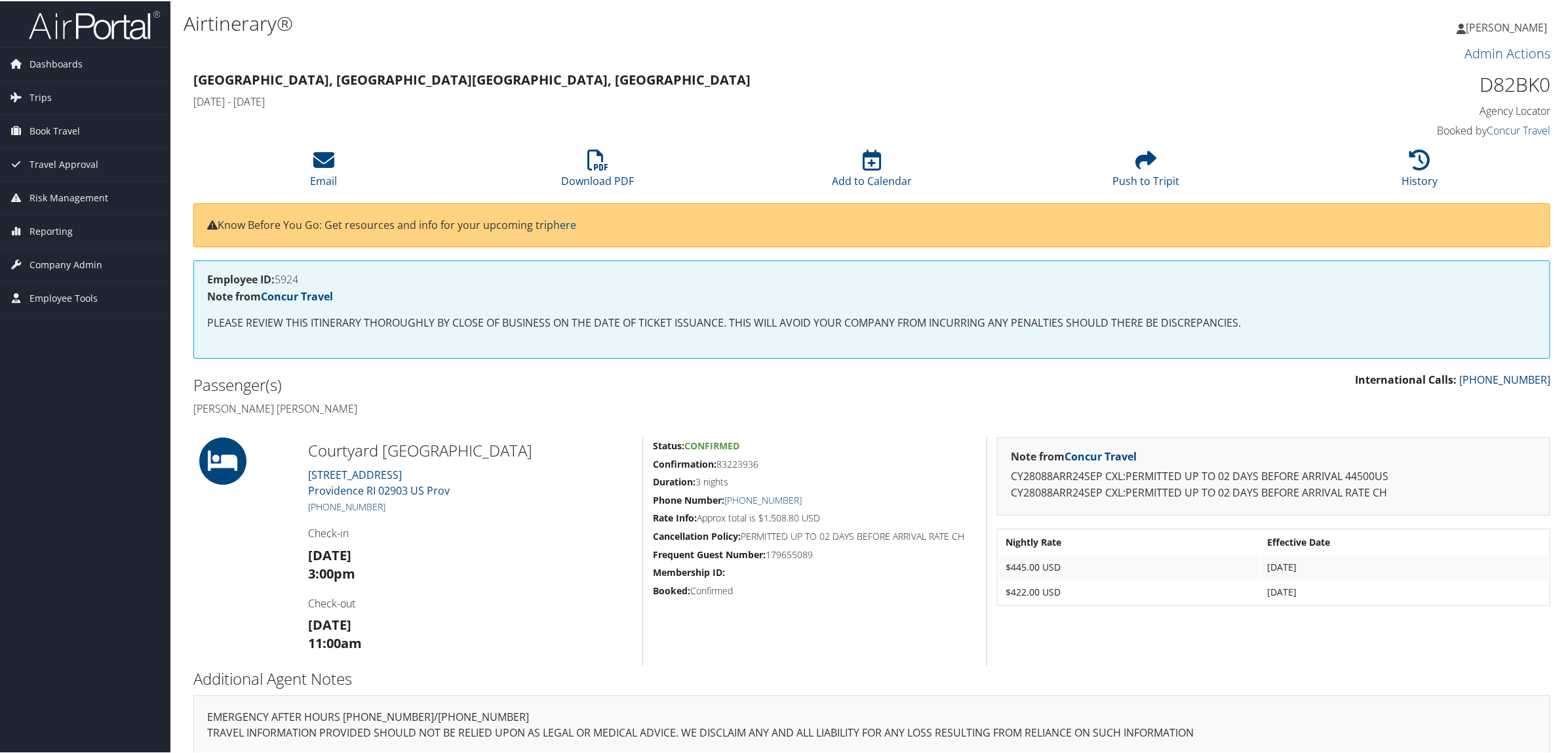
copy link "401) 272-1191"
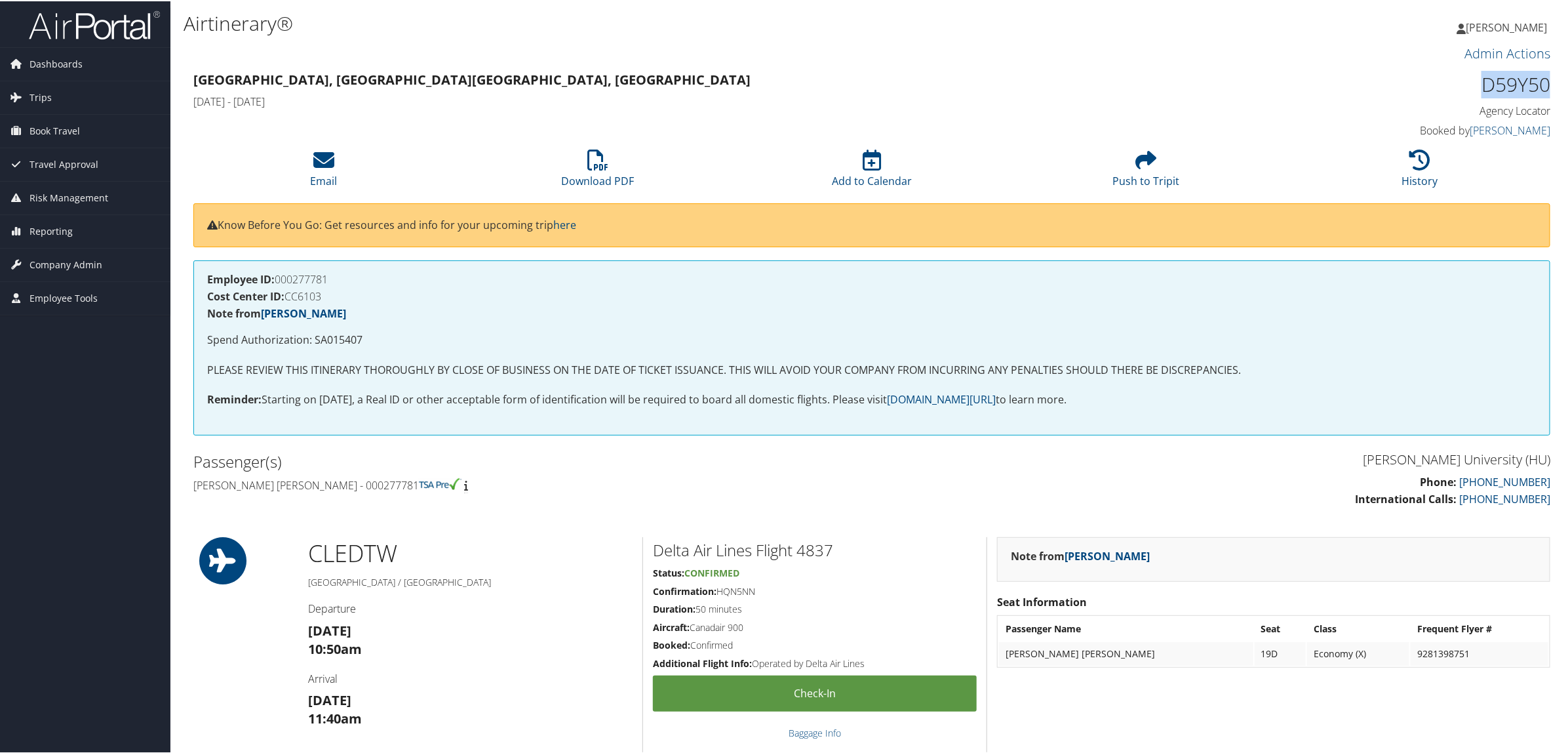
drag, startPoint x: 1477, startPoint y: 84, endPoint x: 1548, endPoint y: 82, distance: 71.0
click at [1548, 82] on div "D59Y50 Agency Locator Agency Locator D59Y50 Booked by [PERSON_NAME] Booked by […" at bounding box center [1388, 104] width 344 height 75
copy h1 "D59Y50"
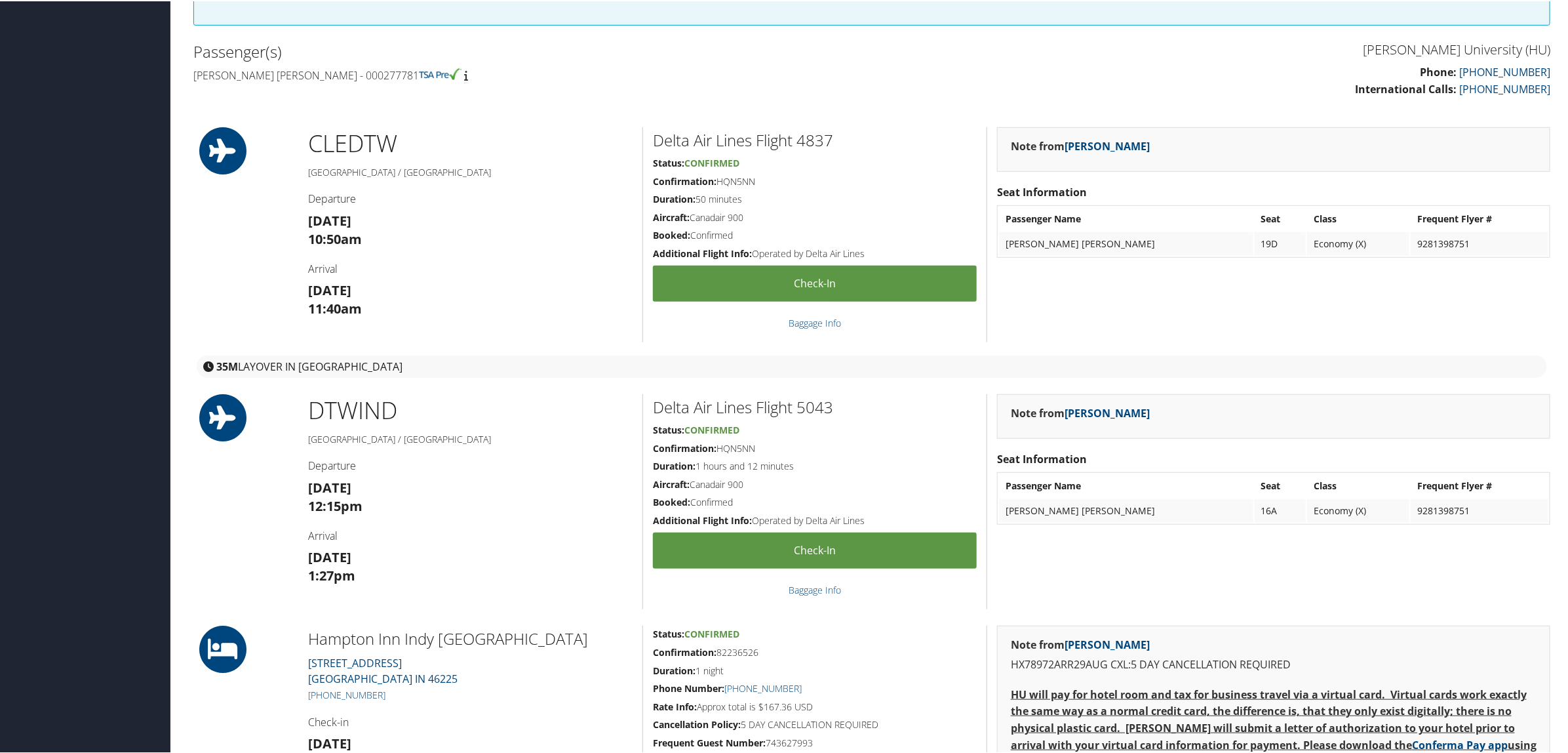
scroll to position [656, 0]
